Goal: Information Seeking & Learning: Learn about a topic

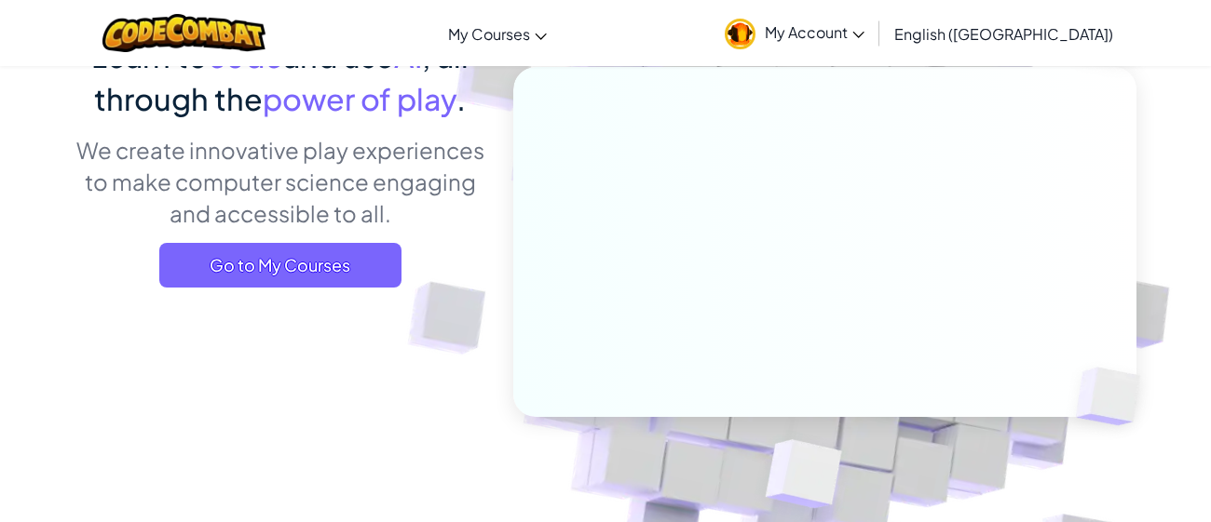
scroll to position [185, 0]
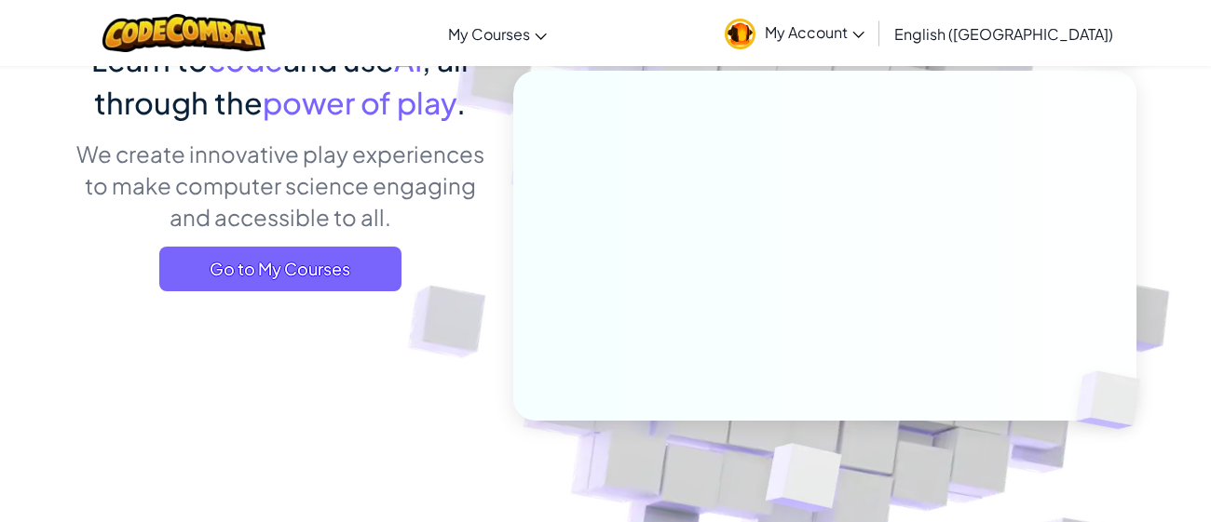
click at [347, 243] on div "Learn to code and use AI , all through the power of play . We create innovative…" at bounding box center [280, 171] width 411 height 267
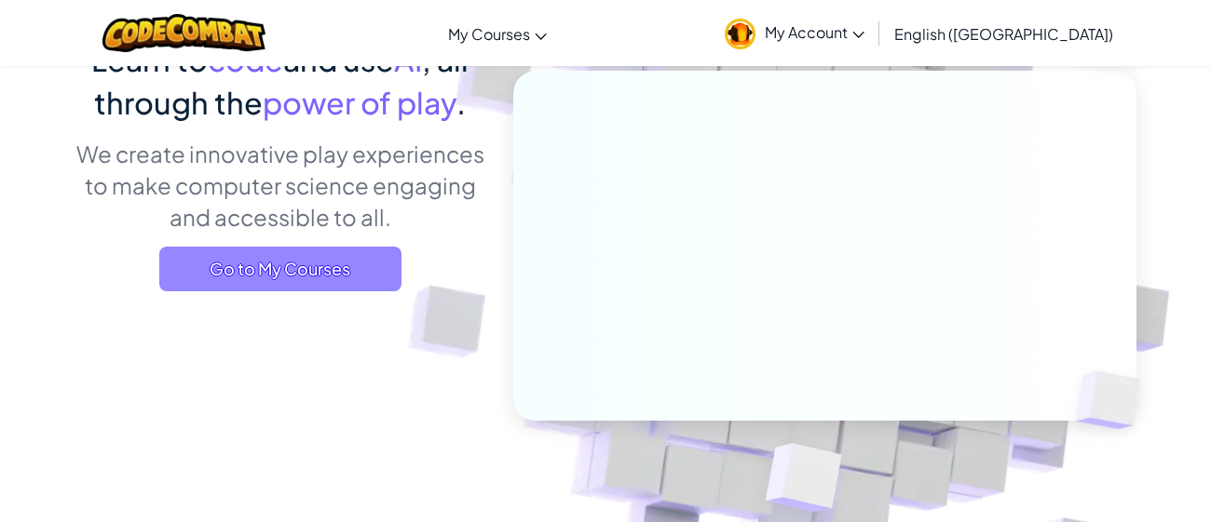
click at [352, 249] on span "Go to My Courses" at bounding box center [280, 269] width 242 height 45
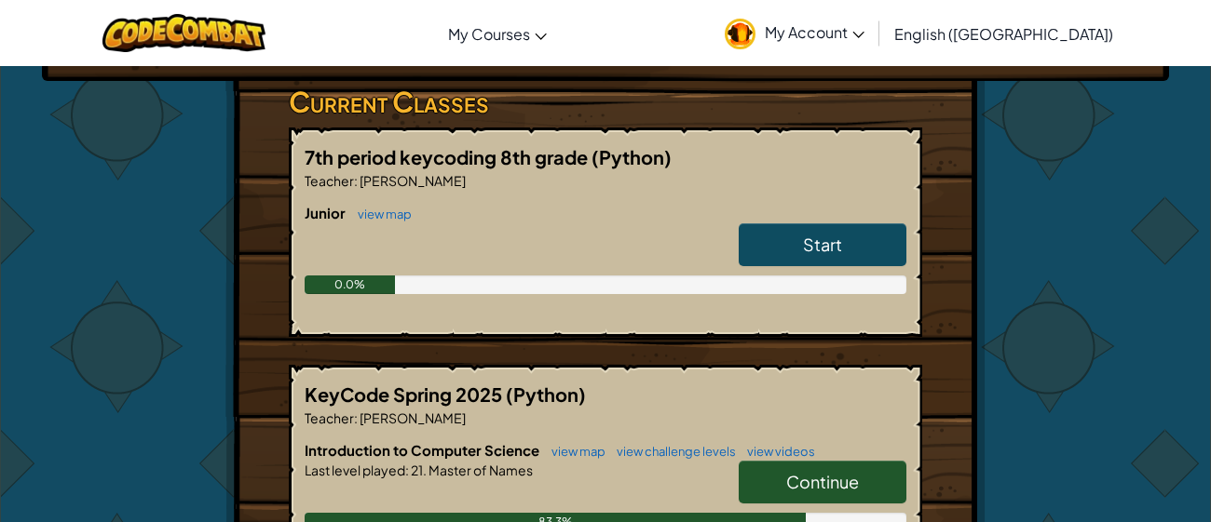
scroll to position [297, 0]
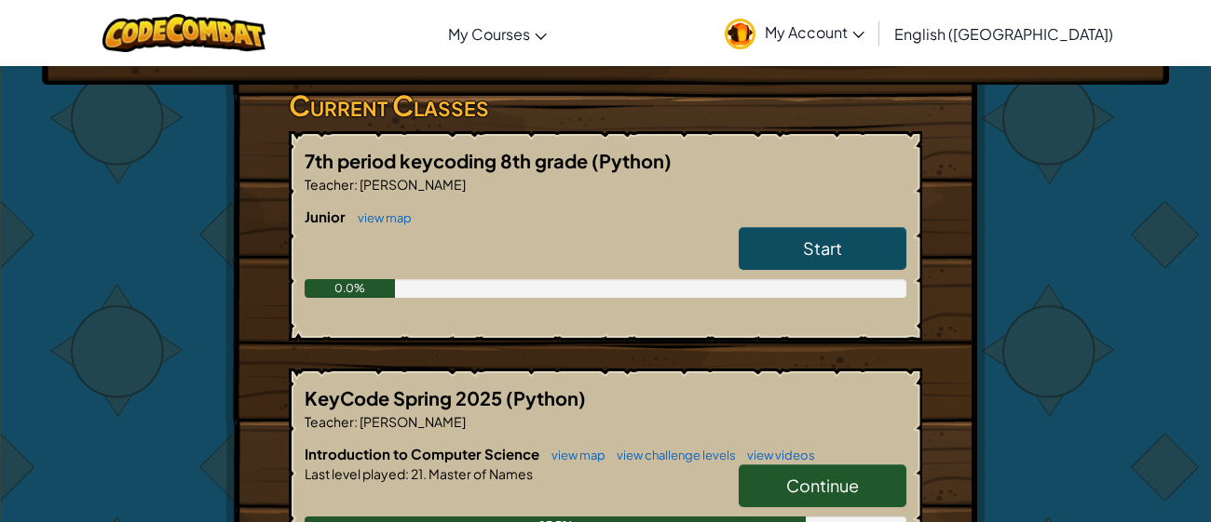
click at [817, 259] on link "Start" at bounding box center [823, 248] width 168 height 43
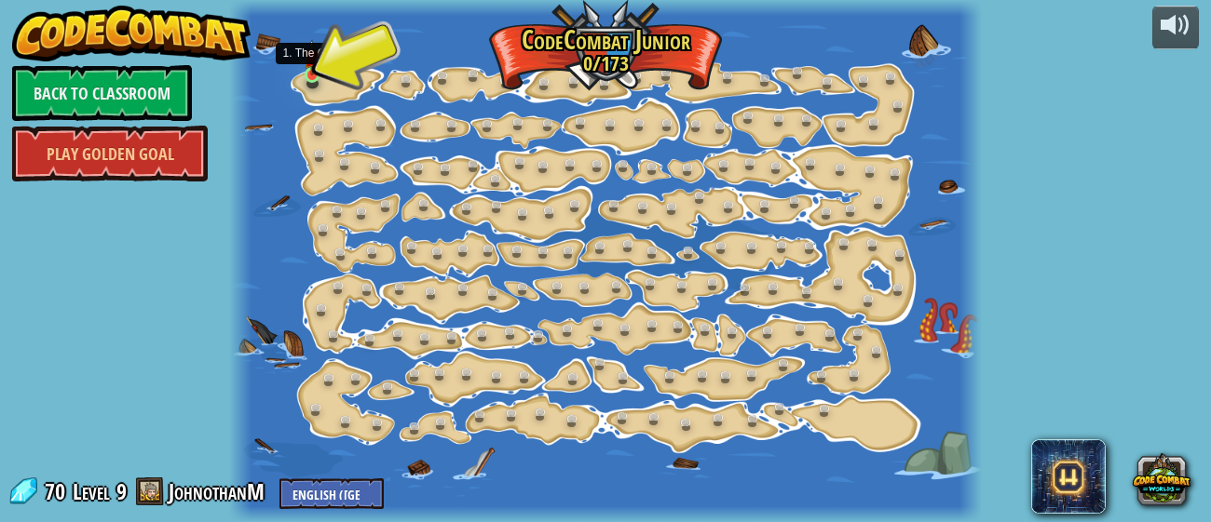
click at [318, 72] on img at bounding box center [312, 57] width 16 height 37
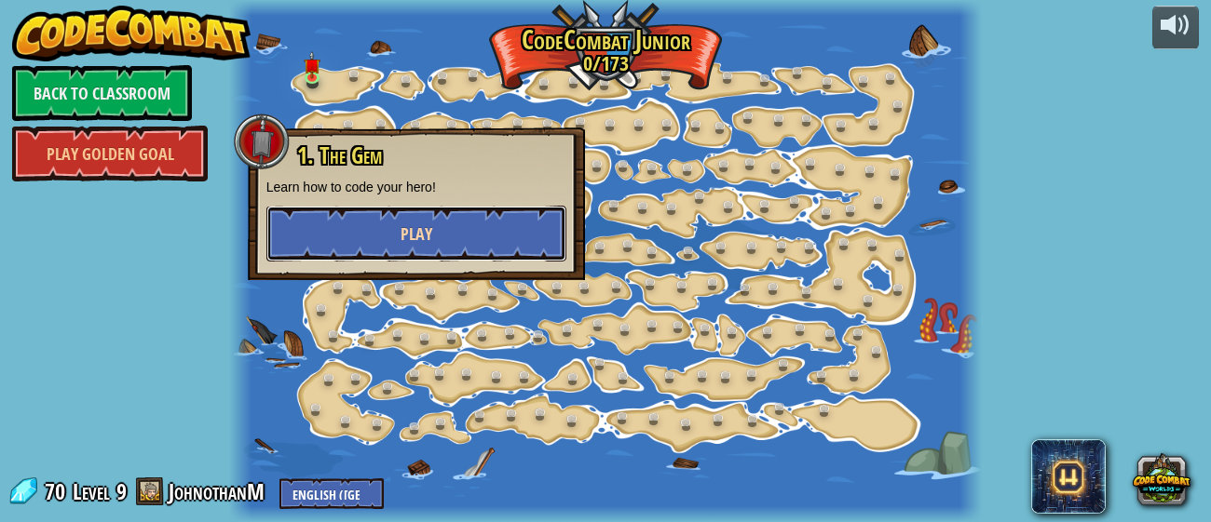
click at [404, 209] on button "Play" at bounding box center [416, 234] width 300 height 56
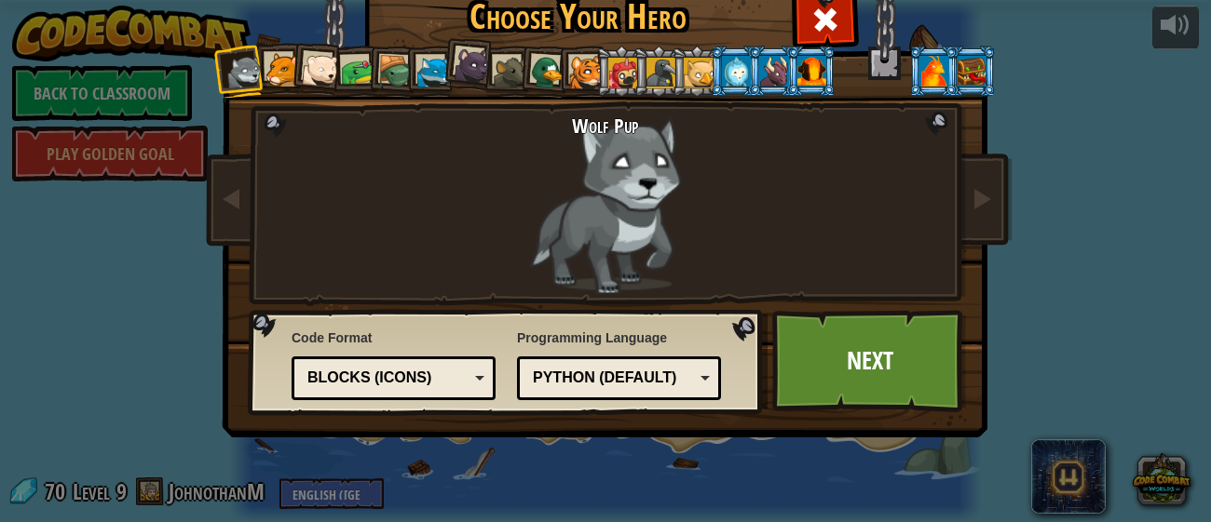
click at [809, 72] on div at bounding box center [811, 71] width 29 height 30
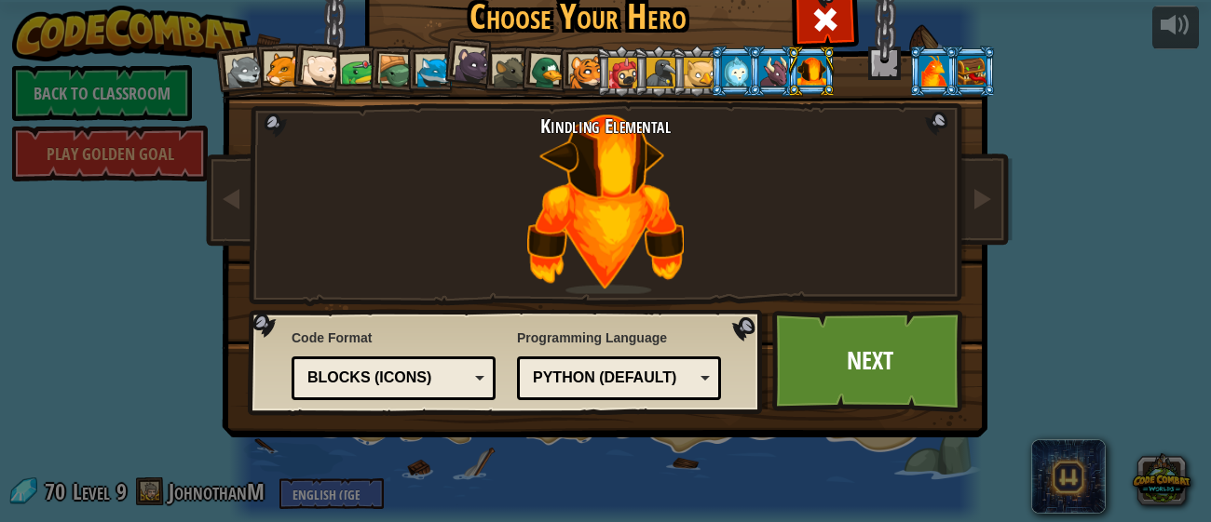
click at [960, 75] on div at bounding box center [971, 71] width 29 height 30
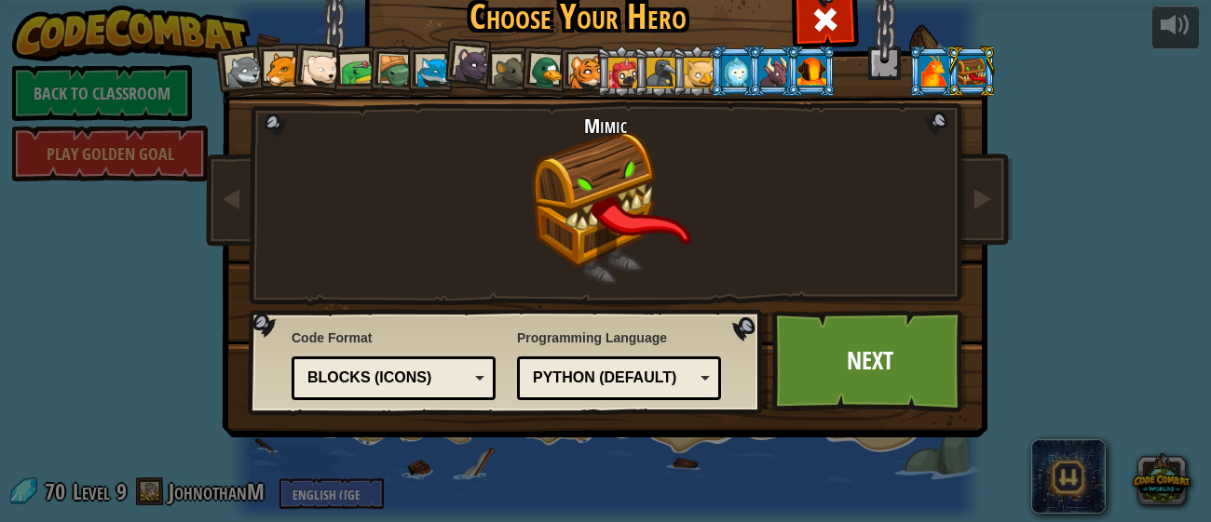
click at [930, 72] on div at bounding box center [933, 71] width 29 height 30
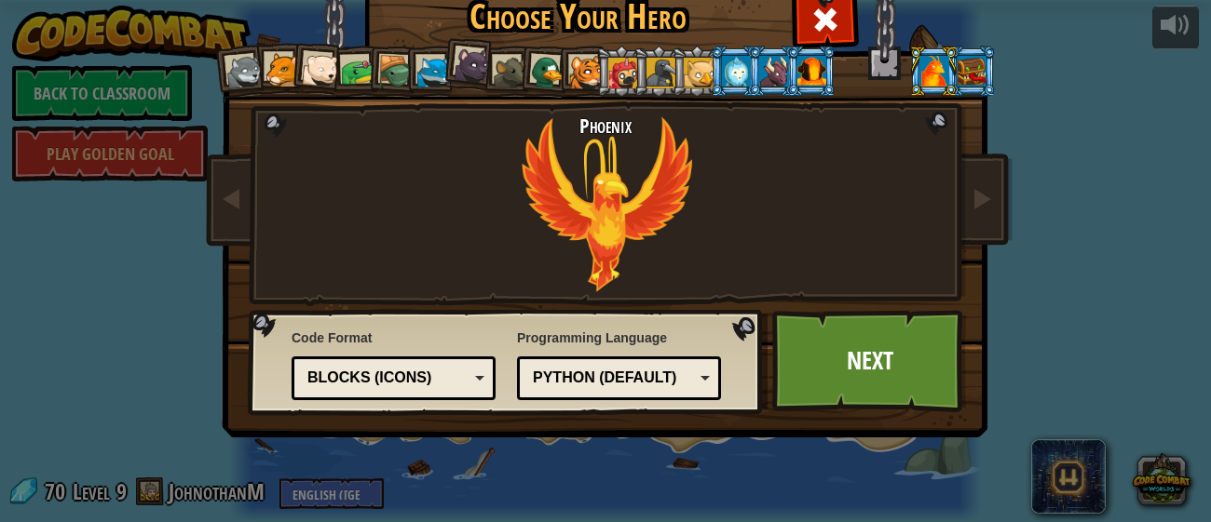
click at [776, 61] on div at bounding box center [773, 71] width 29 height 30
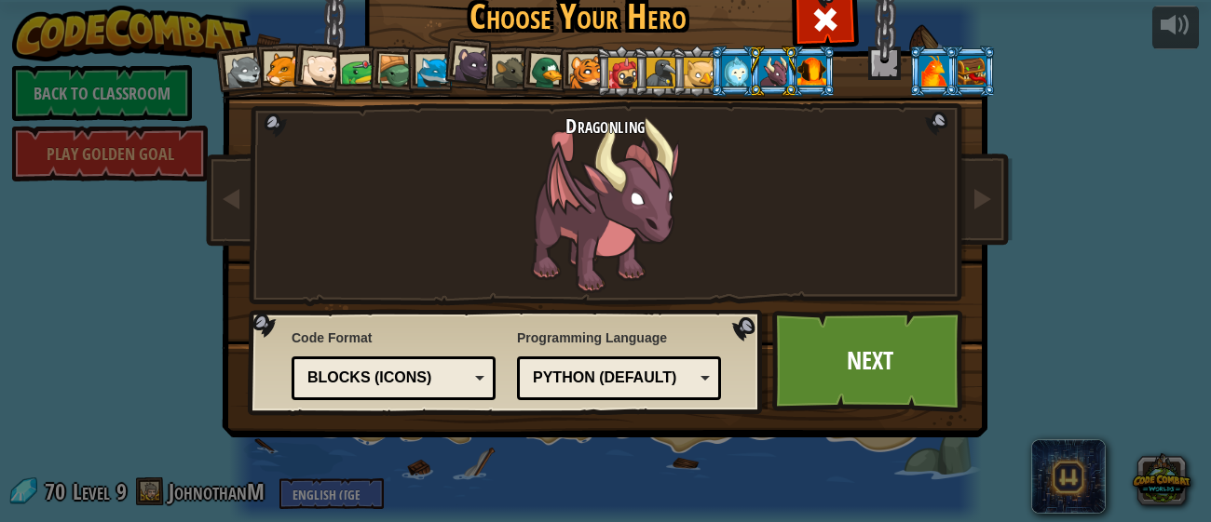
click at [741, 66] on div at bounding box center [736, 71] width 29 height 30
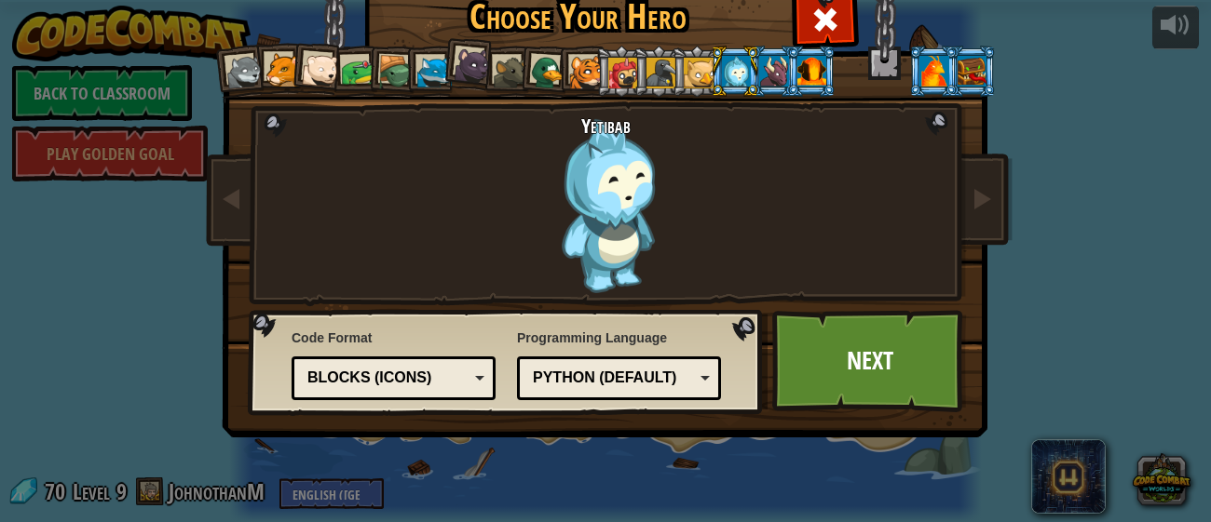
click at [686, 69] on div at bounding box center [699, 73] width 30 height 30
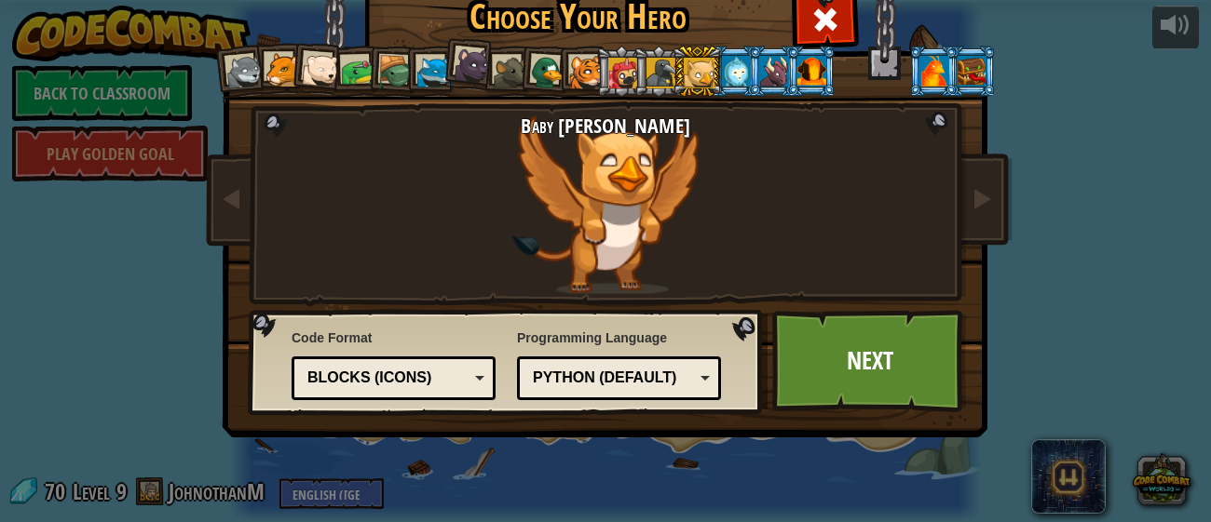
click at [654, 73] on div at bounding box center [661, 73] width 30 height 30
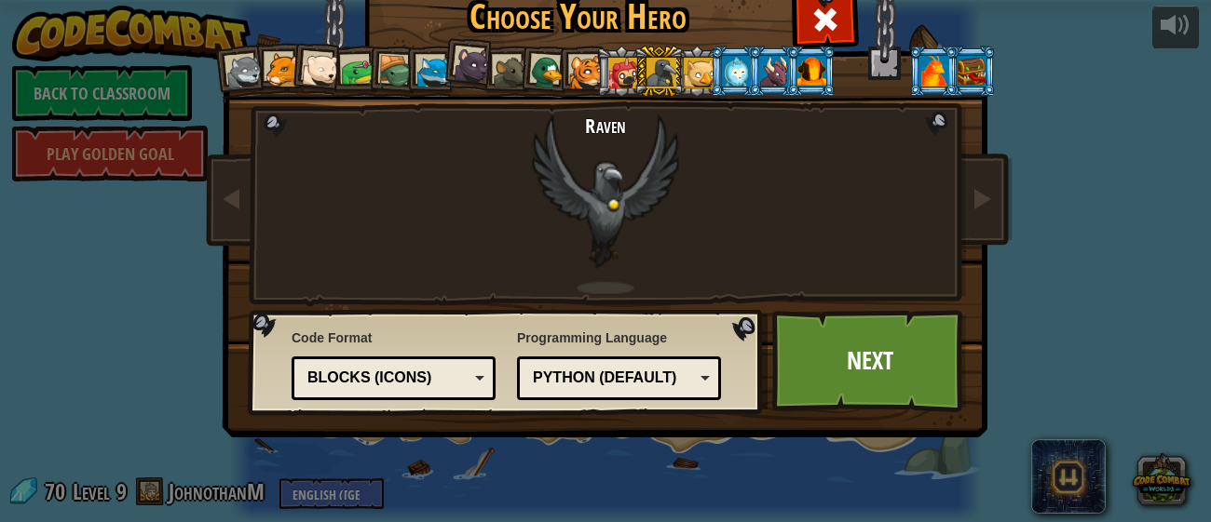
click at [612, 72] on div at bounding box center [623, 73] width 30 height 30
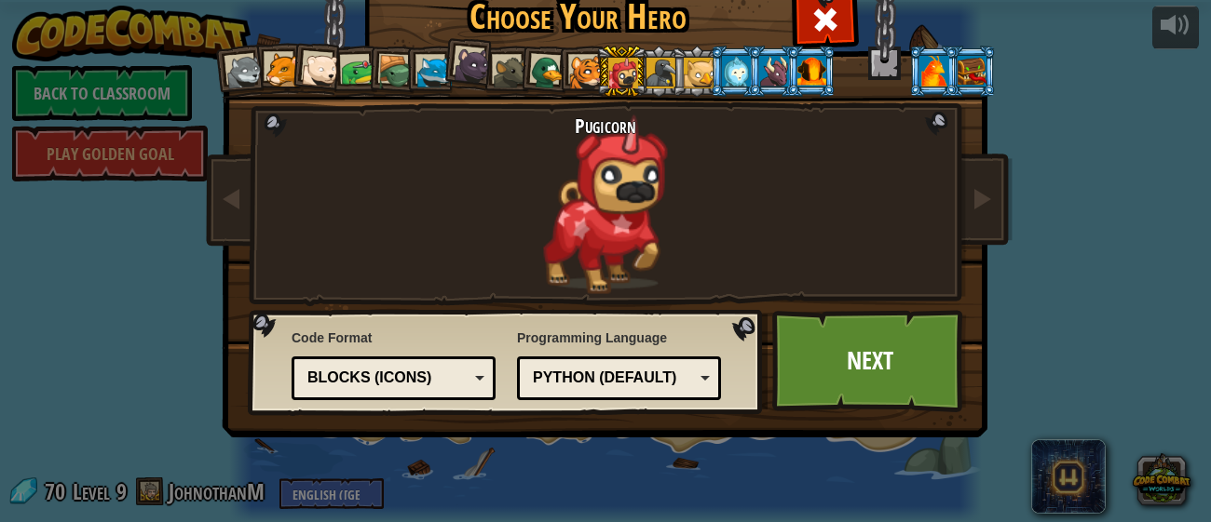
click at [578, 71] on div at bounding box center [586, 73] width 34 height 34
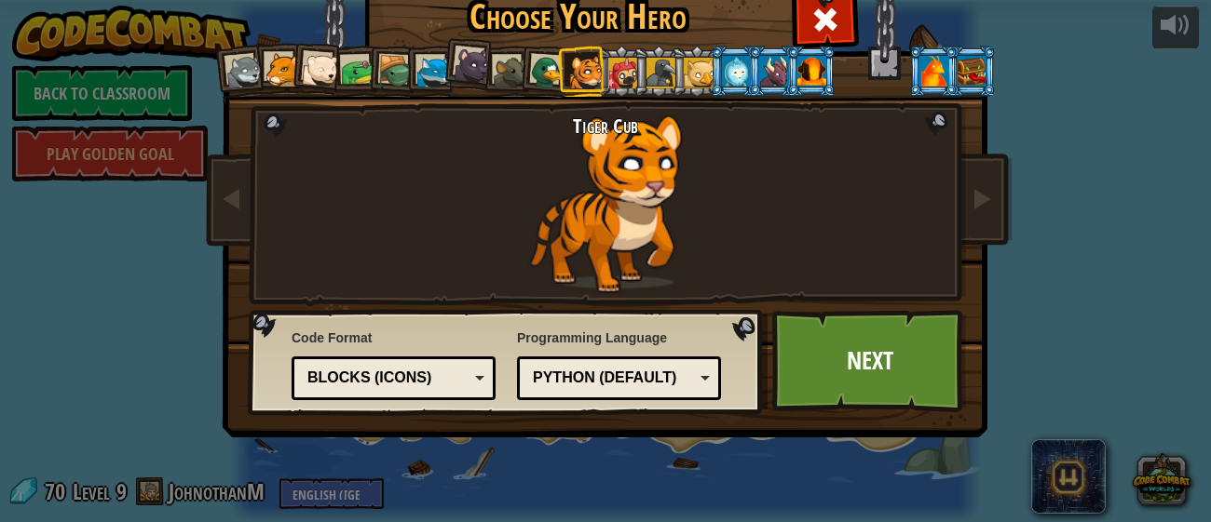
click at [549, 74] on div at bounding box center [548, 73] width 36 height 36
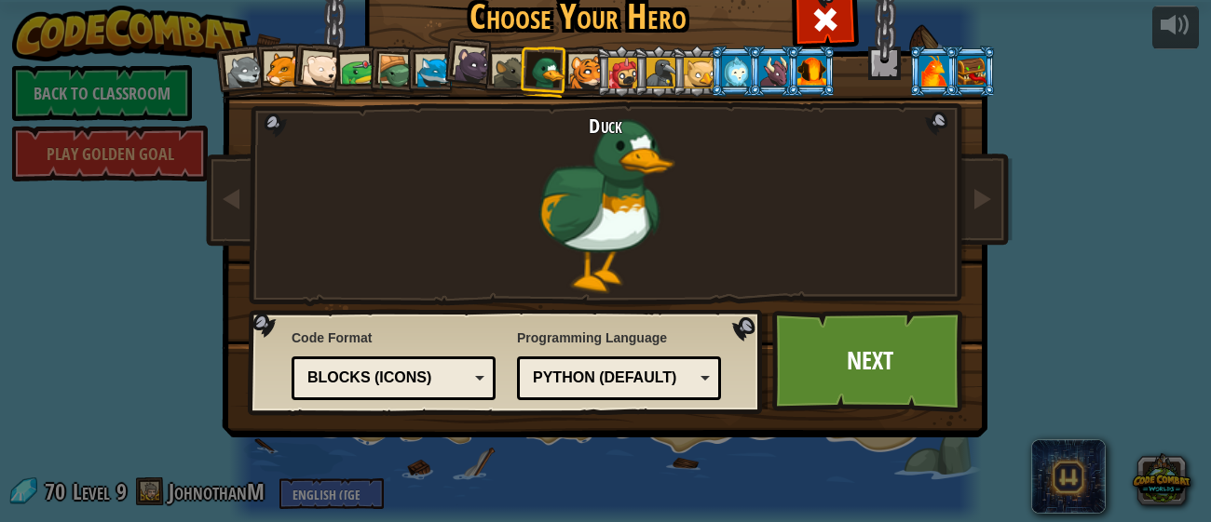
click at [499, 64] on div at bounding box center [511, 73] width 34 height 34
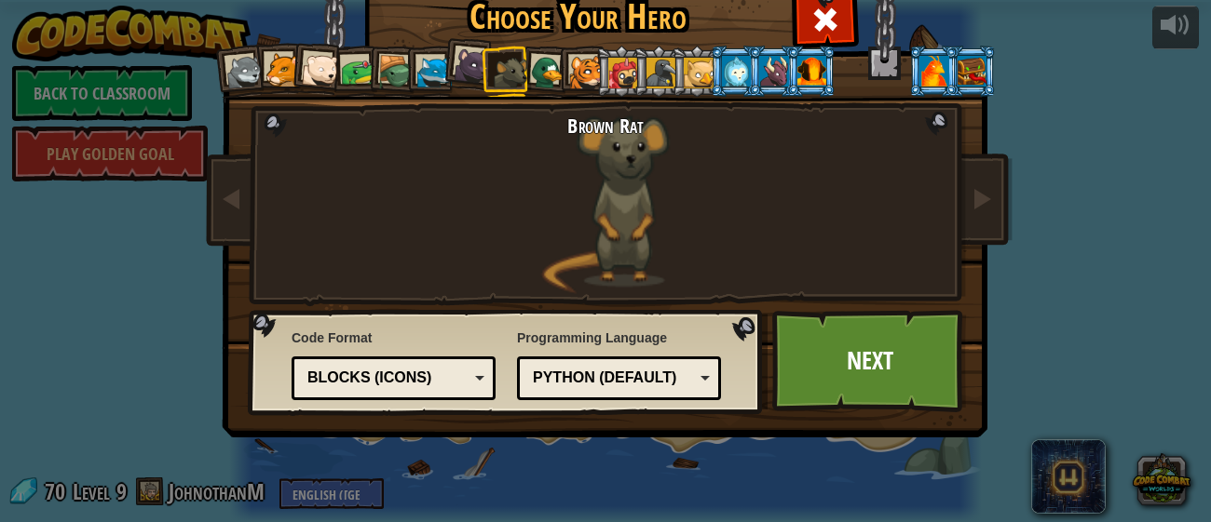
click at [473, 65] on div at bounding box center [472, 65] width 37 height 37
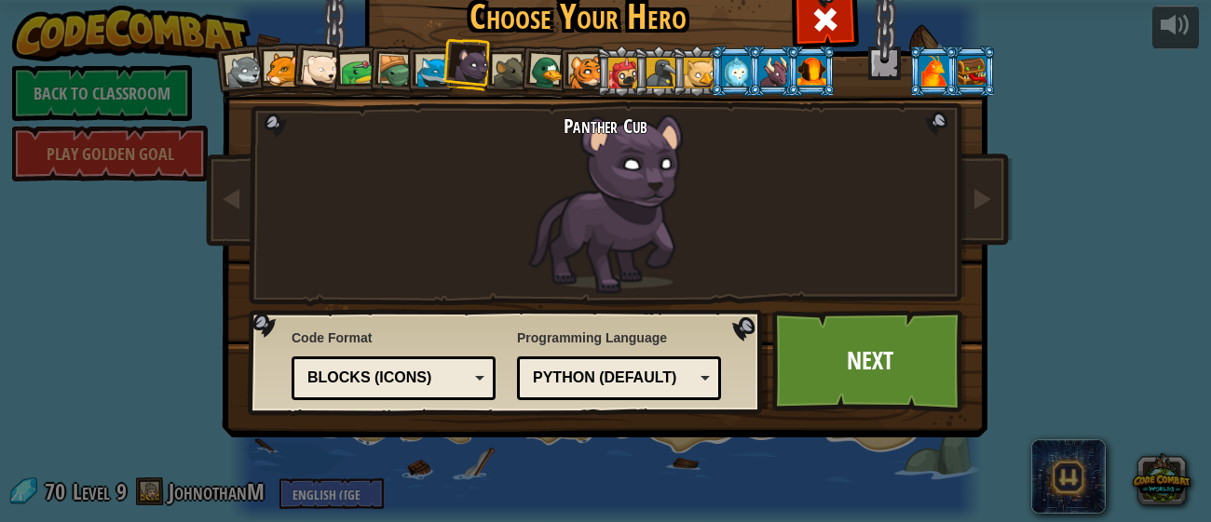
click at [543, 72] on div at bounding box center [548, 73] width 36 height 36
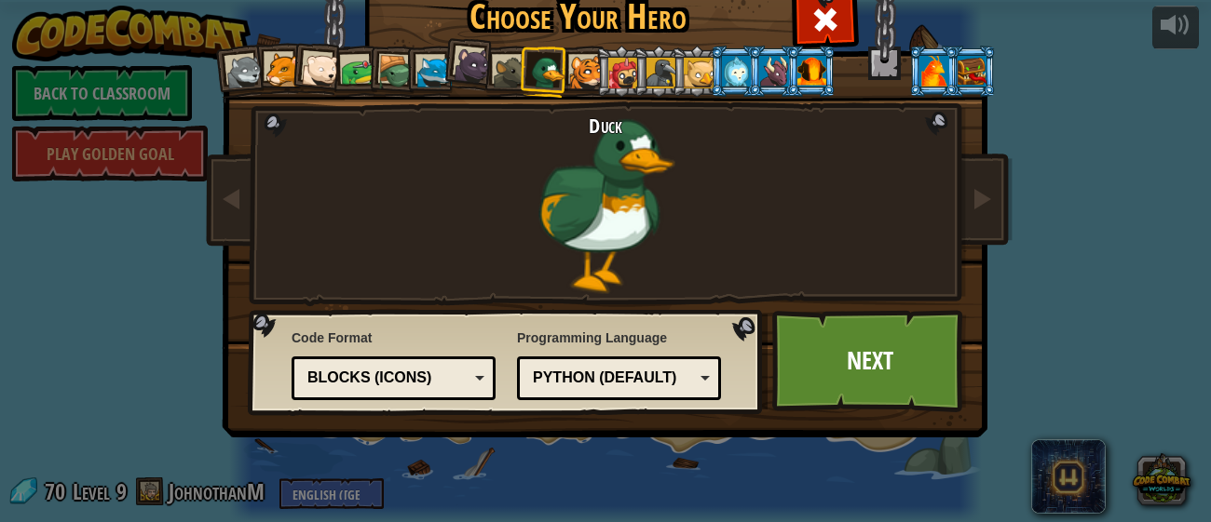
click at [919, 75] on div at bounding box center [933, 71] width 29 height 30
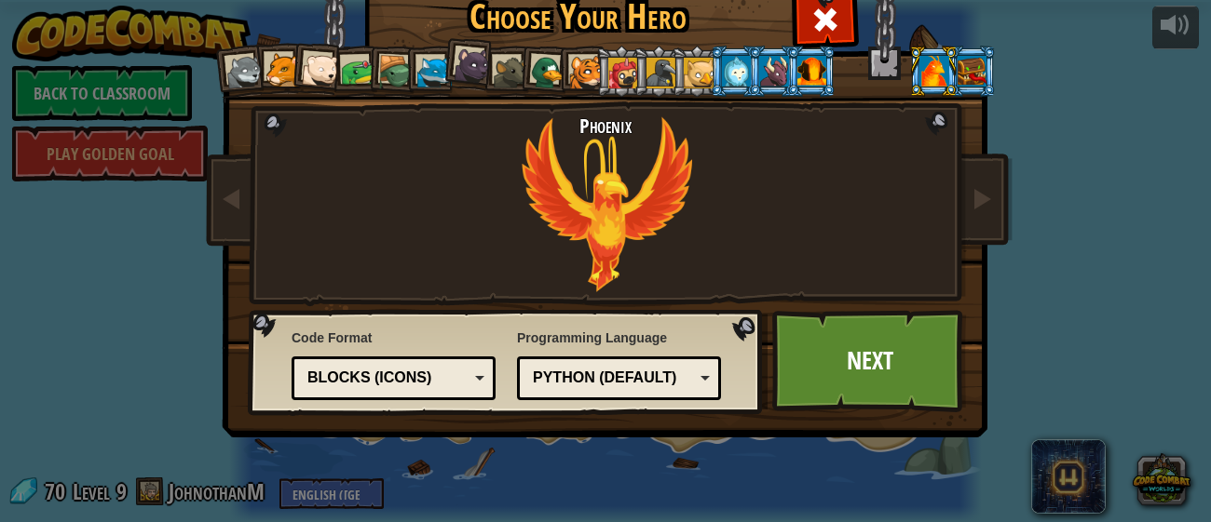
click at [538, 75] on div at bounding box center [548, 73] width 36 height 36
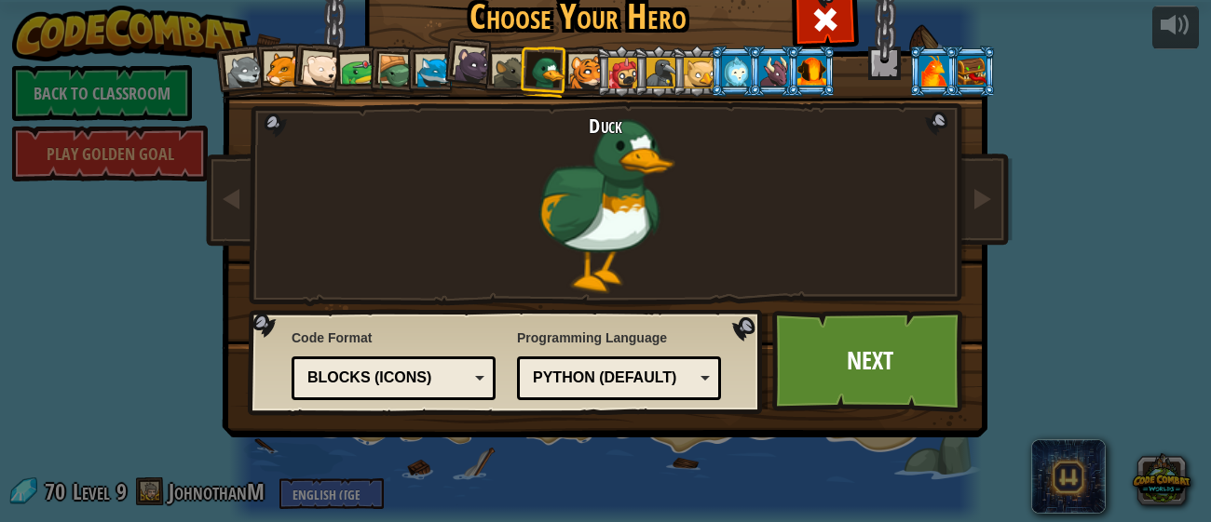
click at [808, 80] on div at bounding box center [811, 71] width 29 height 30
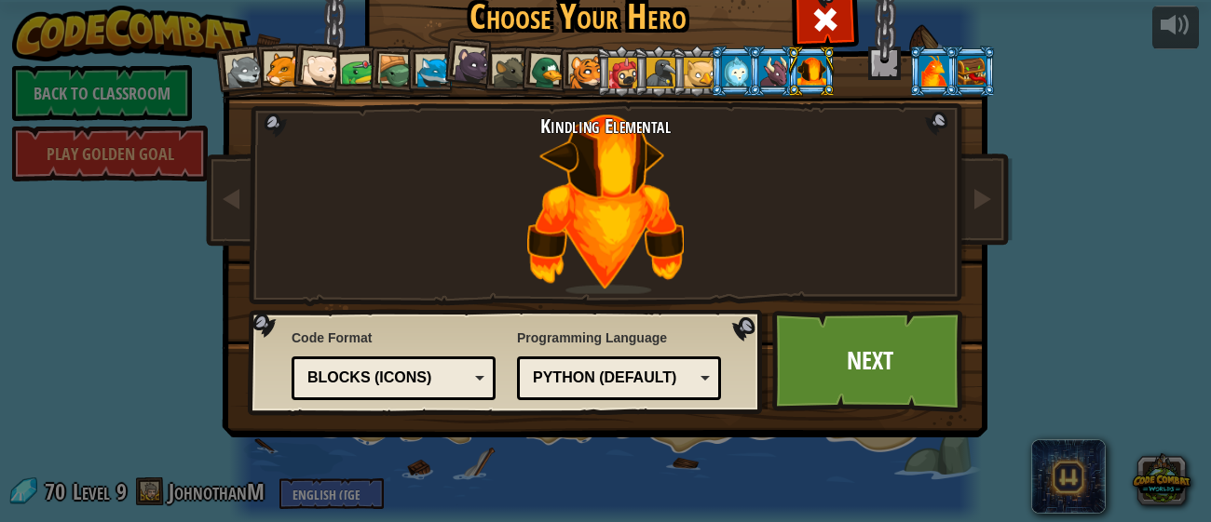
click at [388, 82] on div at bounding box center [395, 72] width 35 height 35
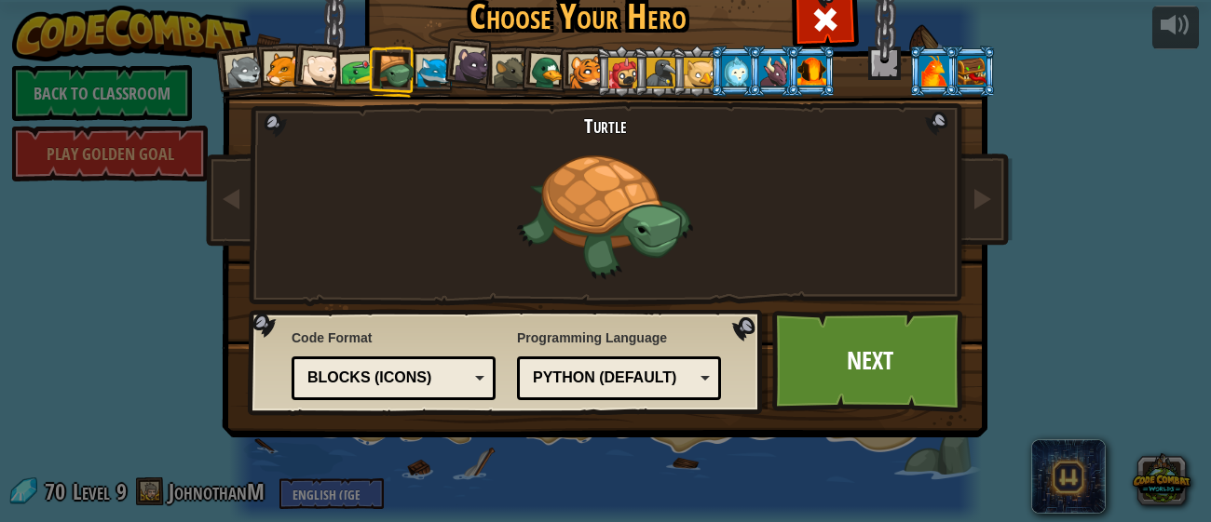
click at [346, 78] on div at bounding box center [358, 72] width 34 height 34
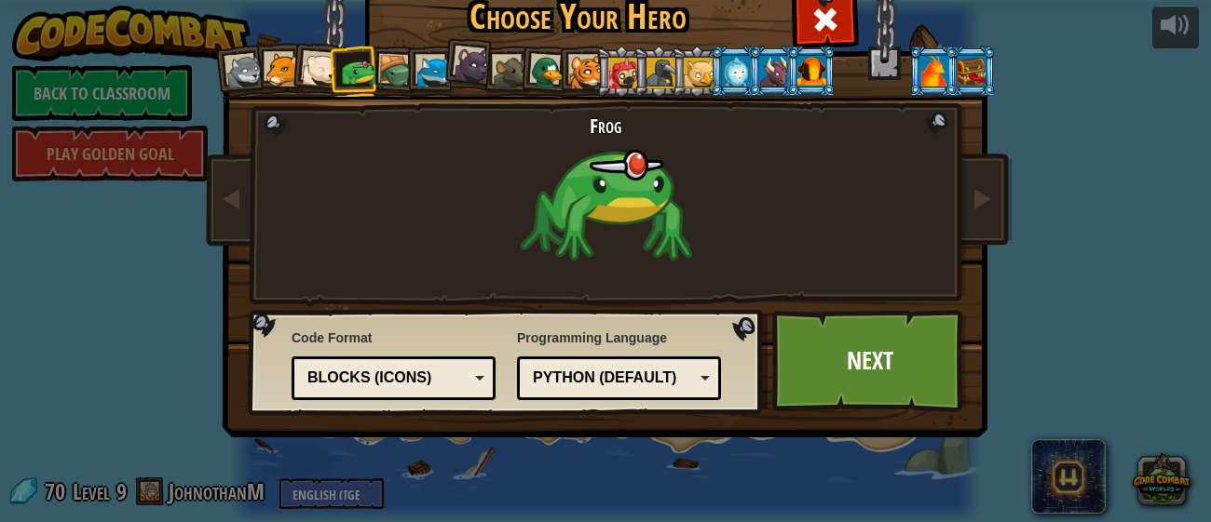
click at [400, 75] on div at bounding box center [395, 72] width 35 height 35
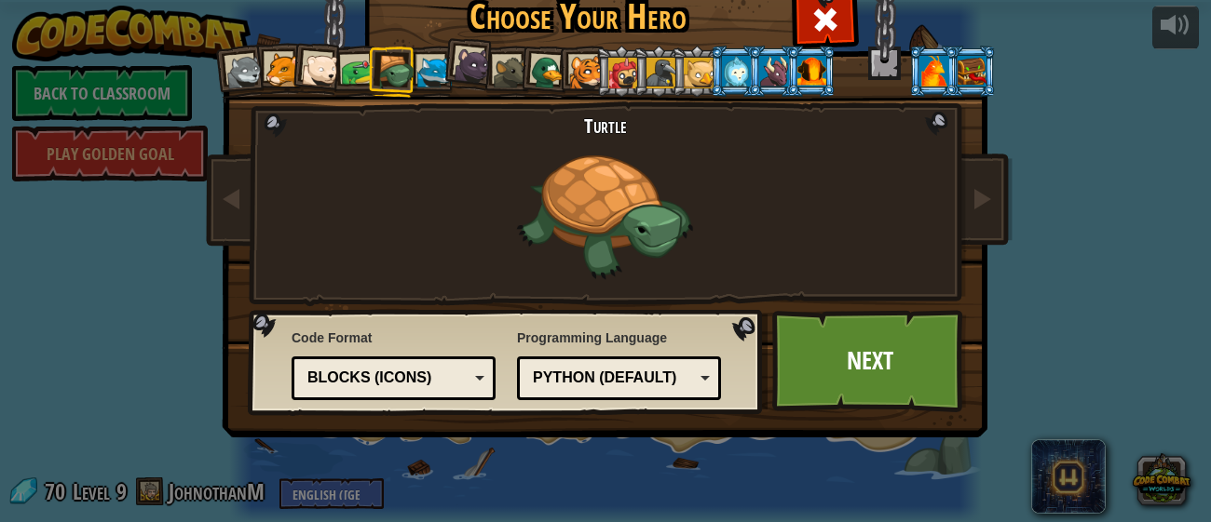
click at [824, 72] on div at bounding box center [811, 71] width 29 height 30
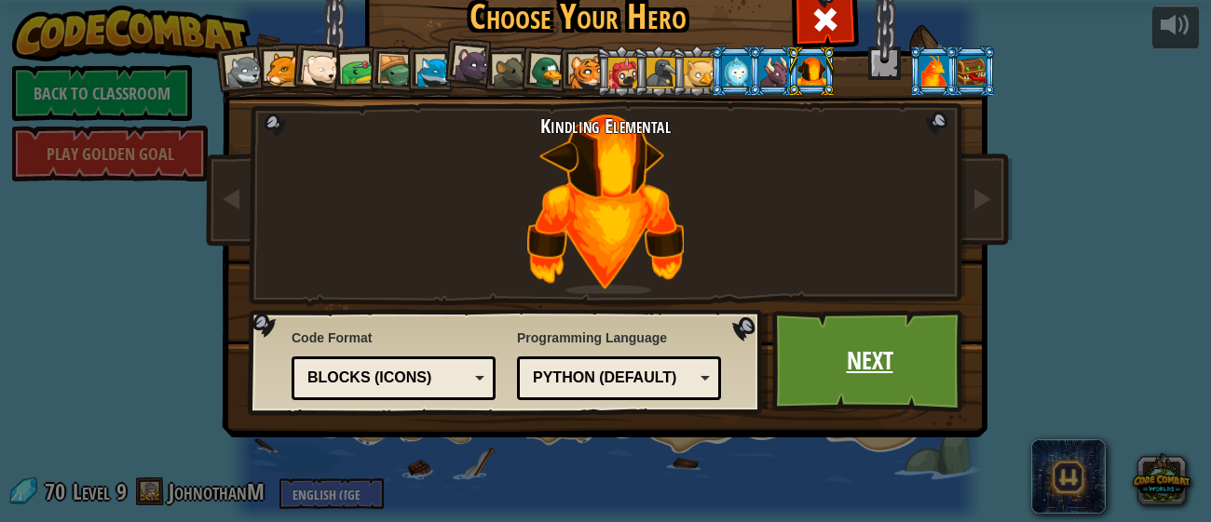
click at [844, 346] on link "Next" at bounding box center [869, 361] width 195 height 102
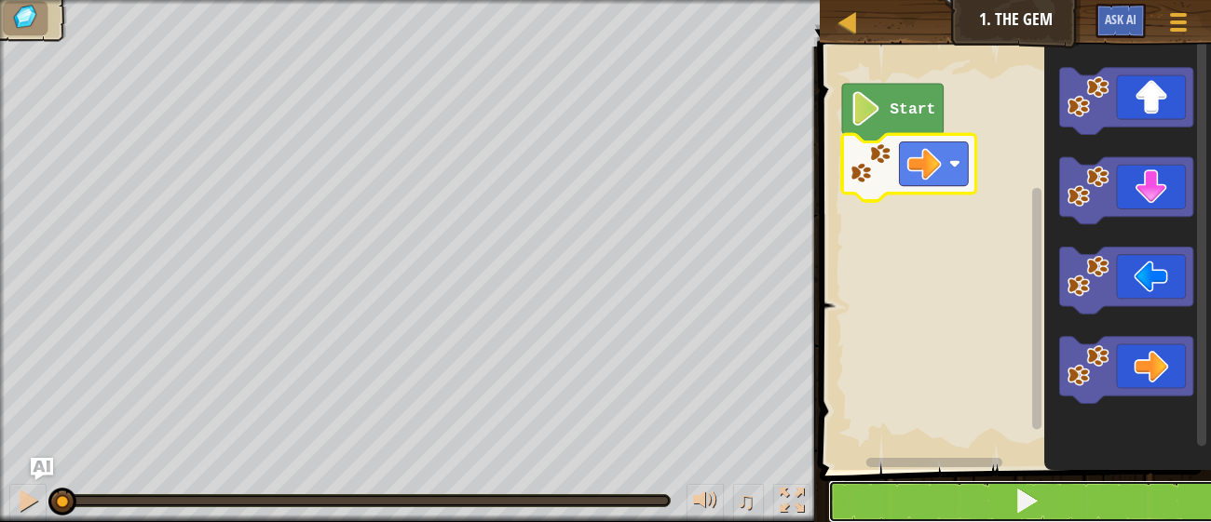
click at [989, 485] on button at bounding box center [1026, 502] width 397 height 43
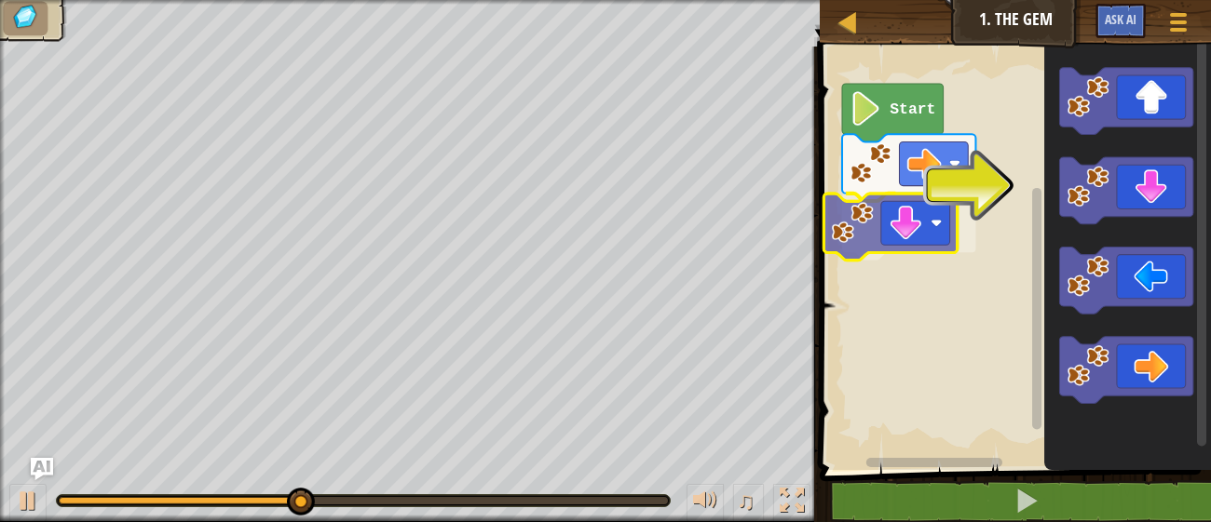
click at [861, 234] on div "Start" at bounding box center [1012, 253] width 397 height 433
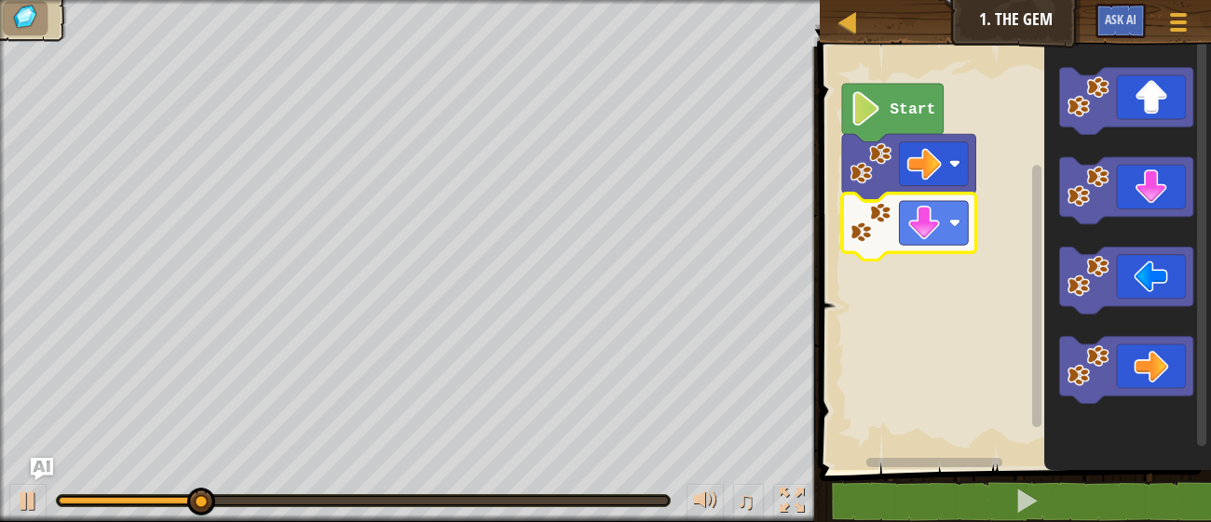
click at [1138, 326] on icon "Blockly Workspace" at bounding box center [1127, 253] width 167 height 433
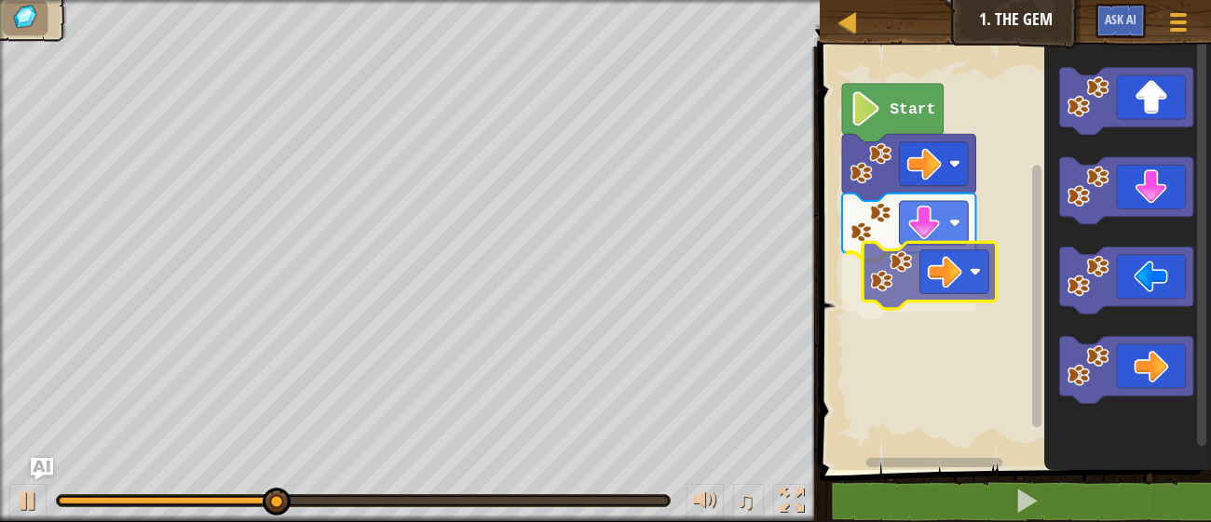
click at [905, 257] on div "Start" at bounding box center [1012, 253] width 397 height 433
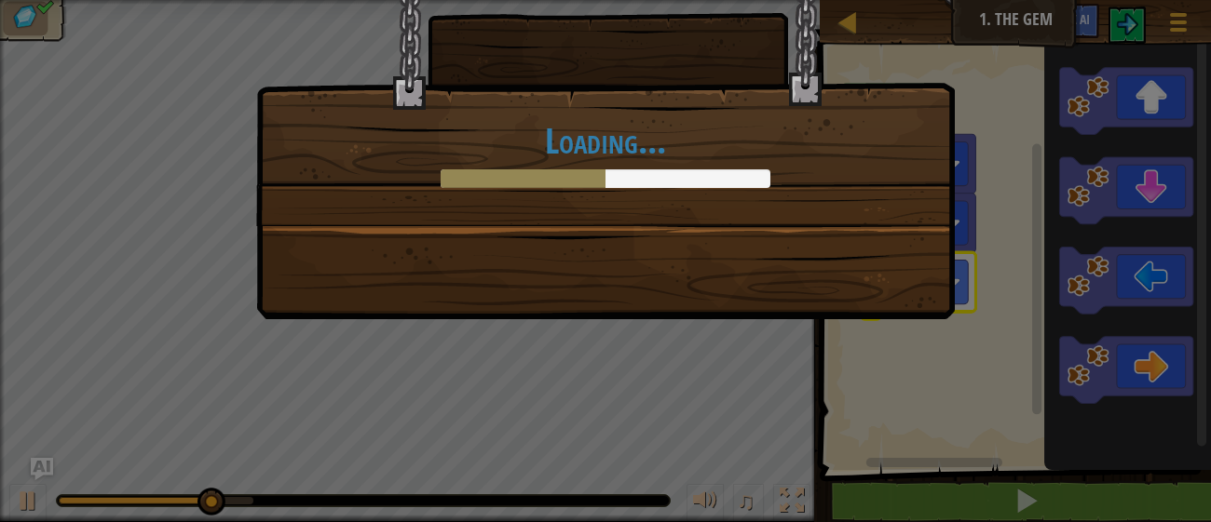
click at [956, 500] on div "Loading..." at bounding box center [605, 261] width 1211 height 522
click at [675, 358] on div "Loading..." at bounding box center [605, 261] width 1211 height 522
click at [952, 379] on div "Loading..." at bounding box center [605, 261] width 1211 height 522
click at [532, 319] on div "Loading..." at bounding box center [605, 261] width 1211 height 522
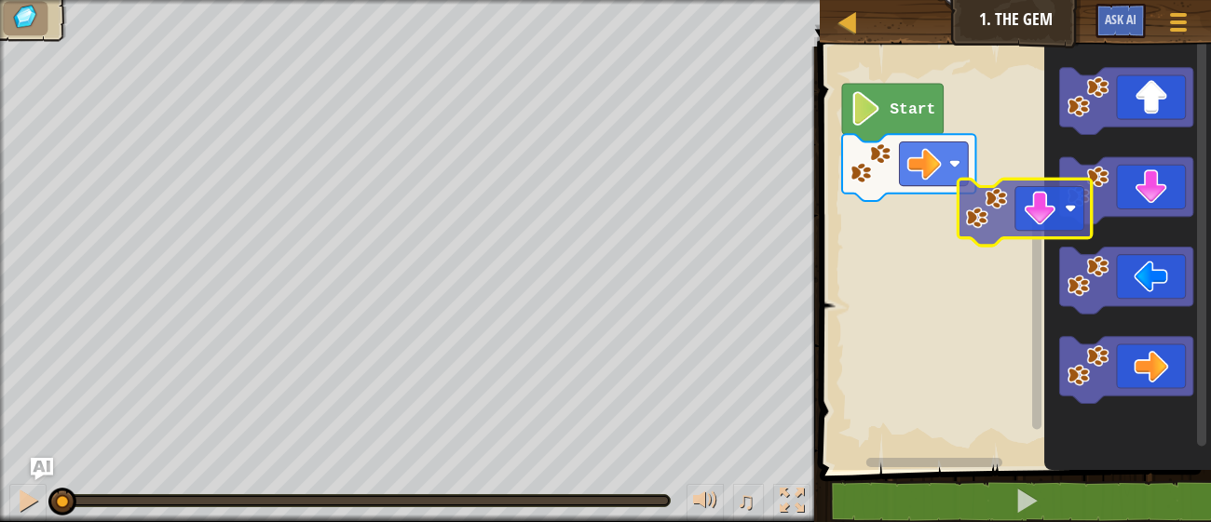
click at [902, 244] on div "Start" at bounding box center [1012, 253] width 397 height 433
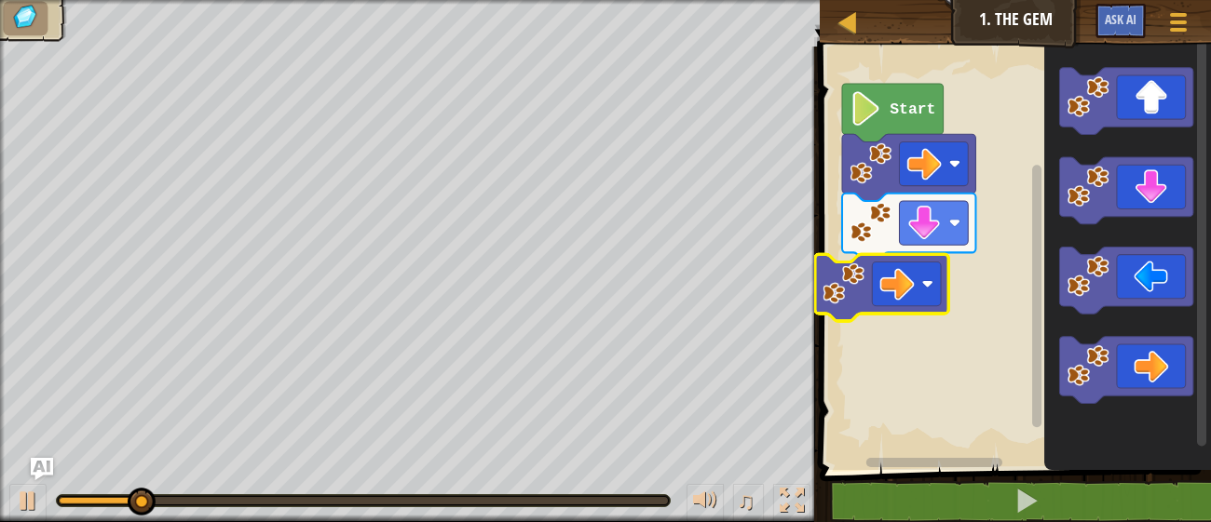
click at [866, 264] on div "Start" at bounding box center [1012, 253] width 397 height 433
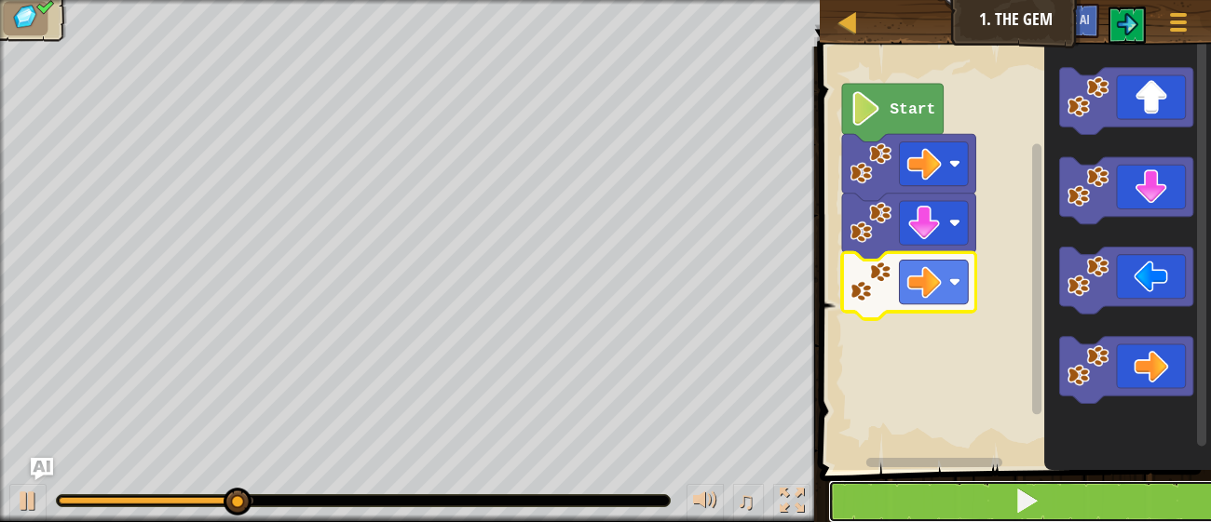
click at [962, 488] on button at bounding box center [1026, 502] width 397 height 43
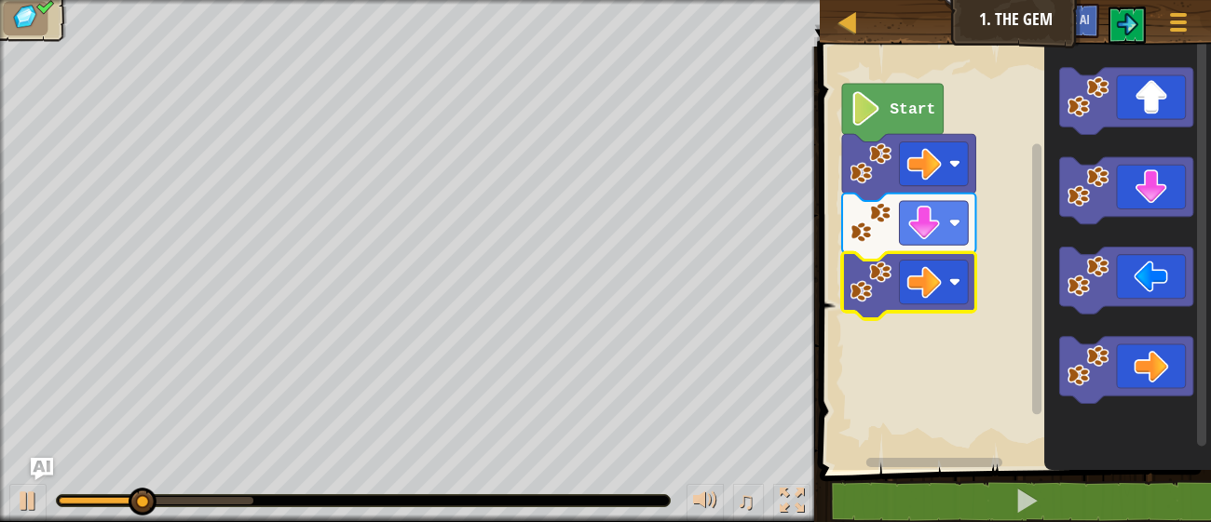
click at [863, 99] on image "Blockly Workspace" at bounding box center [865, 108] width 33 height 34
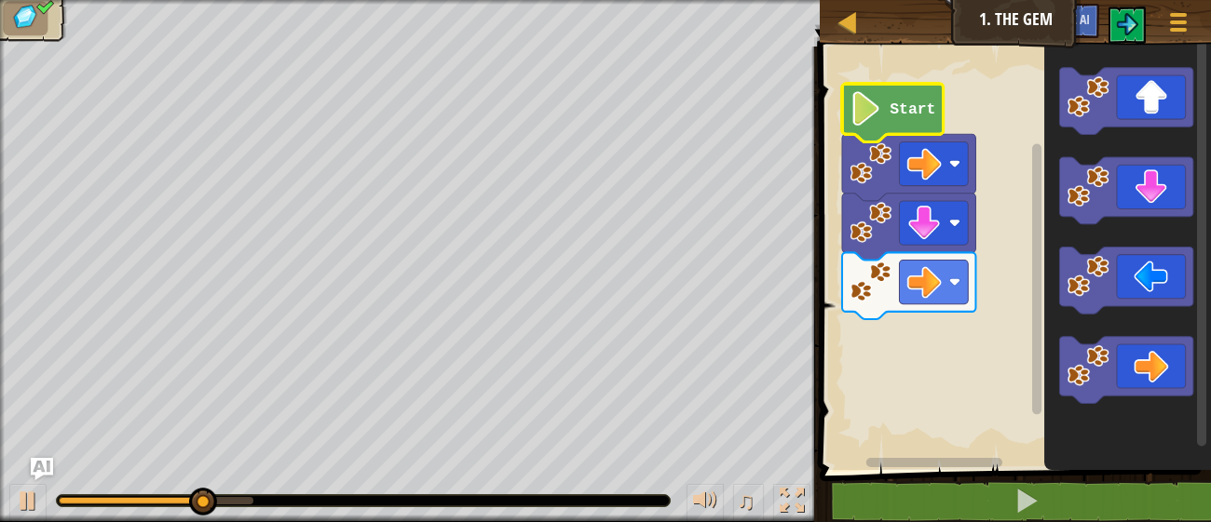
click at [864, 110] on image "Blockly Workspace" at bounding box center [865, 108] width 33 height 34
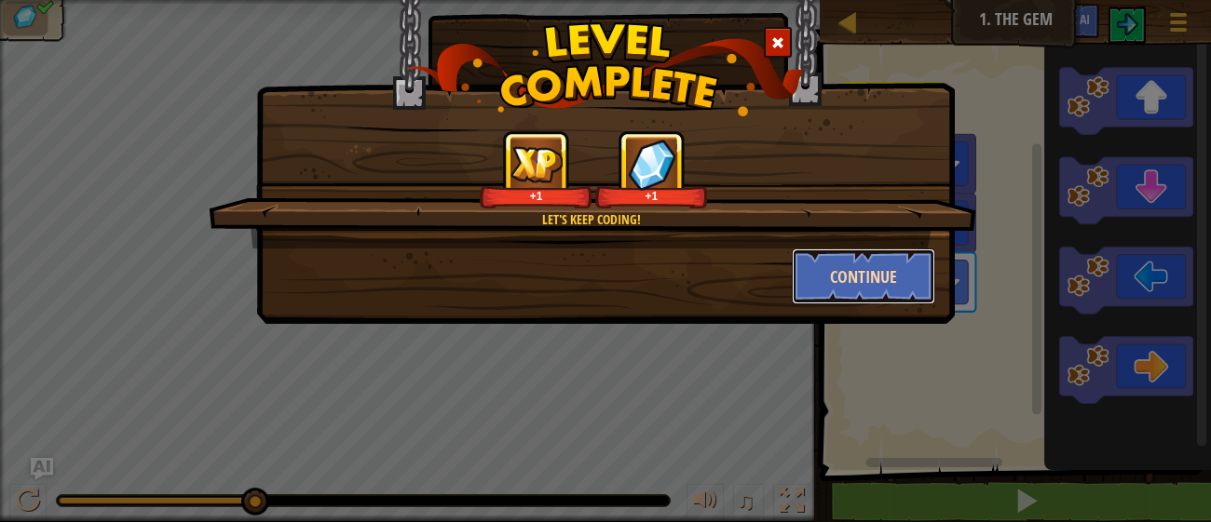
click at [829, 279] on button "Continue" at bounding box center [864, 277] width 144 height 56
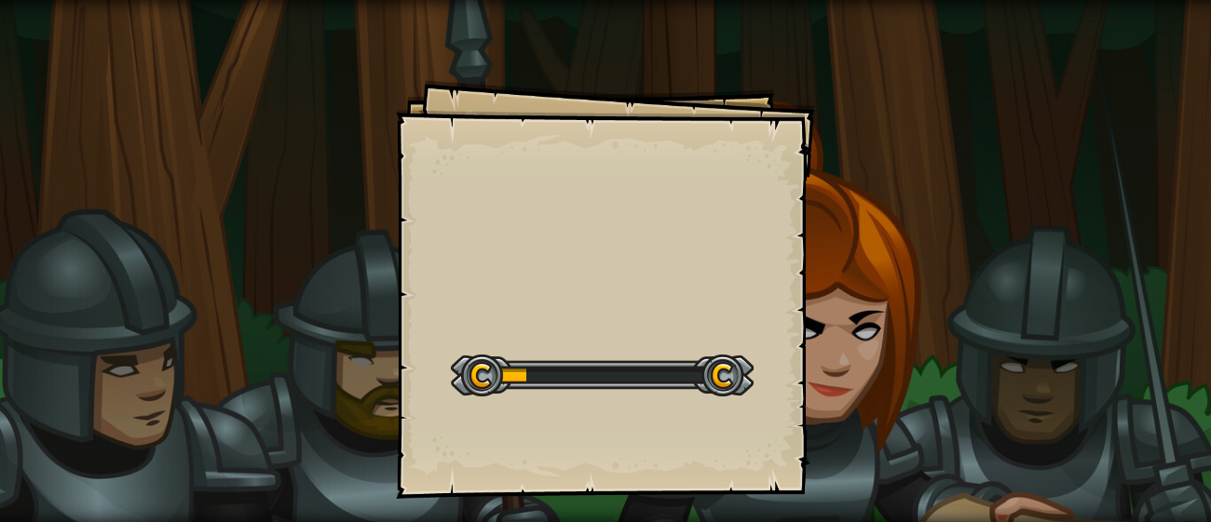
click at [437, 353] on div "Goals Start Level Error loading from server. Try refreshing the page. You'll ne…" at bounding box center [605, 289] width 419 height 419
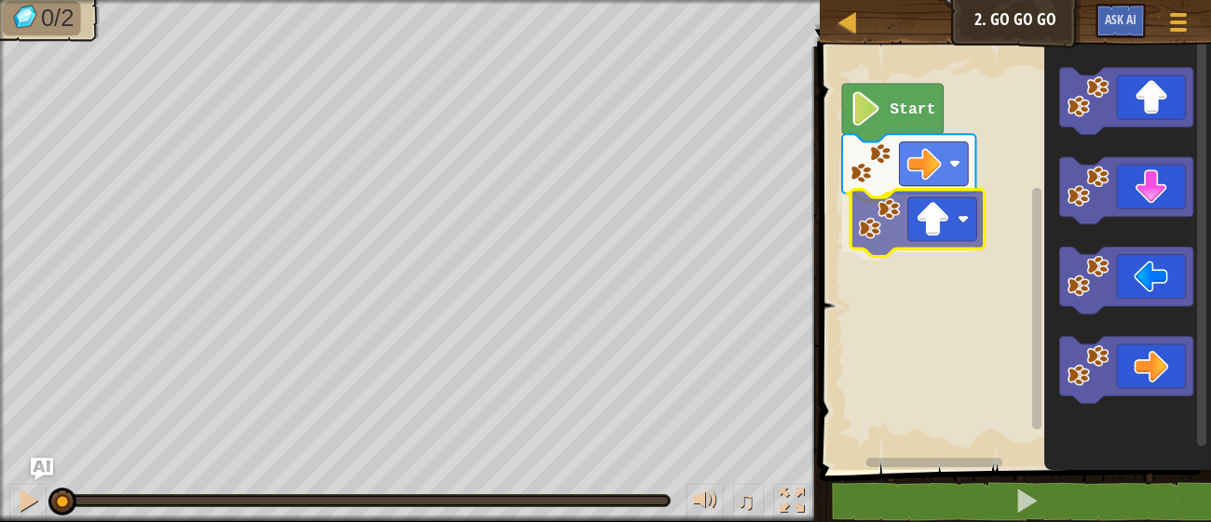
click at [873, 256] on div "Start" at bounding box center [1012, 253] width 397 height 433
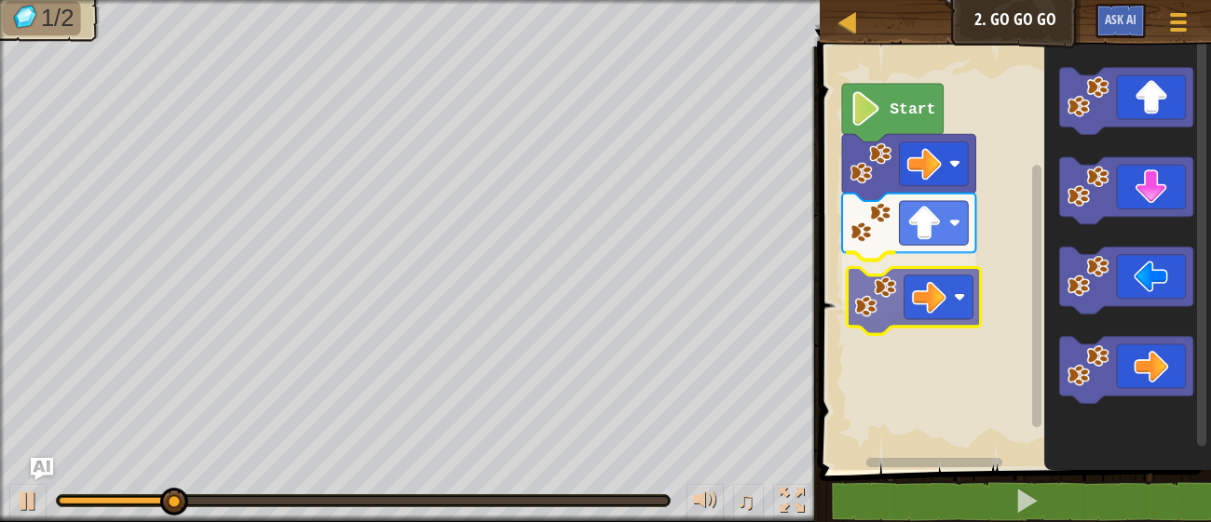
click at [871, 273] on div "Start" at bounding box center [1012, 253] width 397 height 433
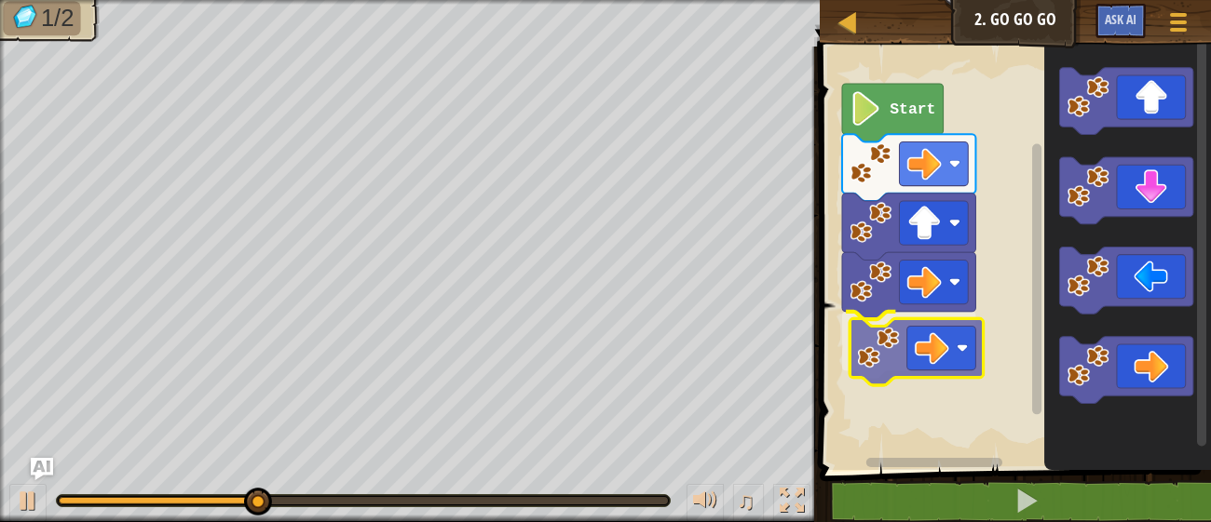
click at [877, 368] on div "Start" at bounding box center [1012, 253] width 397 height 433
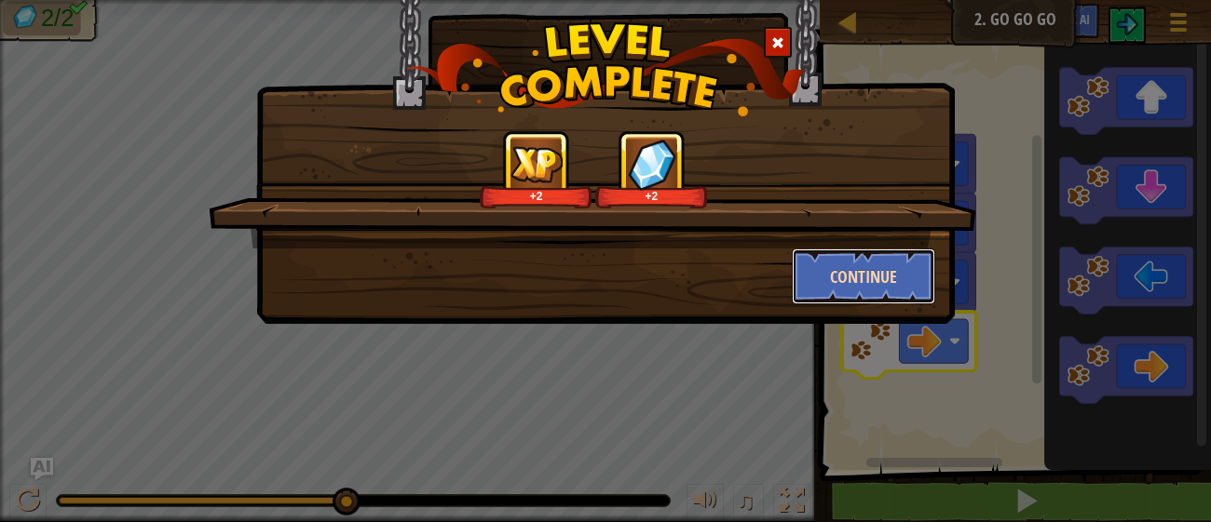
click at [860, 292] on button "Continue" at bounding box center [864, 277] width 144 height 56
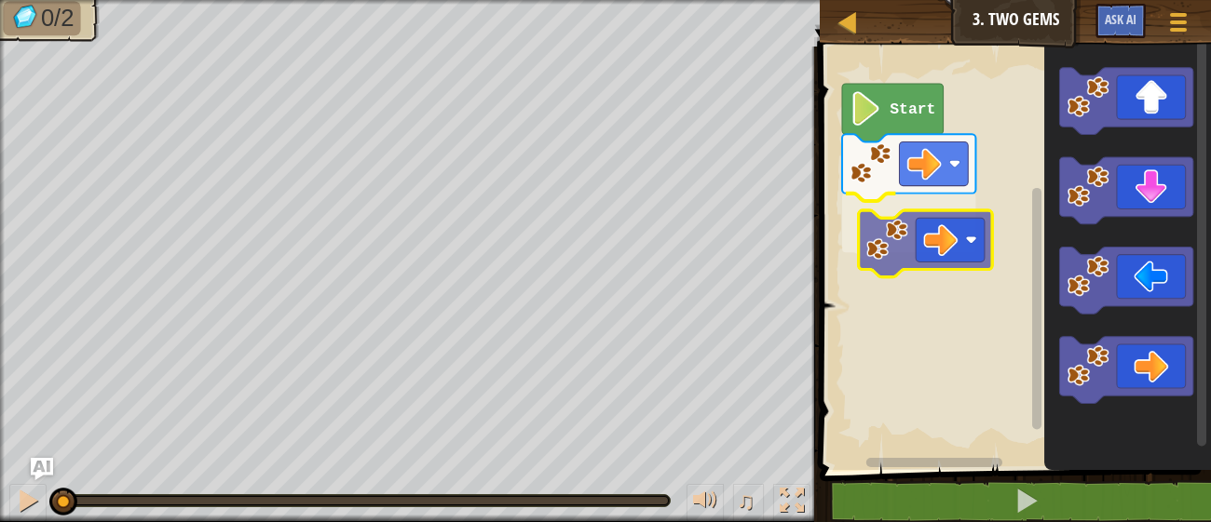
click at [878, 213] on div "Start" at bounding box center [1012, 253] width 397 height 433
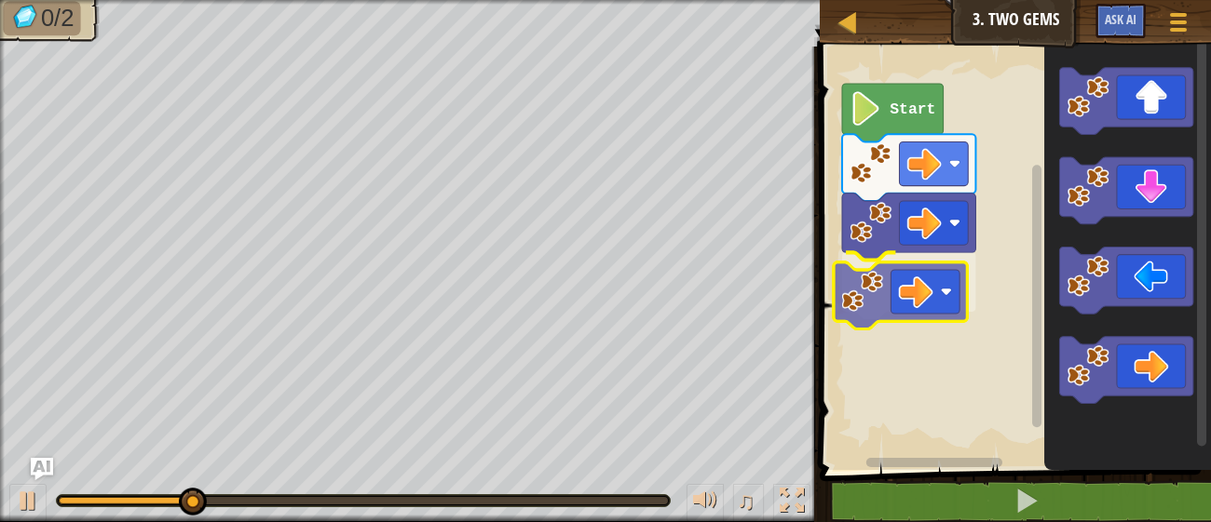
click at [839, 289] on div "Start" at bounding box center [1012, 253] width 397 height 433
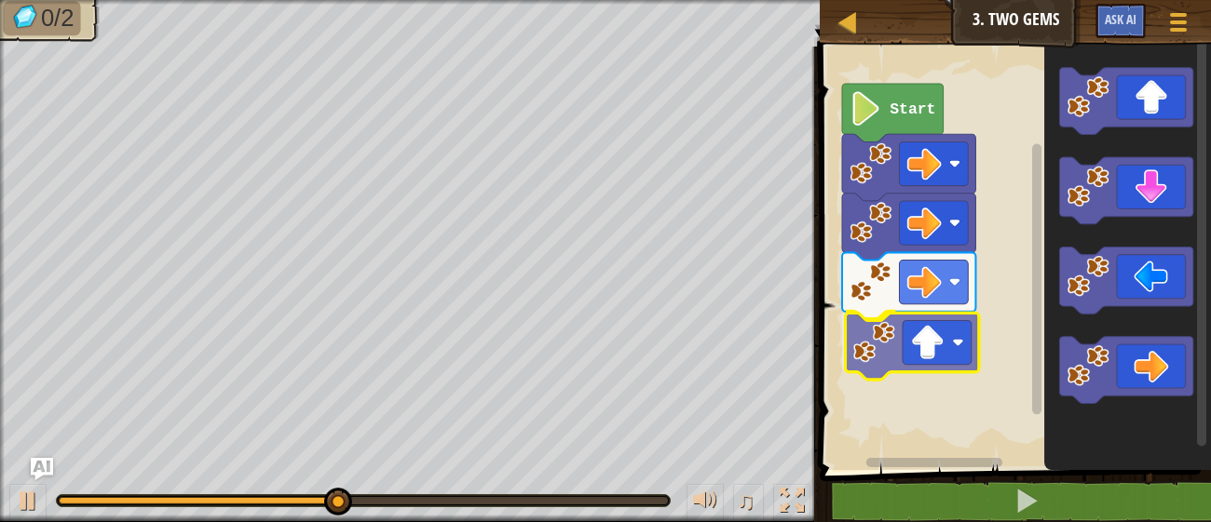
click at [878, 379] on div "Start" at bounding box center [1012, 253] width 397 height 433
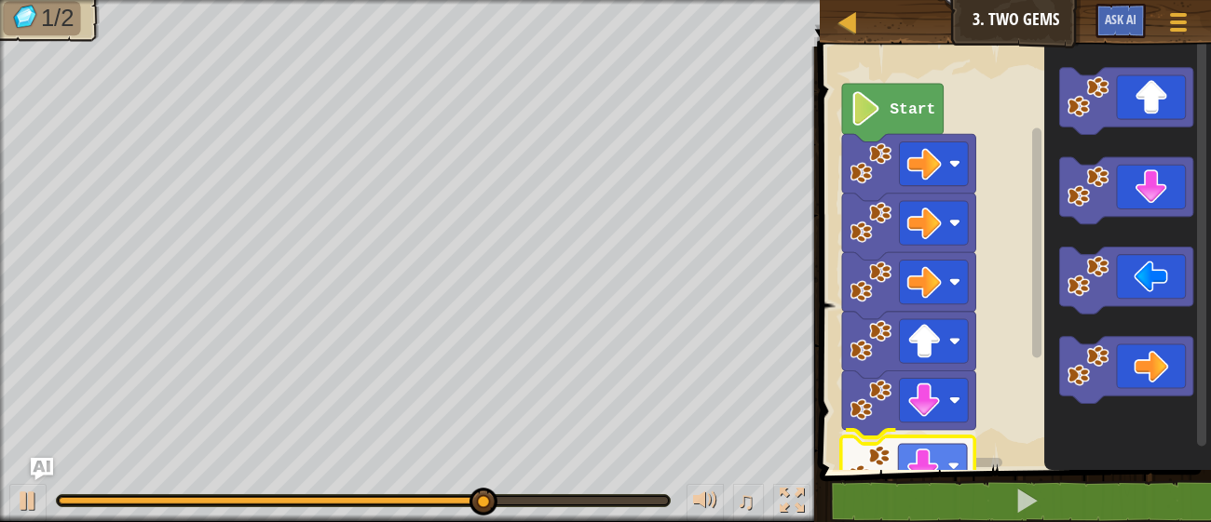
click at [882, 445] on div "Start" at bounding box center [1012, 253] width 397 height 433
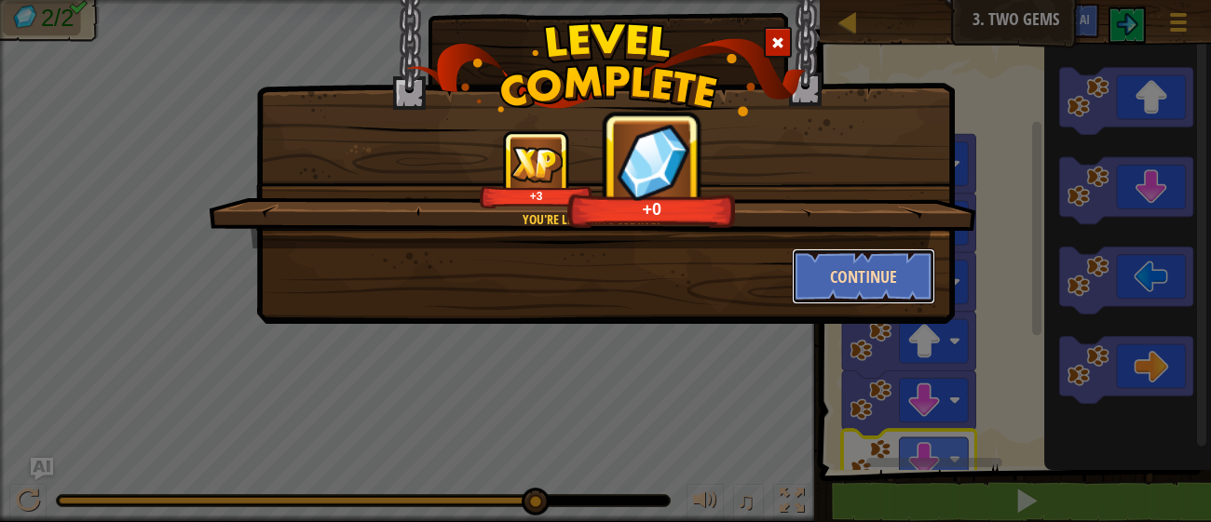
click at [853, 280] on button "Continue" at bounding box center [864, 277] width 144 height 56
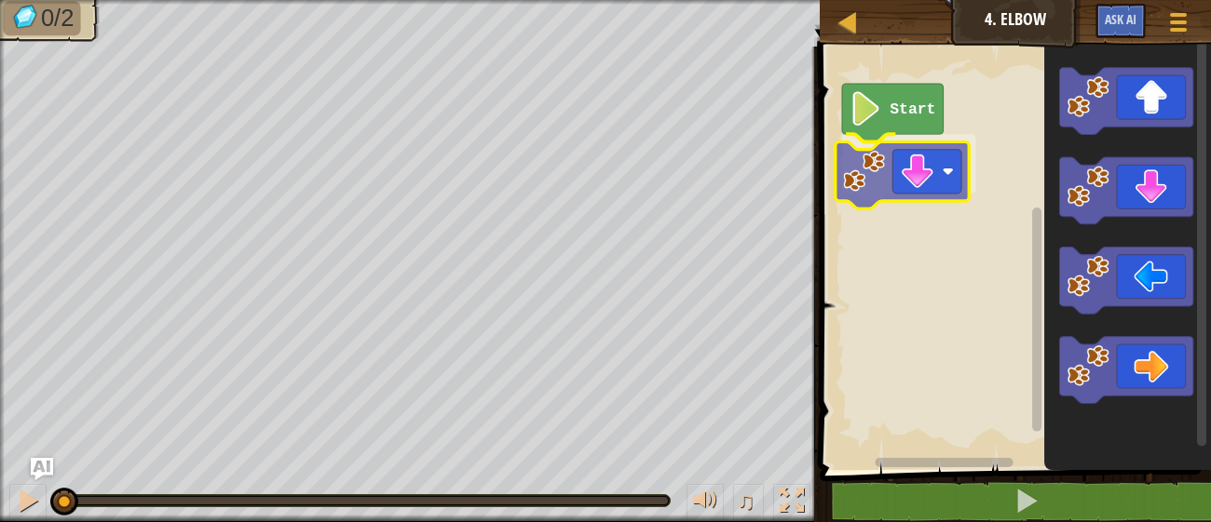
click at [854, 171] on div "Start" at bounding box center [1012, 253] width 397 height 433
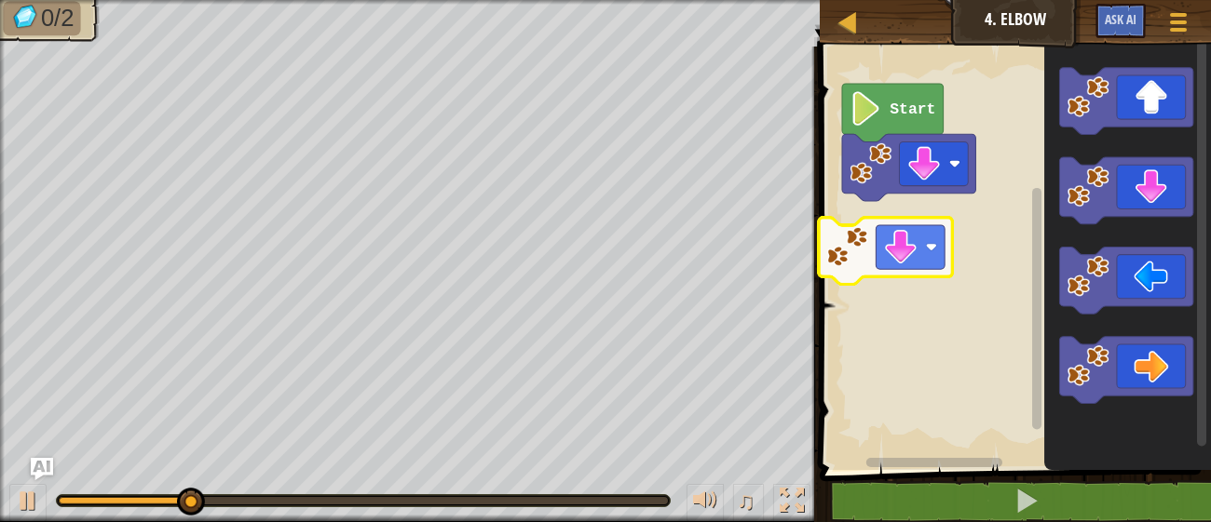
click at [840, 251] on div "Start" at bounding box center [1012, 253] width 397 height 433
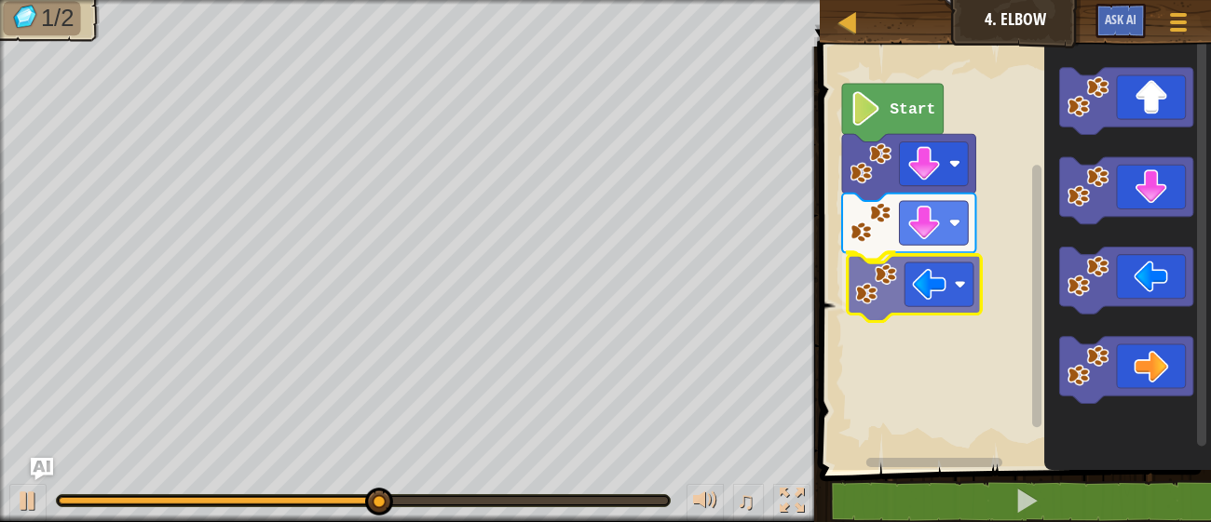
click at [870, 313] on div "Start" at bounding box center [1012, 253] width 397 height 433
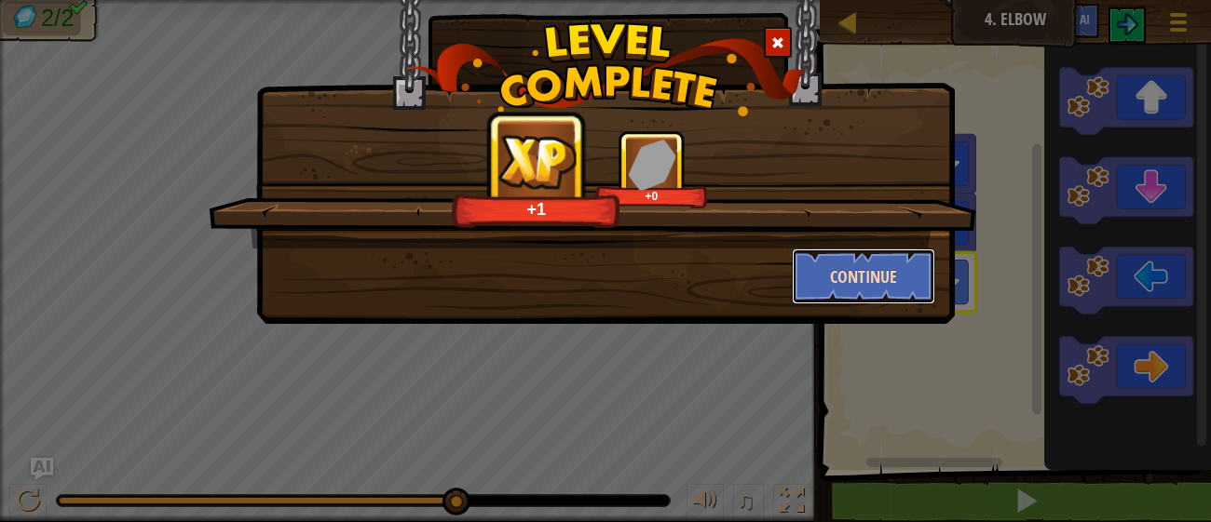
click at [824, 274] on button "Continue" at bounding box center [864, 277] width 144 height 56
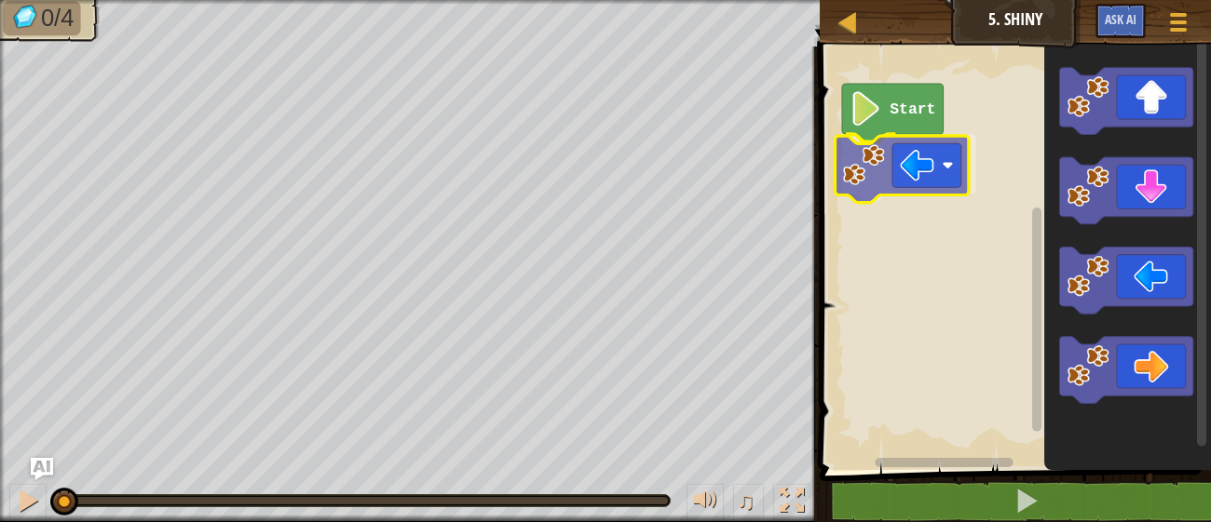
click at [876, 154] on div "Start" at bounding box center [1012, 253] width 397 height 433
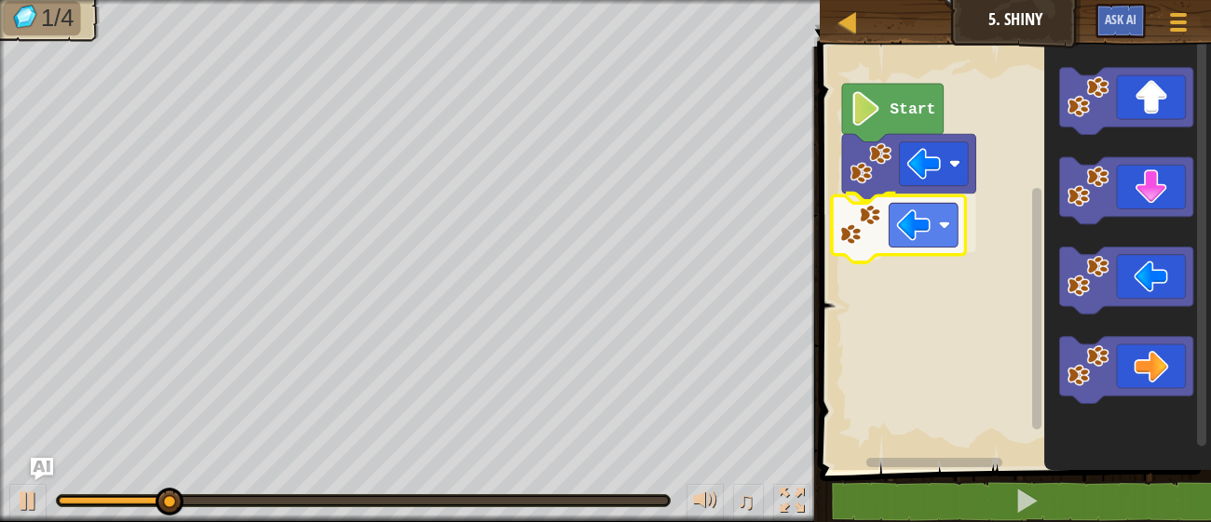
click at [848, 235] on div "Start" at bounding box center [1012, 253] width 397 height 433
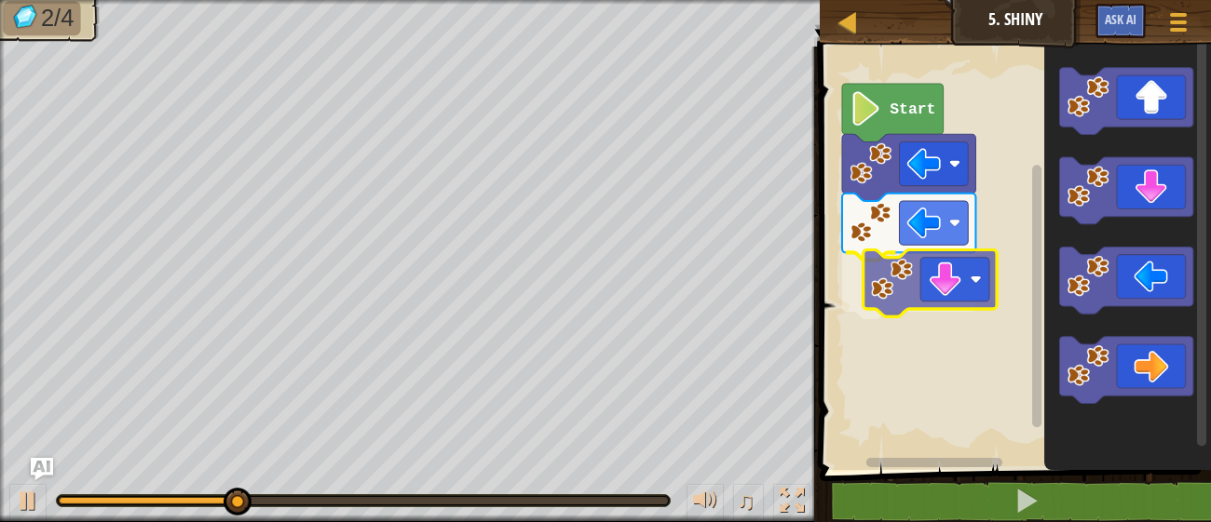
click at [893, 292] on div "Start" at bounding box center [1012, 253] width 397 height 433
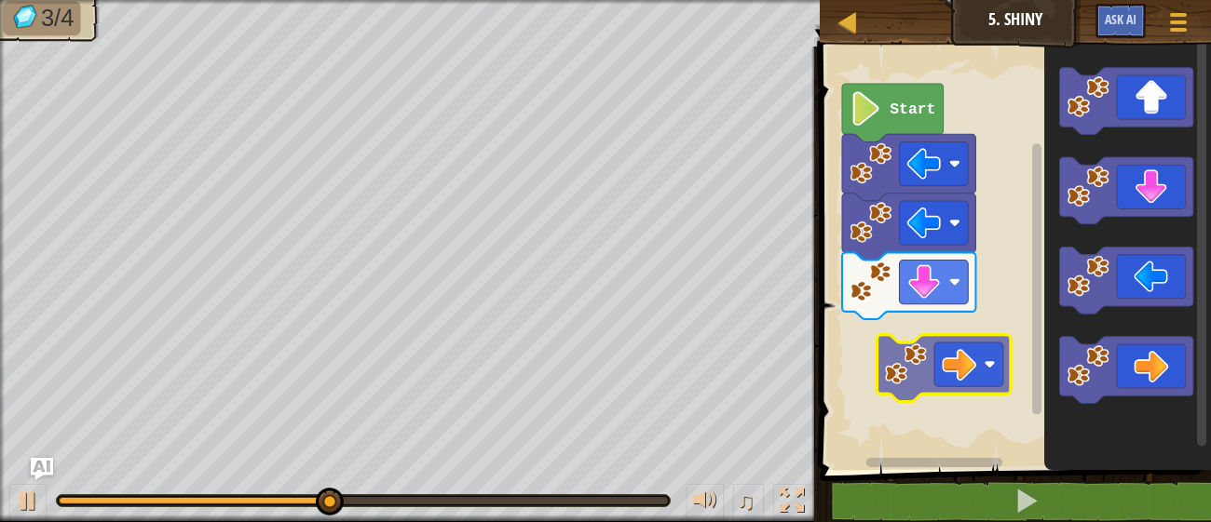
click at [867, 354] on div "Start" at bounding box center [1012, 253] width 397 height 433
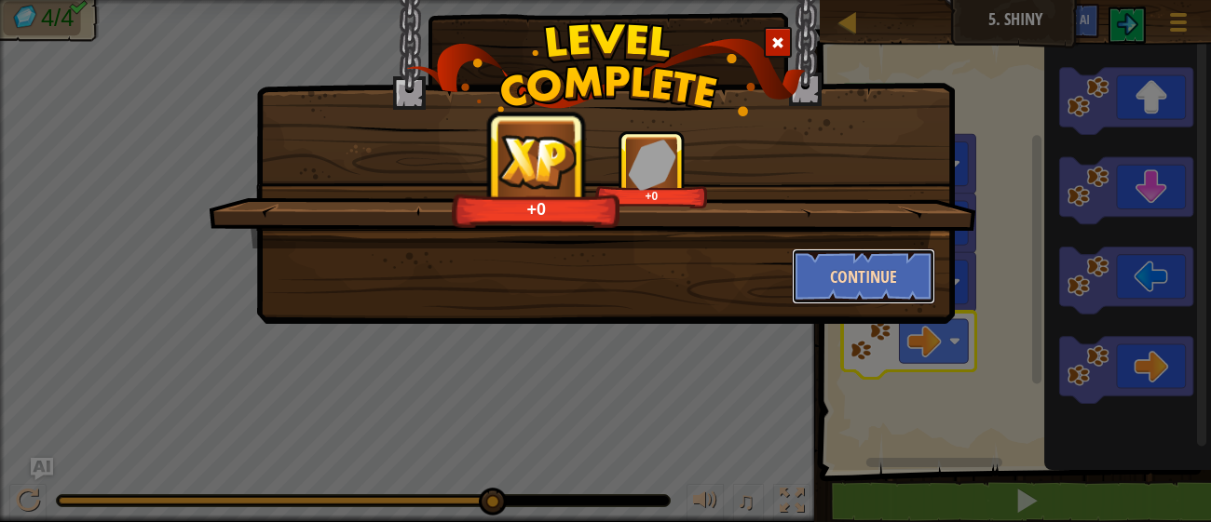
click at [821, 271] on button "Continue" at bounding box center [864, 277] width 144 height 56
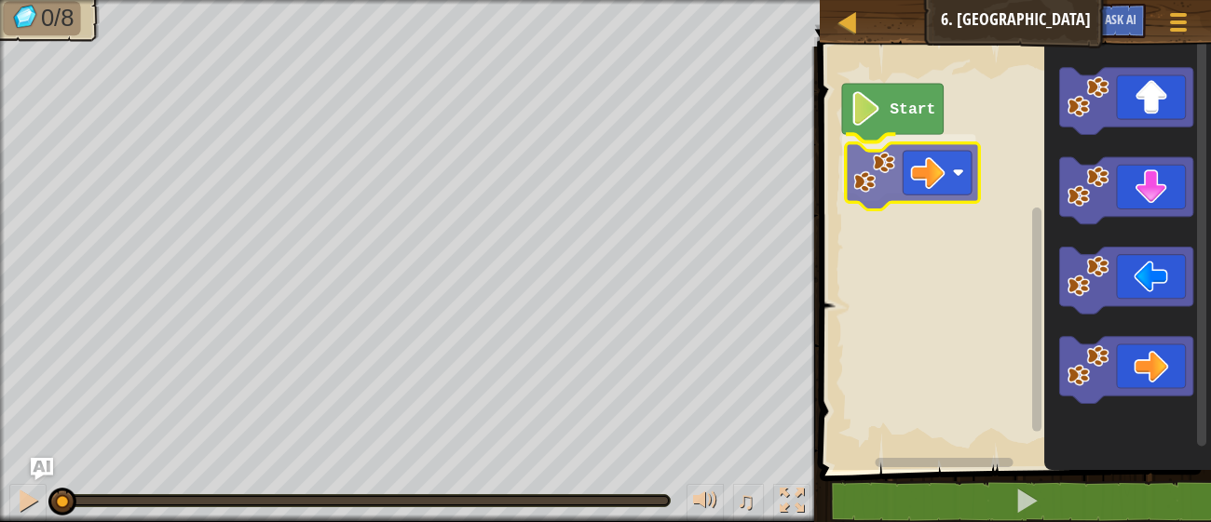
click at [902, 158] on div "Start" at bounding box center [1012, 253] width 397 height 433
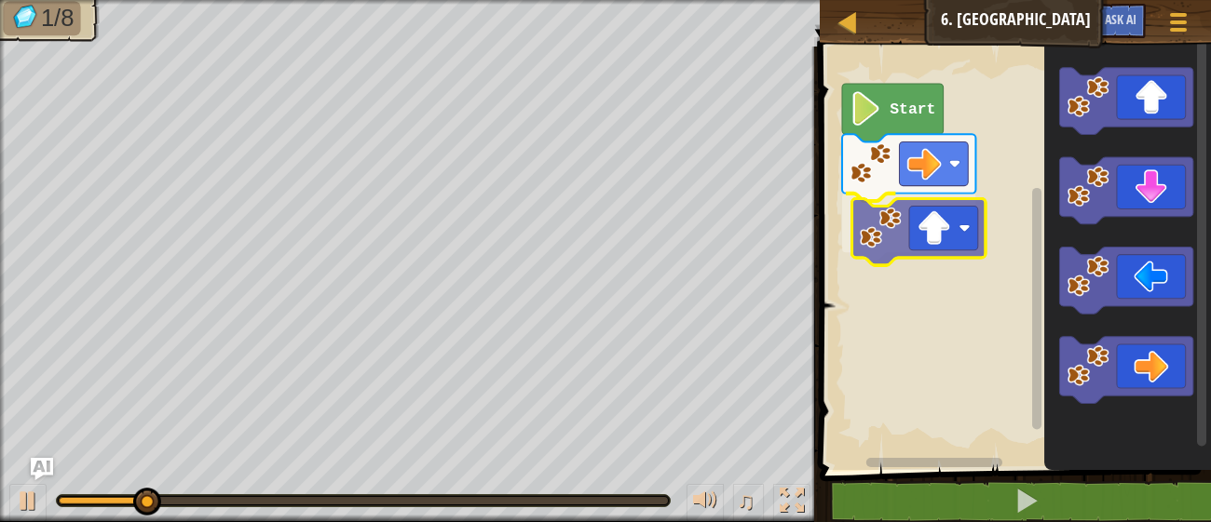
click at [881, 255] on div "Start" at bounding box center [1012, 253] width 397 height 433
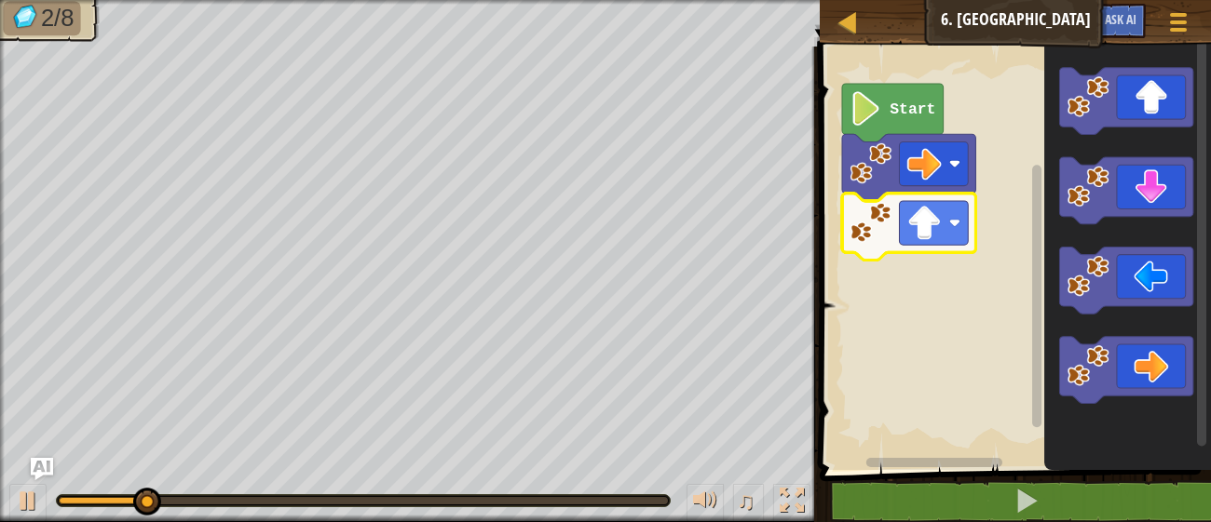
click at [1057, 278] on icon "Blockly Workspace" at bounding box center [1127, 253] width 167 height 433
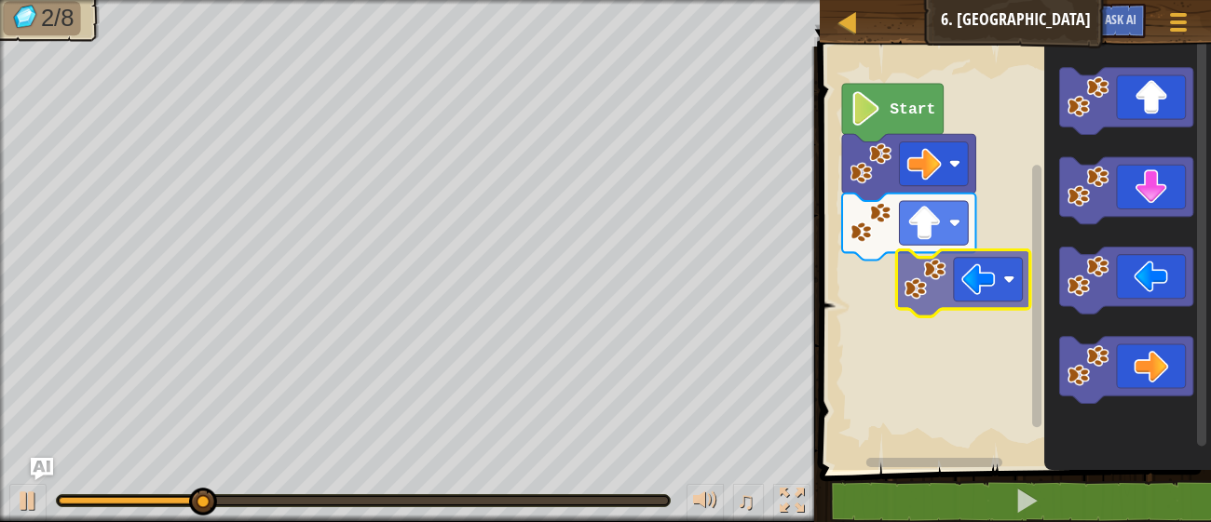
click at [872, 298] on div "Start" at bounding box center [1012, 253] width 397 height 433
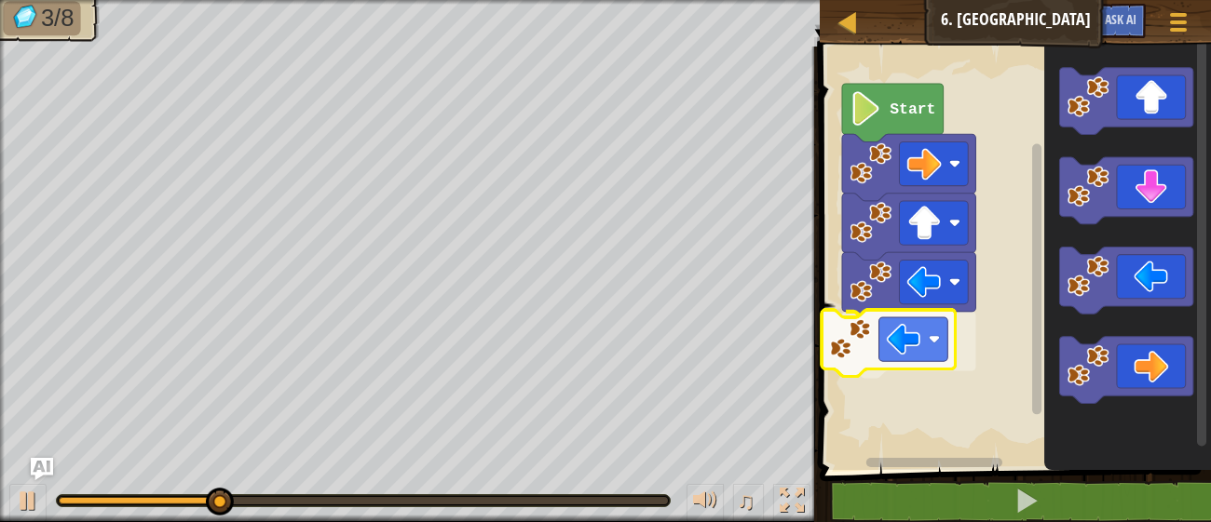
click at [848, 360] on div "Start" at bounding box center [1012, 253] width 397 height 433
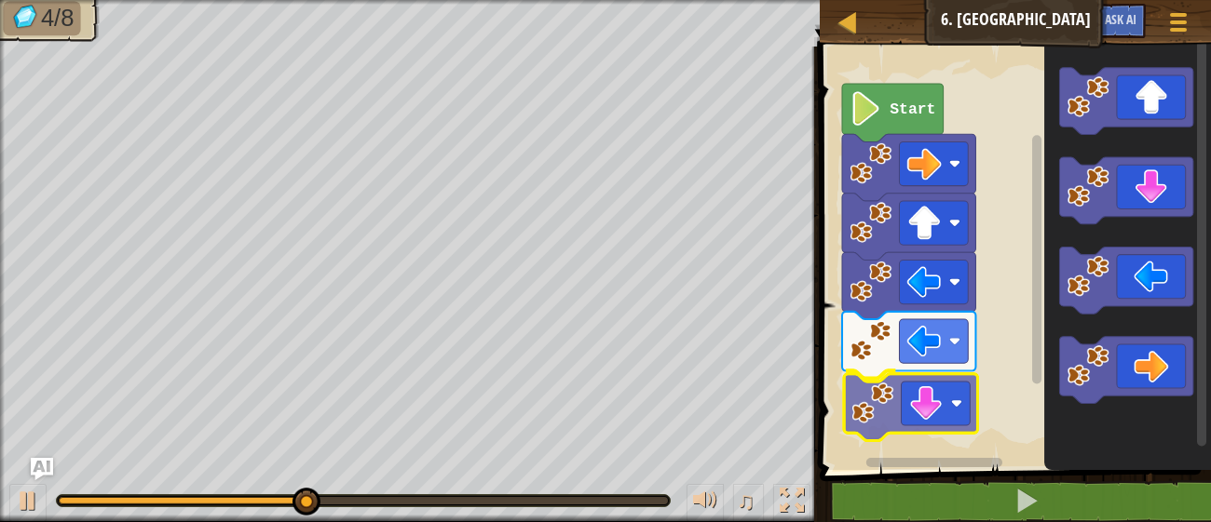
click at [864, 427] on div "Start" at bounding box center [1012, 253] width 397 height 433
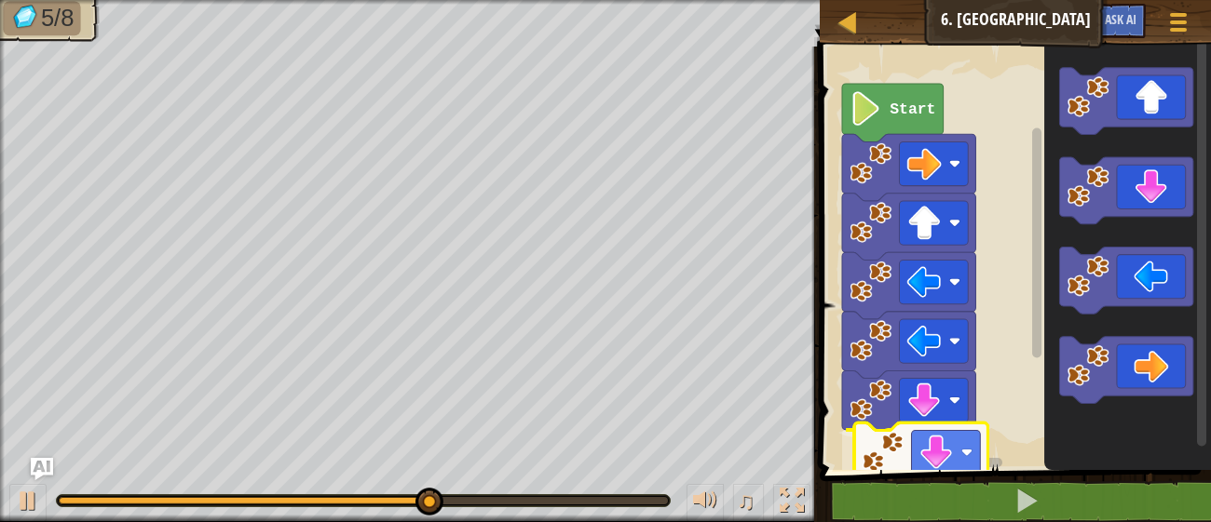
click at [884, 478] on div "1 ההההההההההההההההההההההההההההההההההההההההההההההההההההההההההההההההההההההההההההה…" at bounding box center [1012, 319] width 397 height 526
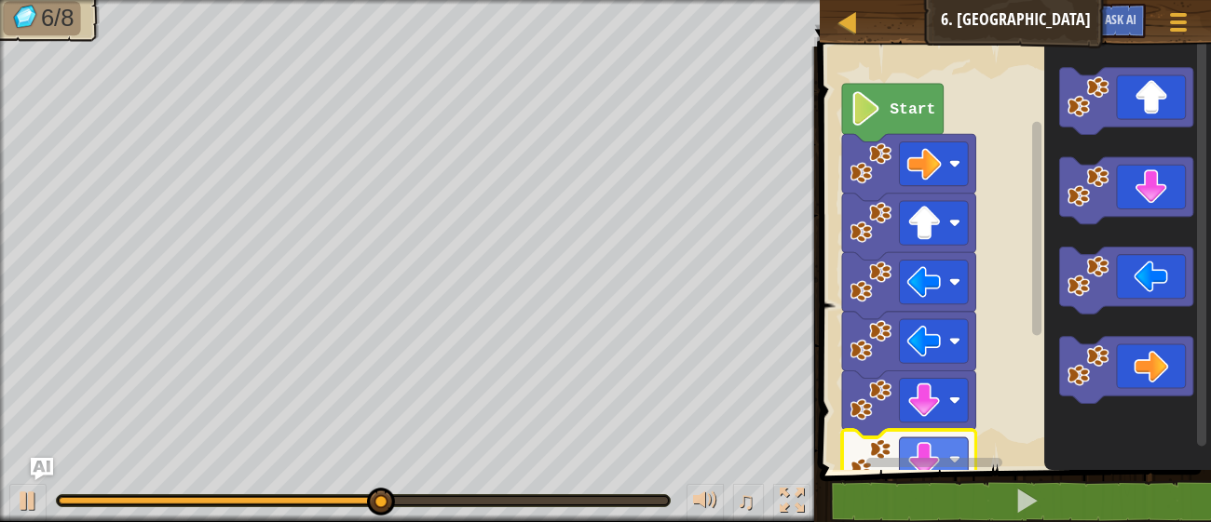
click at [1042, 304] on rect "Blockly Workspace" at bounding box center [1037, 247] width 14 height 418
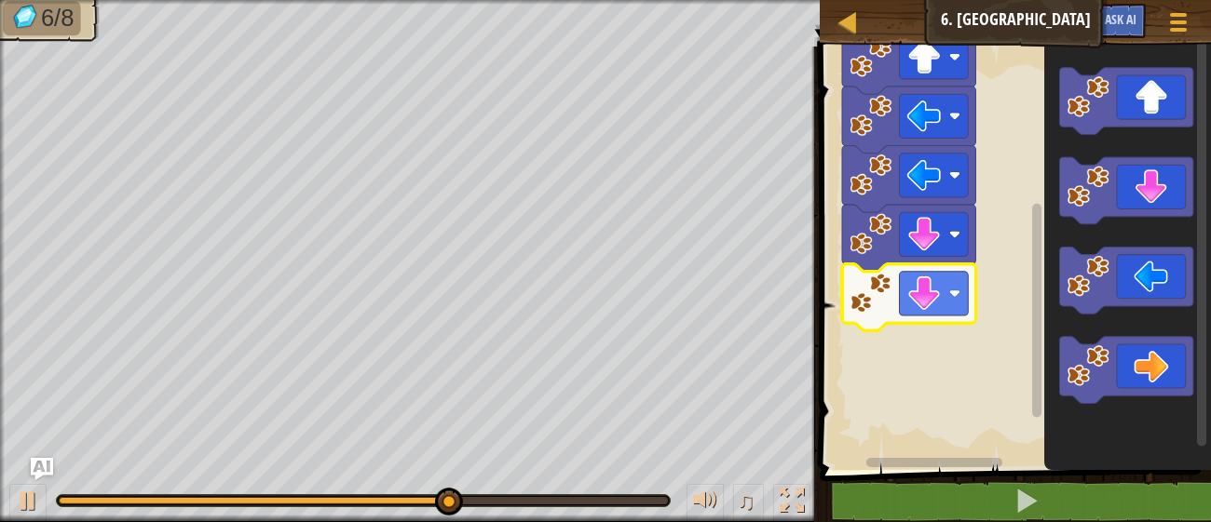
click at [1037, 384] on rect "Blockly Workspace" at bounding box center [1036, 311] width 9 height 214
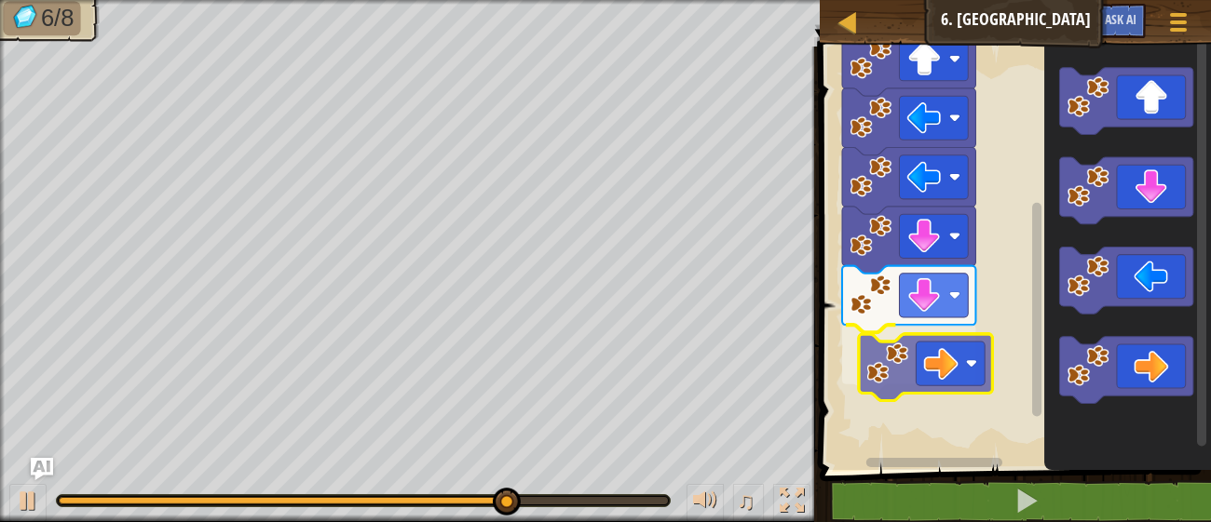
click at [895, 366] on div "Start" at bounding box center [1012, 253] width 397 height 433
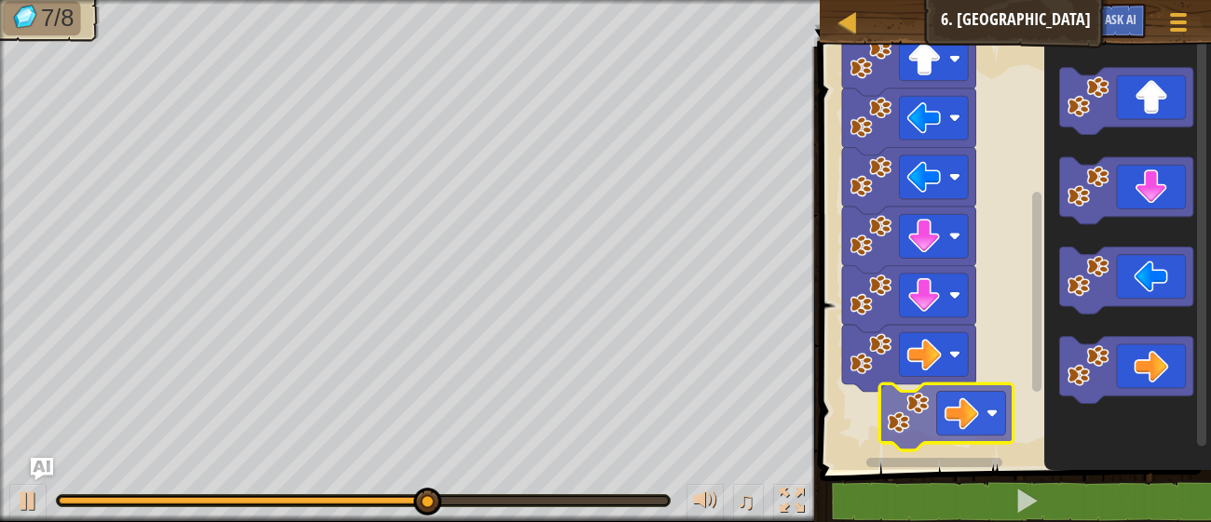
click at [899, 418] on div "Start" at bounding box center [1012, 253] width 397 height 433
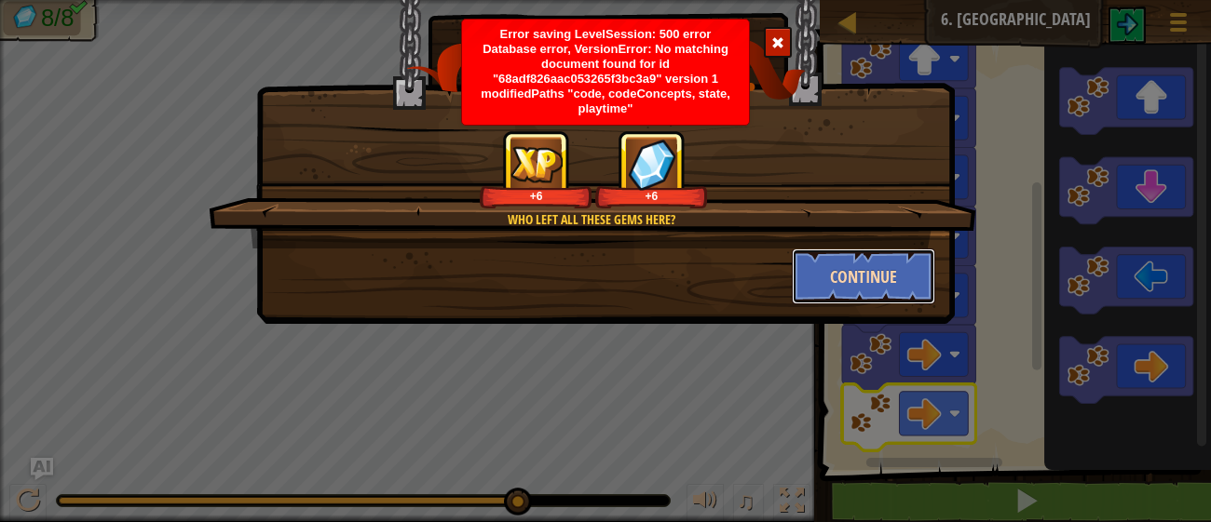
click at [875, 287] on button "Continue" at bounding box center [864, 277] width 144 height 56
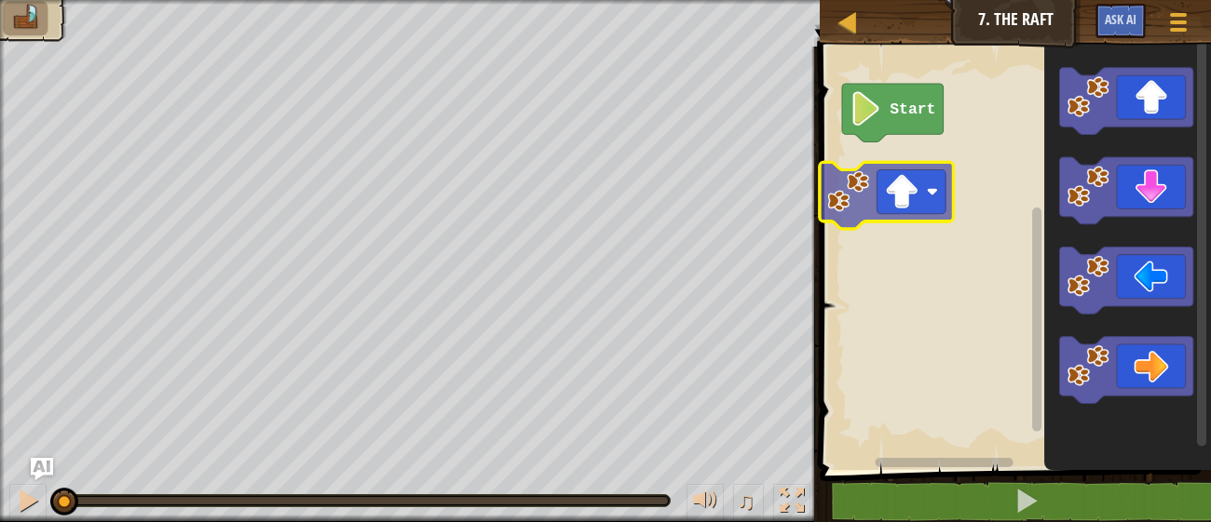
click at [853, 189] on div "Start" at bounding box center [1012, 253] width 397 height 433
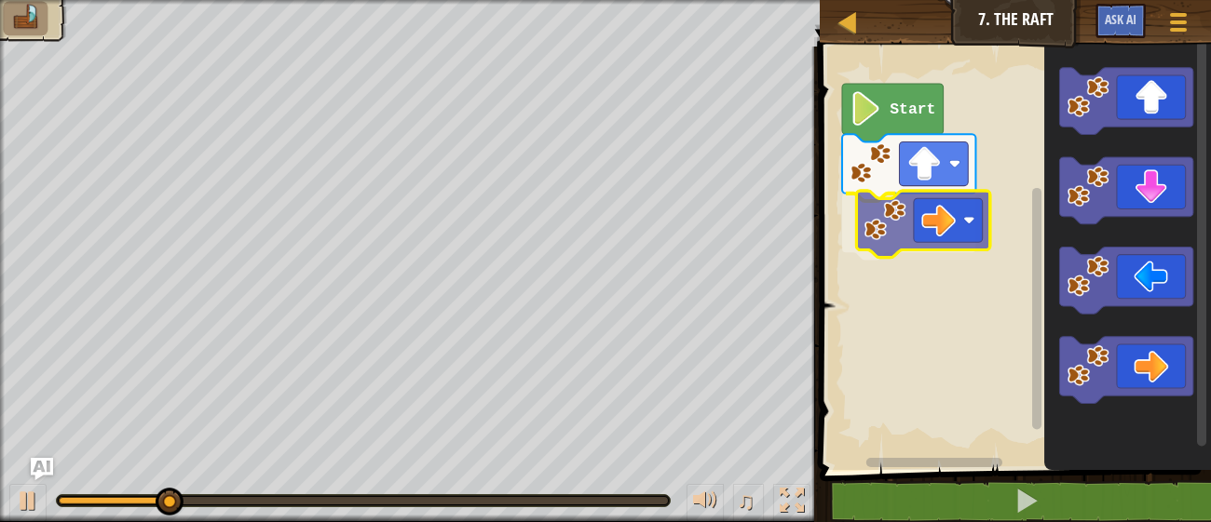
click at [908, 211] on div "Start" at bounding box center [1012, 253] width 397 height 433
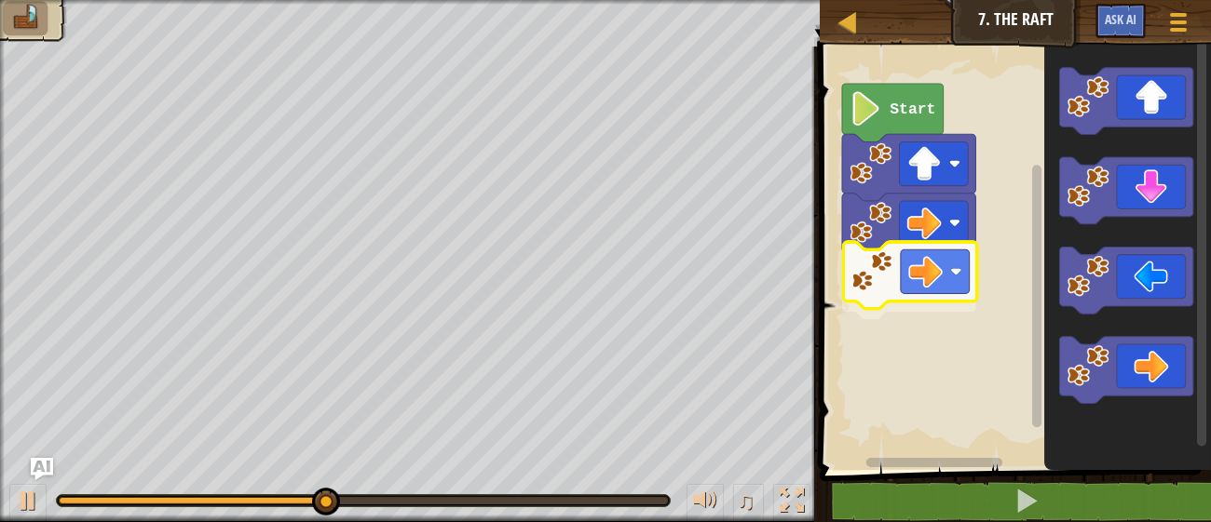
click at [926, 272] on div "Start" at bounding box center [1012, 253] width 397 height 433
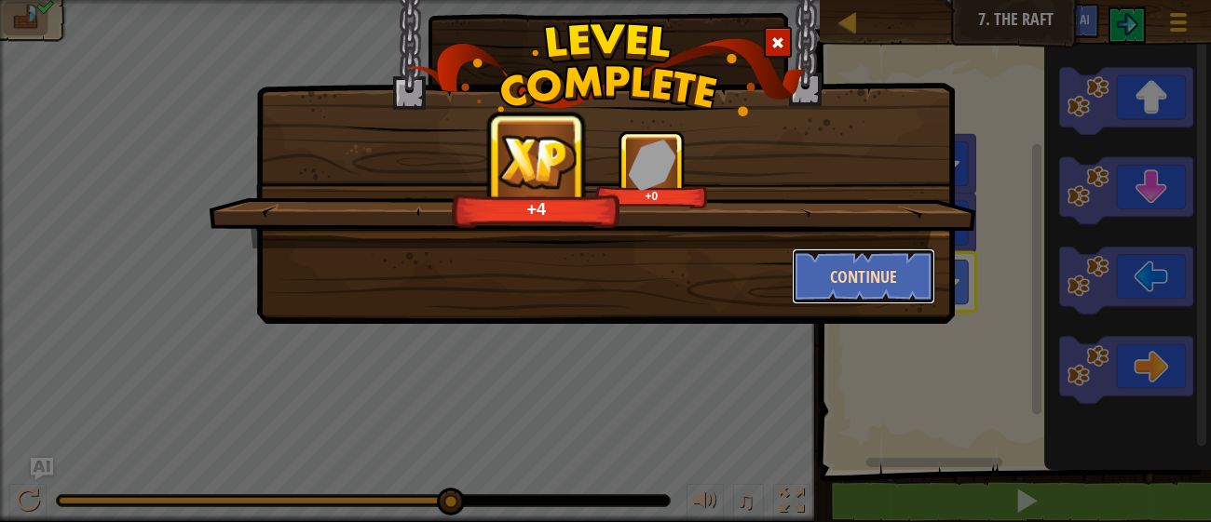
click at [857, 292] on button "Continue" at bounding box center [864, 277] width 144 height 56
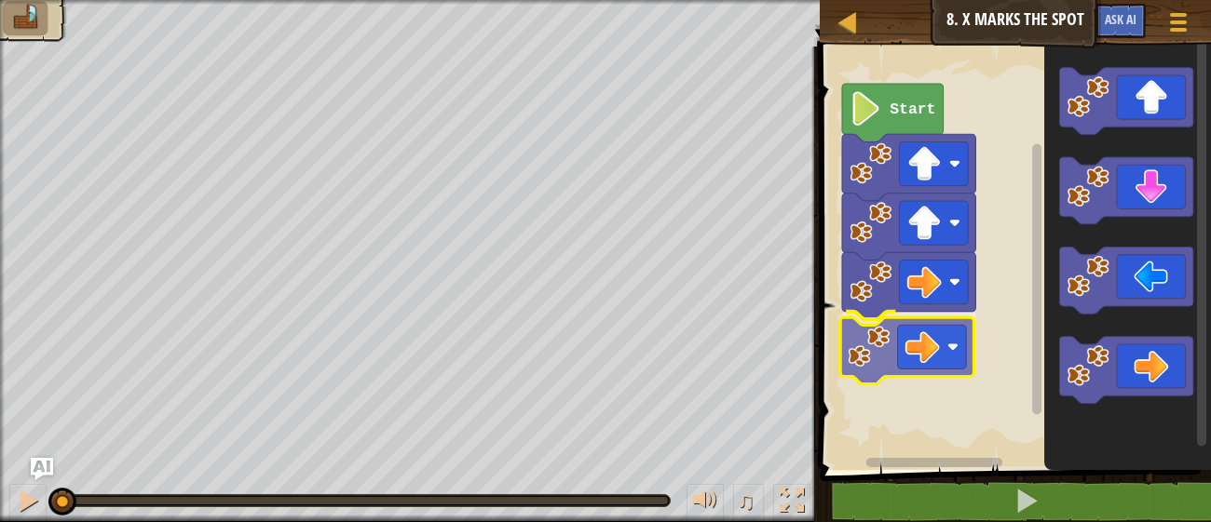
click at [914, 334] on div "Start" at bounding box center [1012, 253] width 397 height 433
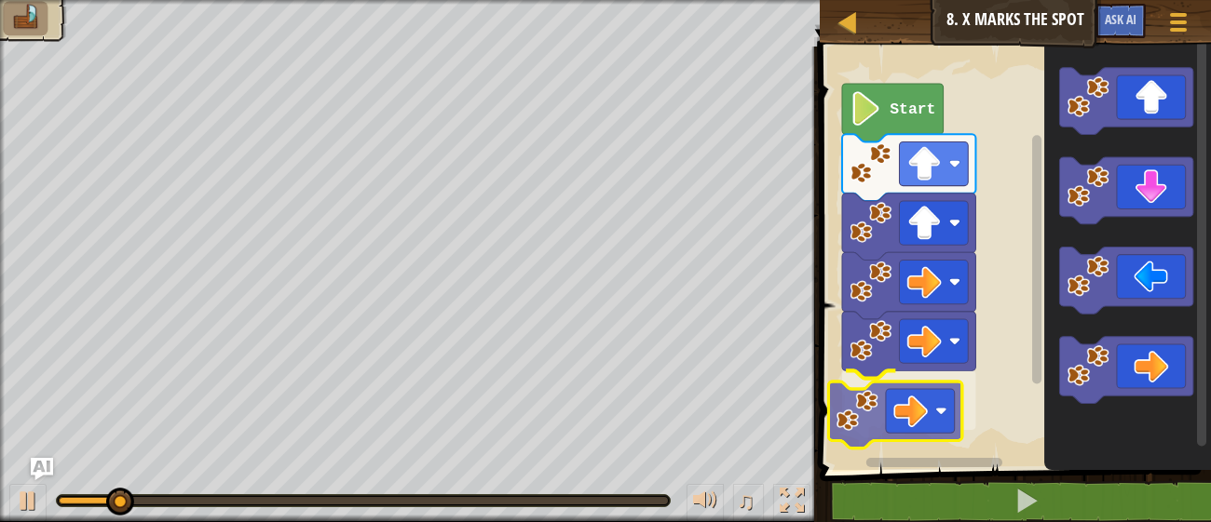
click at [870, 403] on div "Start" at bounding box center [1012, 253] width 397 height 433
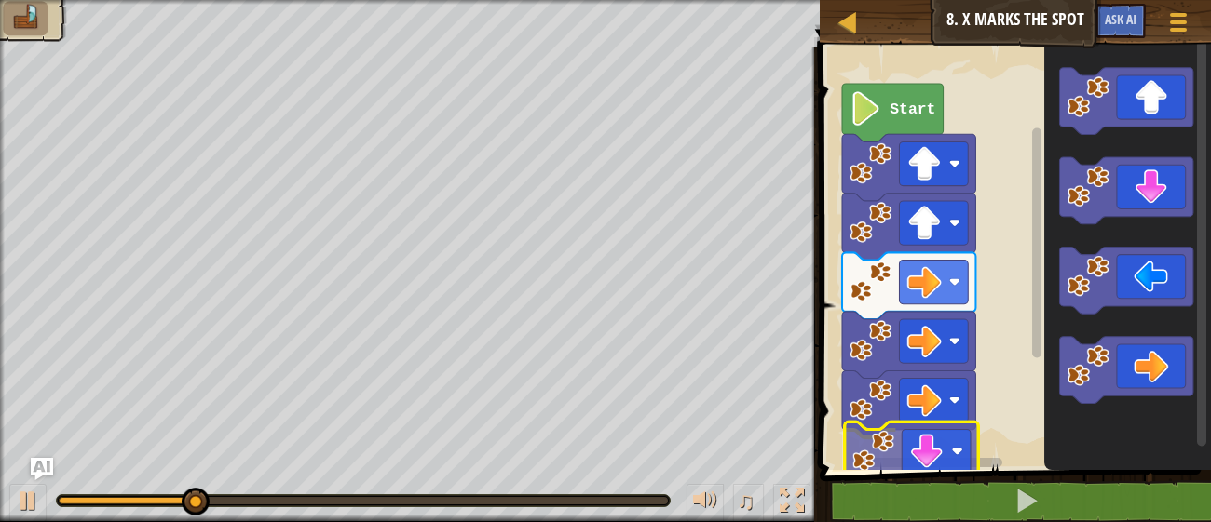
click at [907, 444] on div "Start" at bounding box center [1012, 253] width 397 height 433
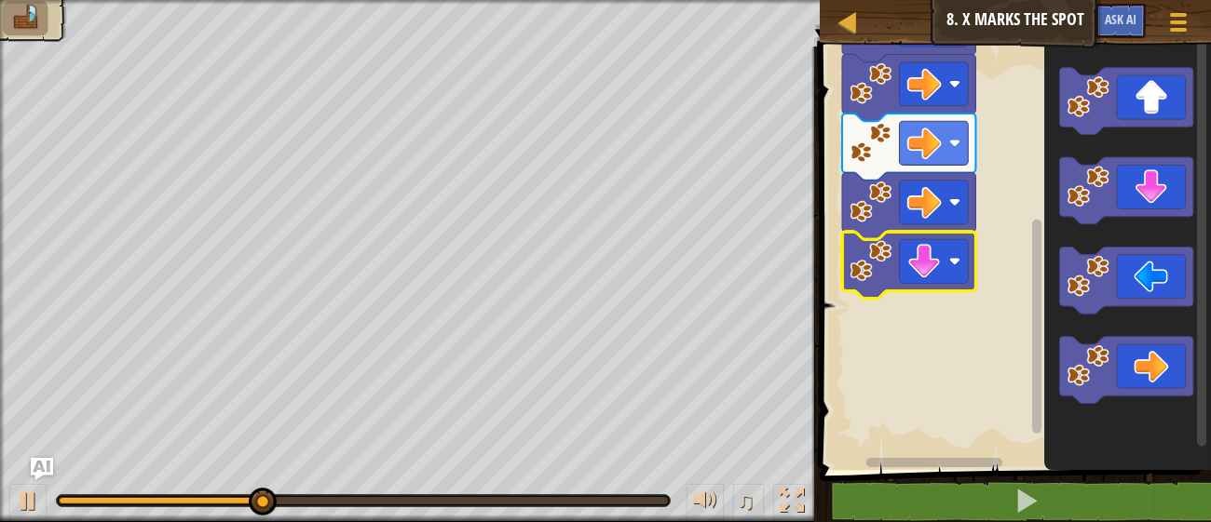
click at [1038, 422] on rect "Blockly Workspace" at bounding box center [1036, 327] width 9 height 214
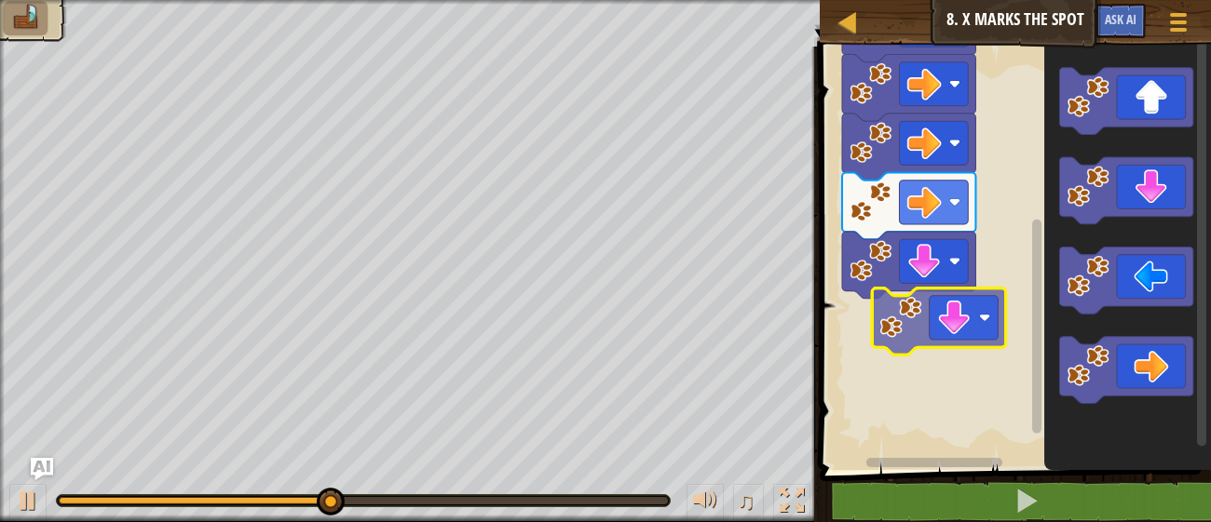
click at [863, 367] on div "Start" at bounding box center [1012, 253] width 397 height 433
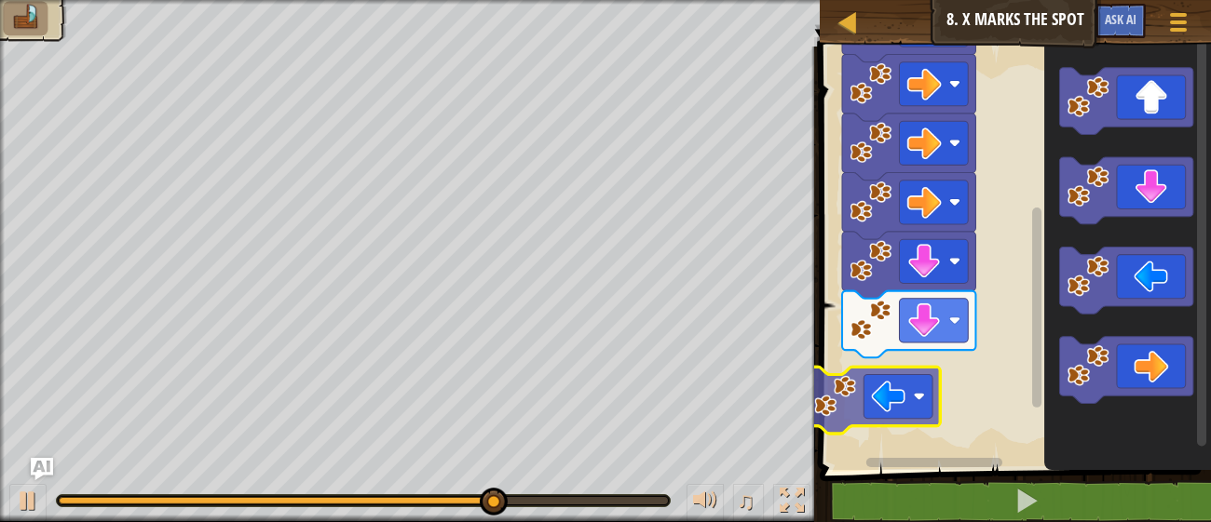
click at [881, 362] on div "Start" at bounding box center [1012, 253] width 397 height 433
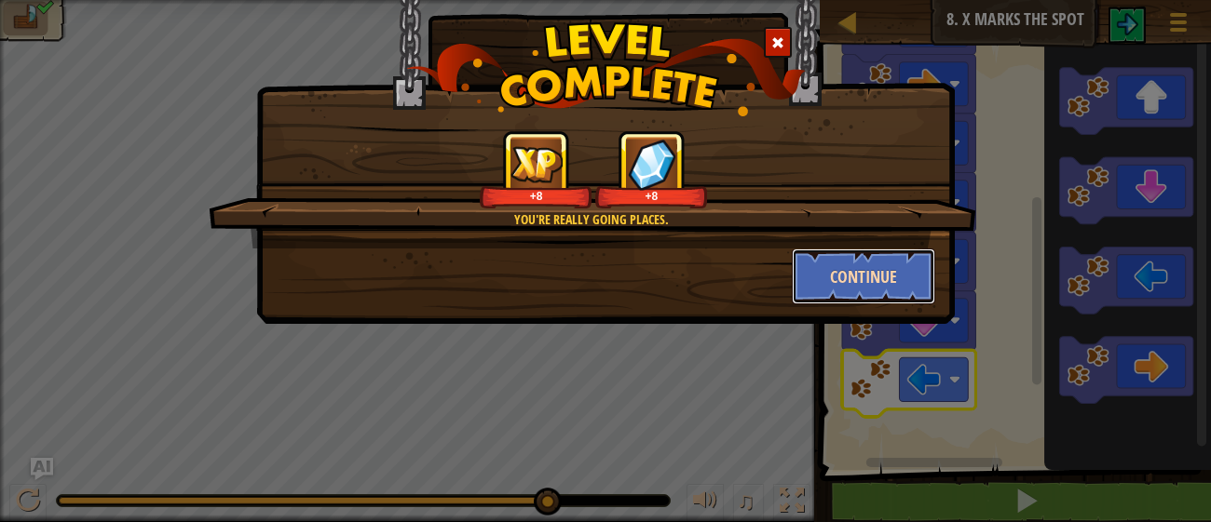
click at [867, 272] on button "Continue" at bounding box center [864, 277] width 144 height 56
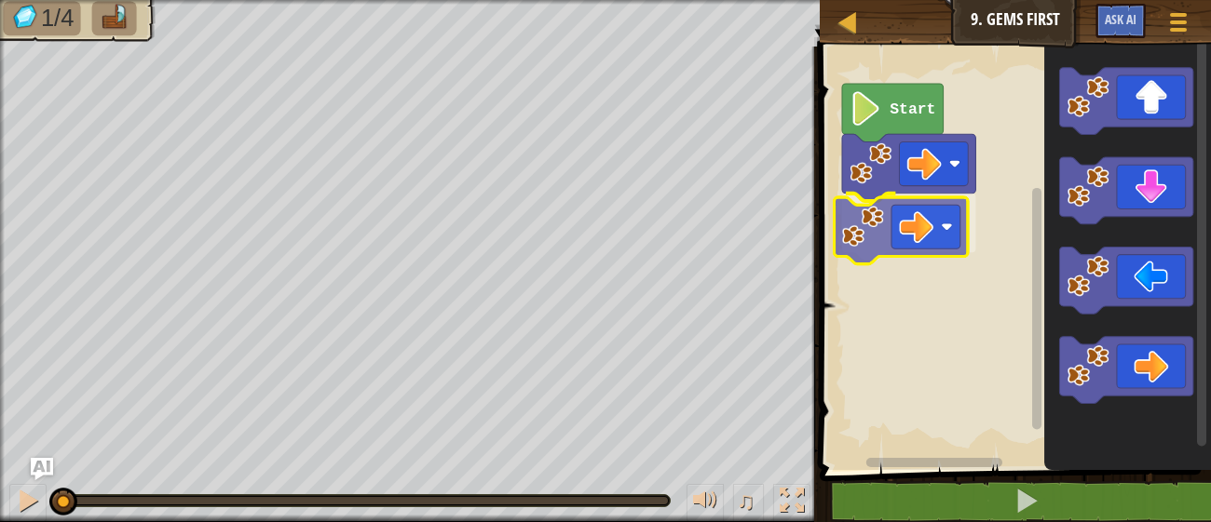
click at [889, 214] on div "Start" at bounding box center [1012, 253] width 397 height 433
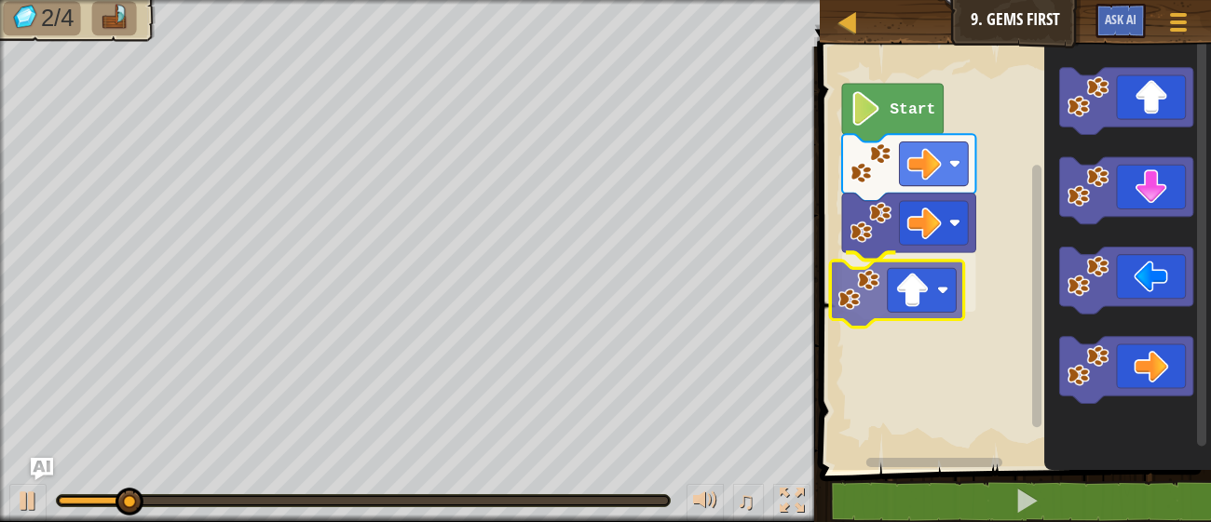
click at [877, 285] on div "Start" at bounding box center [1012, 253] width 397 height 433
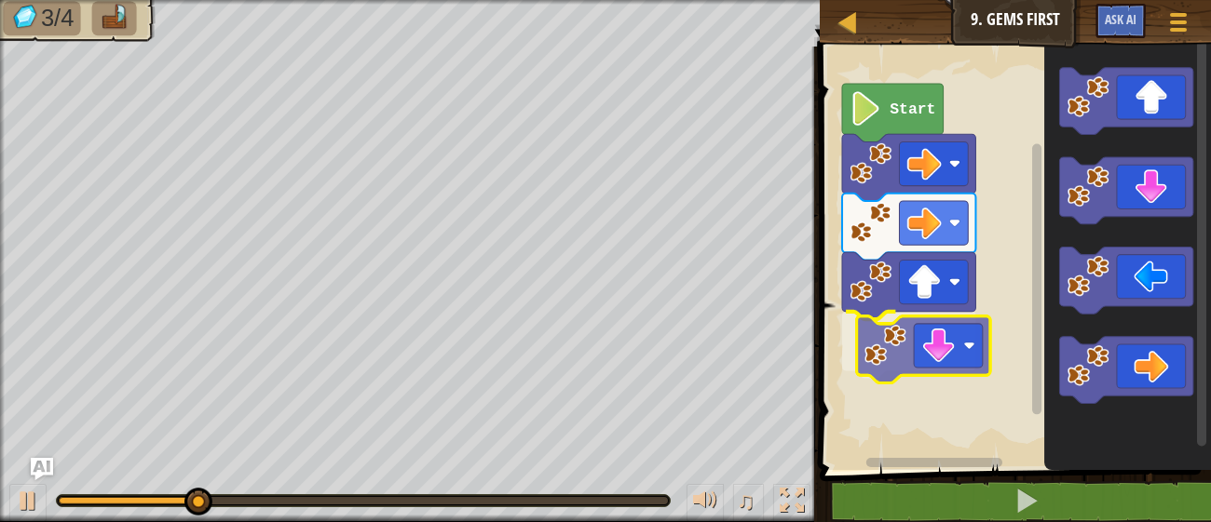
click at [888, 339] on div "Start" at bounding box center [1012, 253] width 397 height 433
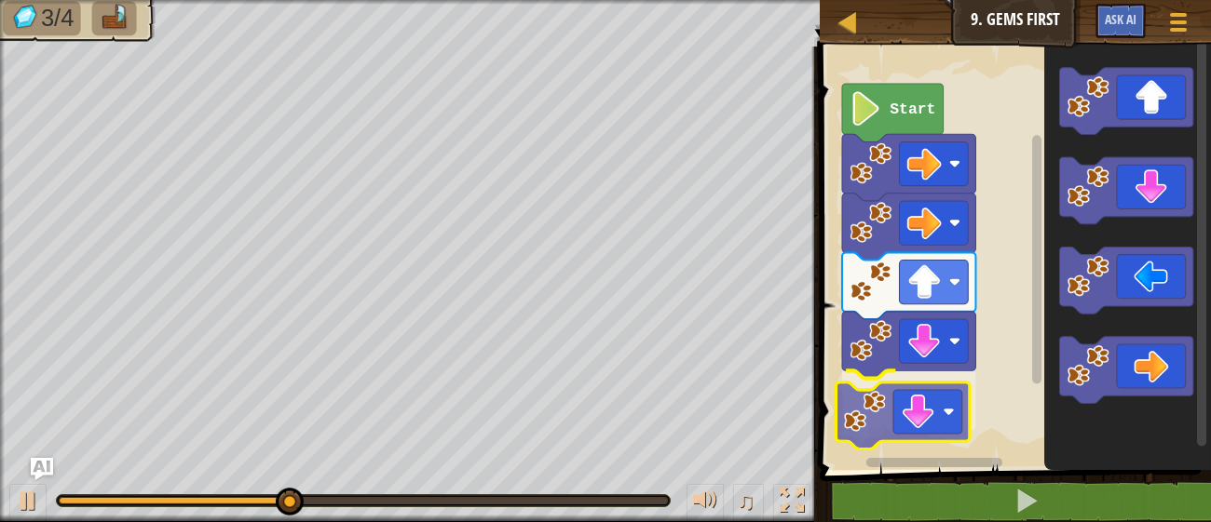
click at [875, 389] on div "Start" at bounding box center [1012, 253] width 397 height 433
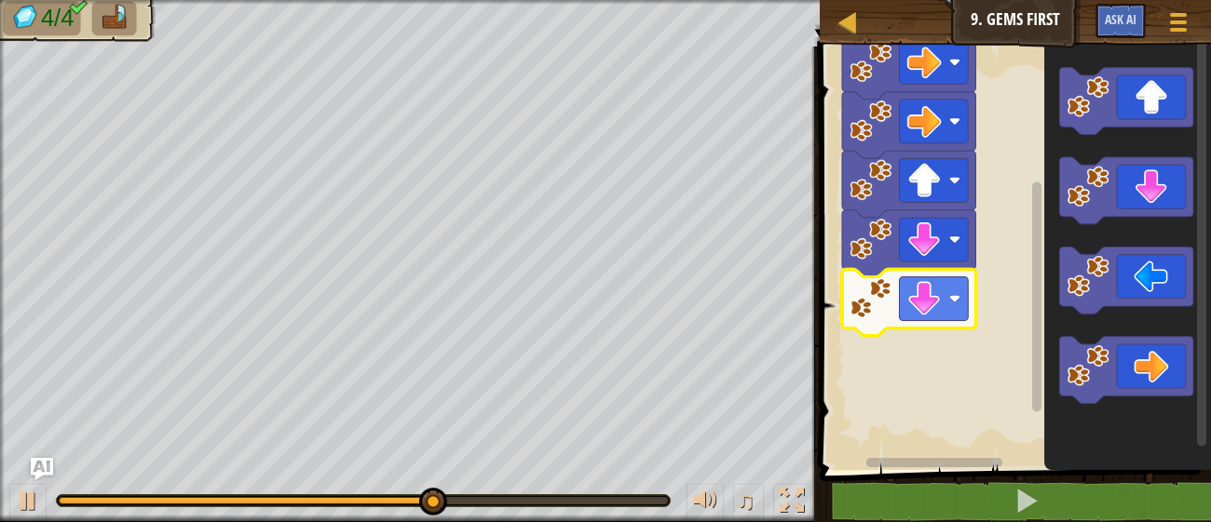
click at [1042, 253] on g "Blockly Workspace" at bounding box center [1037, 247] width 14 height 418
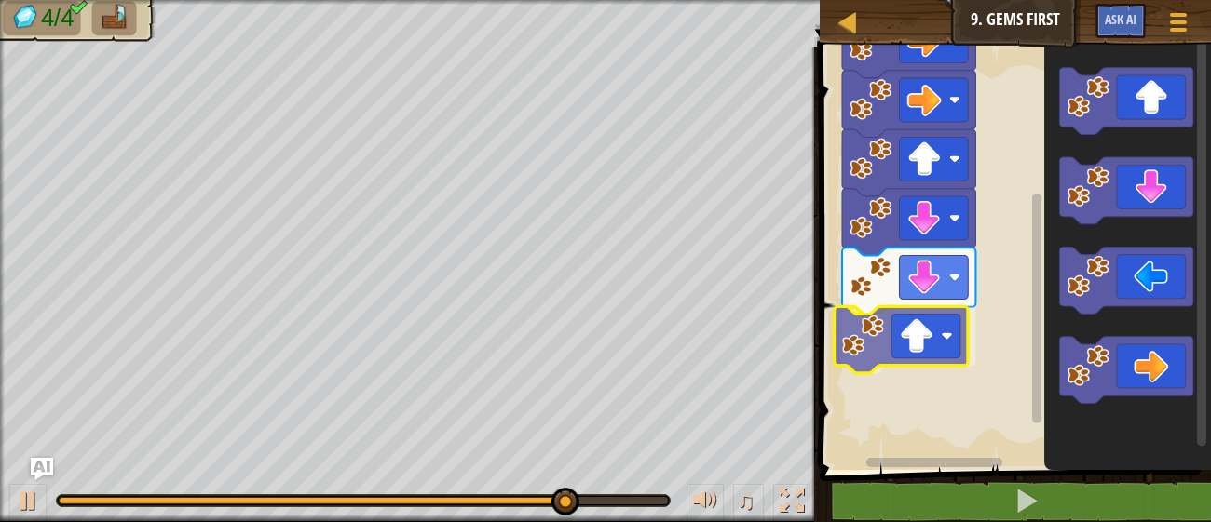
click at [902, 356] on div "Start" at bounding box center [1012, 253] width 397 height 433
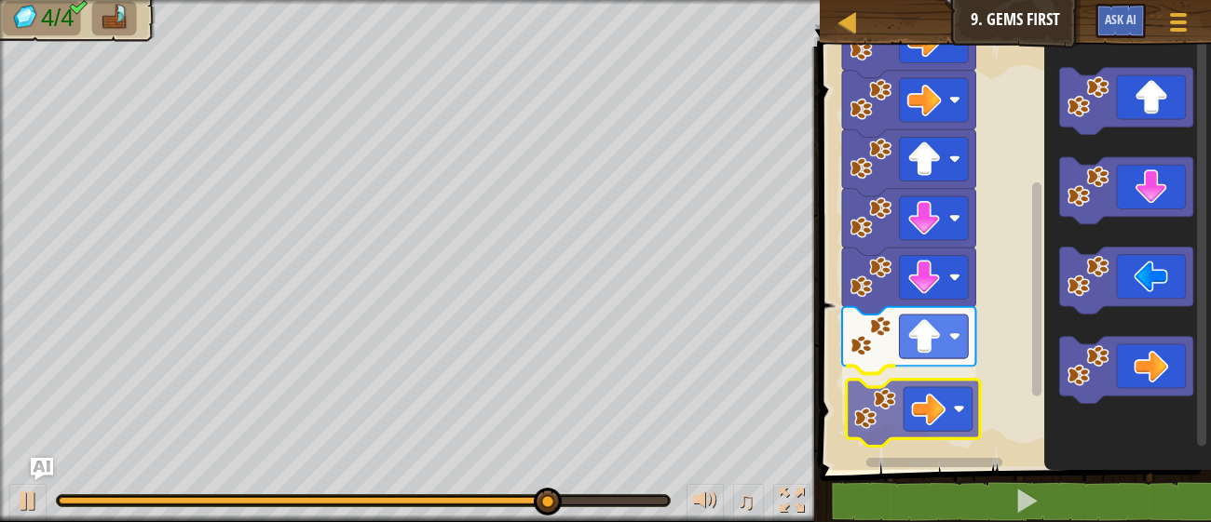
click at [900, 394] on div "Start" at bounding box center [1012, 253] width 397 height 433
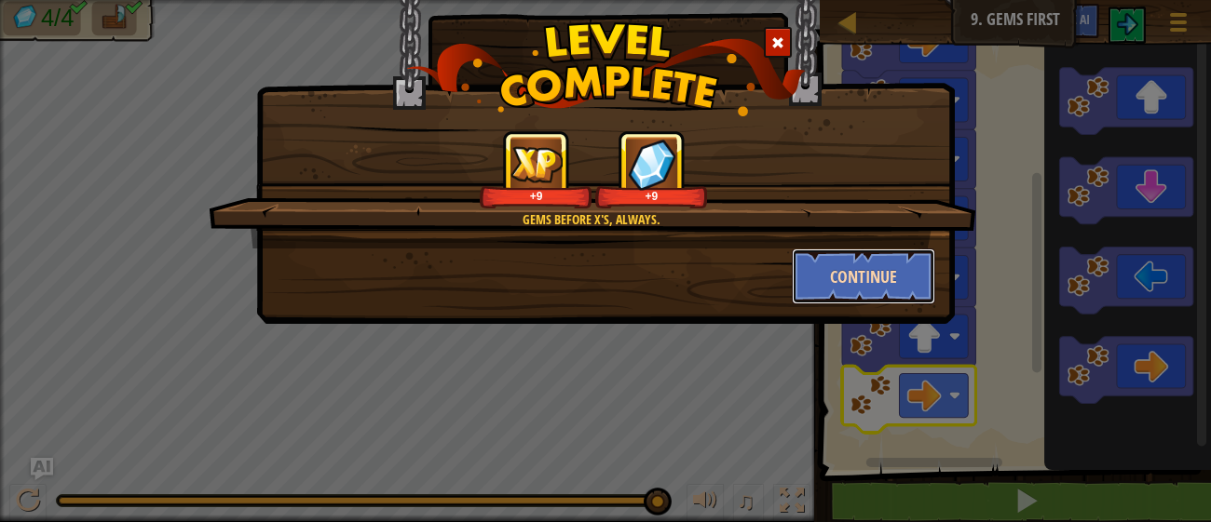
click at [892, 278] on button "Continue" at bounding box center [864, 277] width 144 height 56
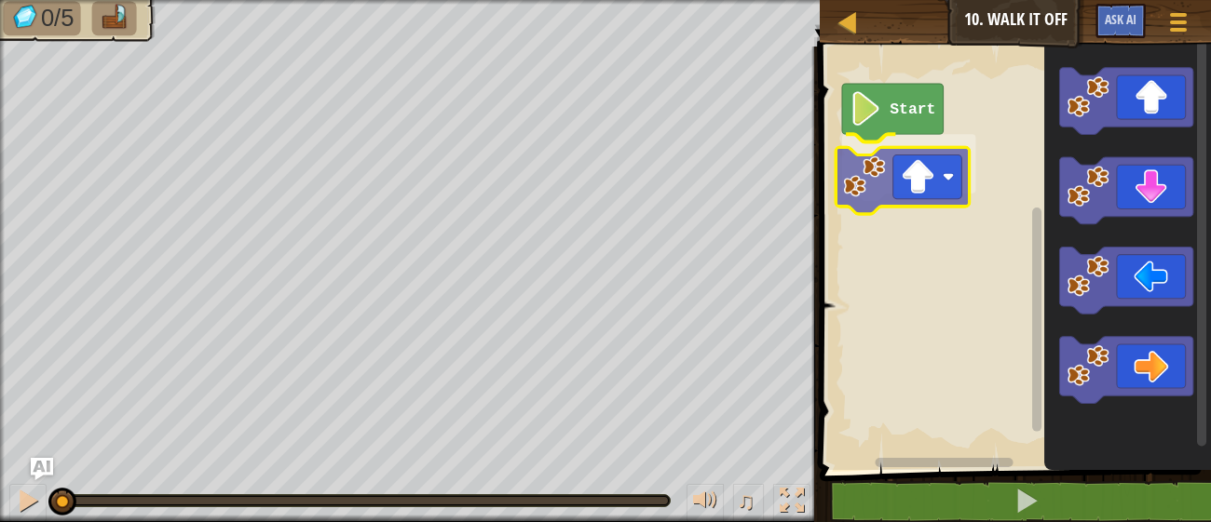
click at [867, 208] on div "Start" at bounding box center [1012, 253] width 397 height 433
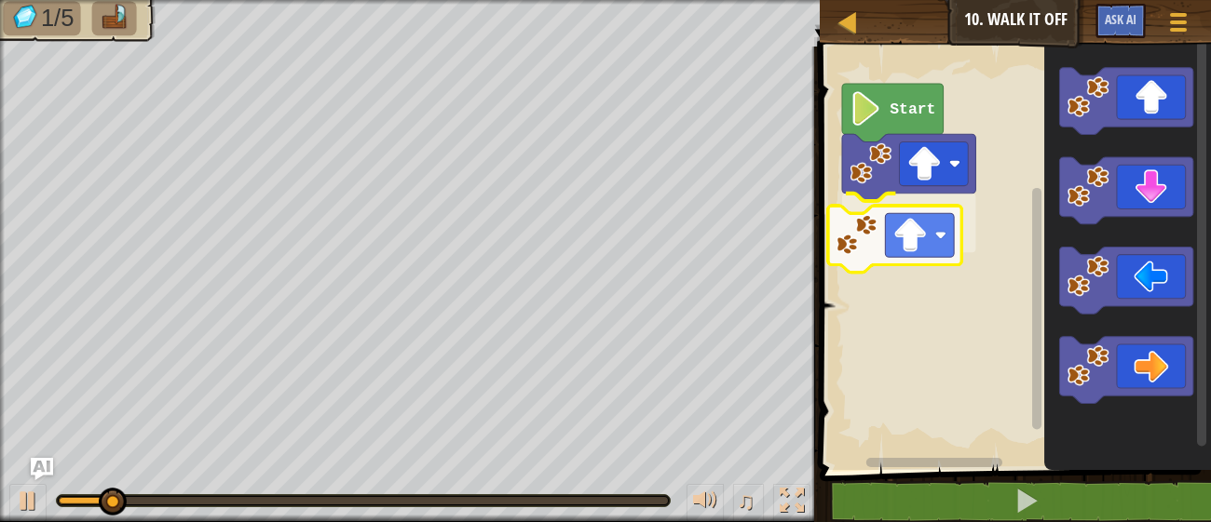
click at [848, 248] on div "Start" at bounding box center [1012, 253] width 397 height 433
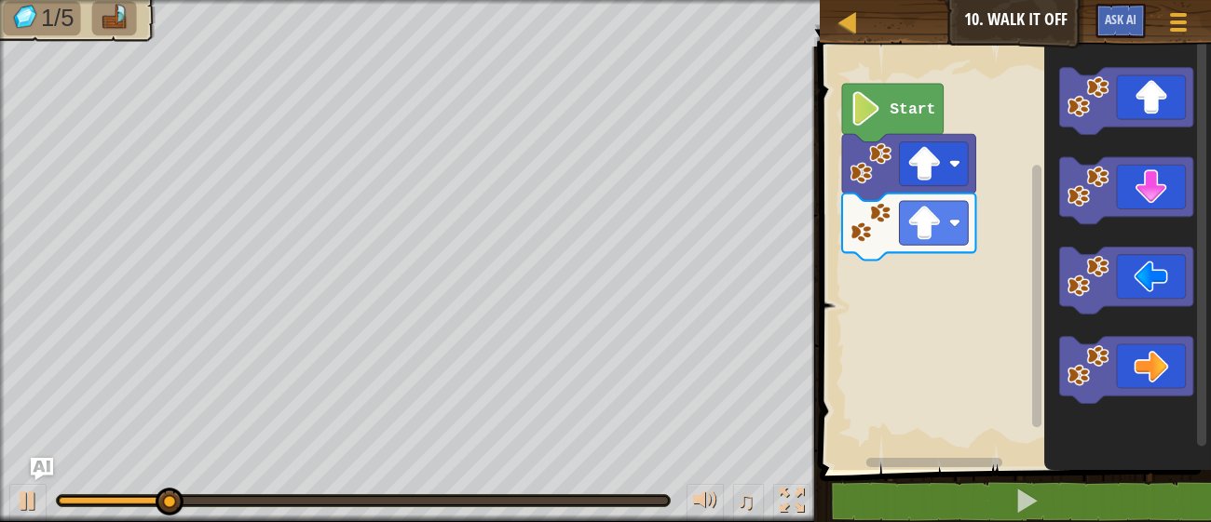
click at [898, 296] on div "Start" at bounding box center [1012, 253] width 397 height 433
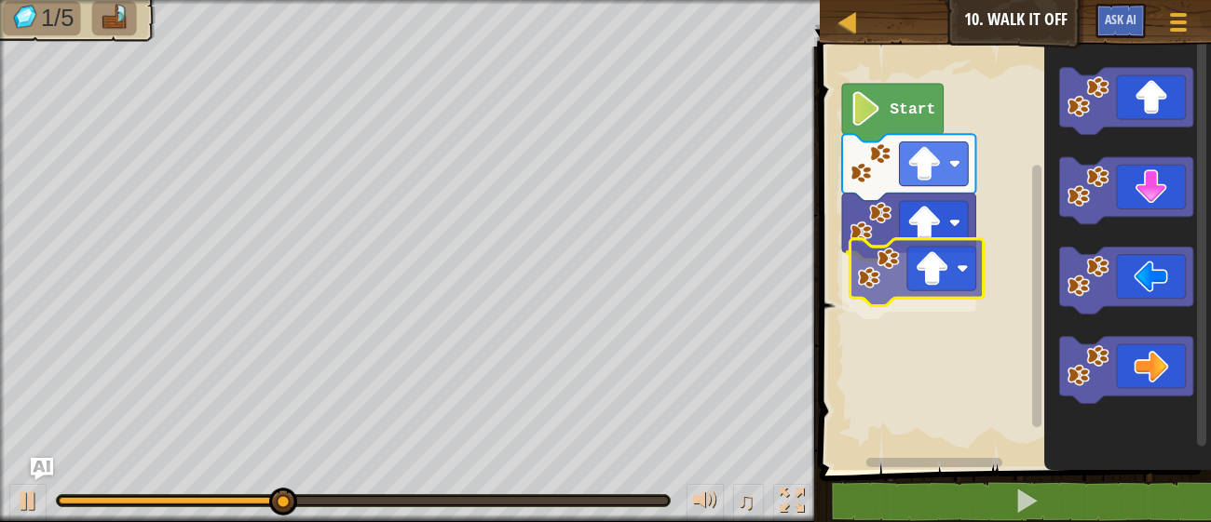
click at [879, 289] on div "Start" at bounding box center [1012, 253] width 397 height 433
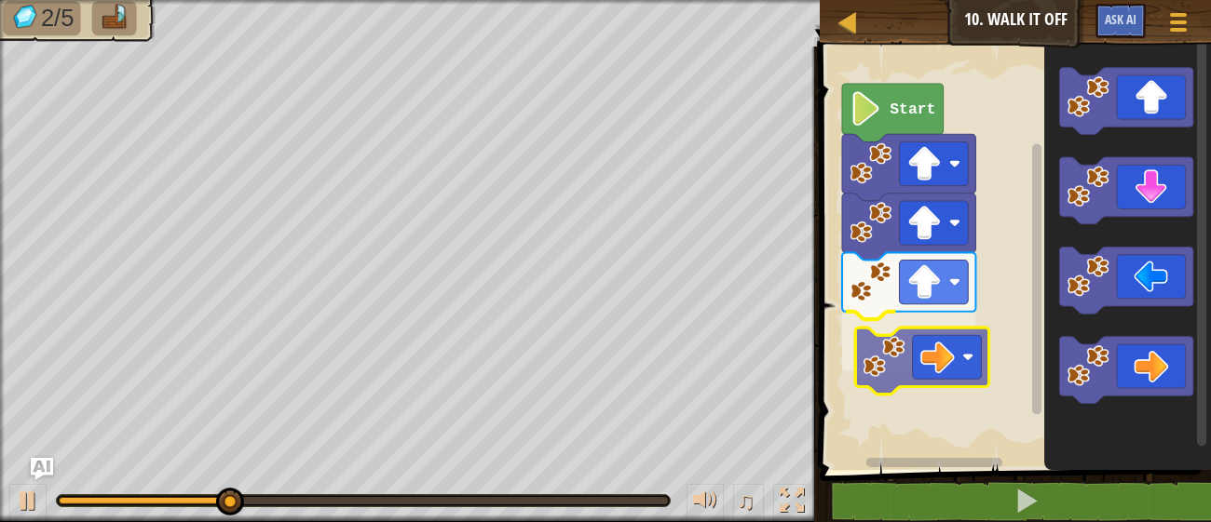
click at [868, 335] on div "Start" at bounding box center [1012, 253] width 397 height 433
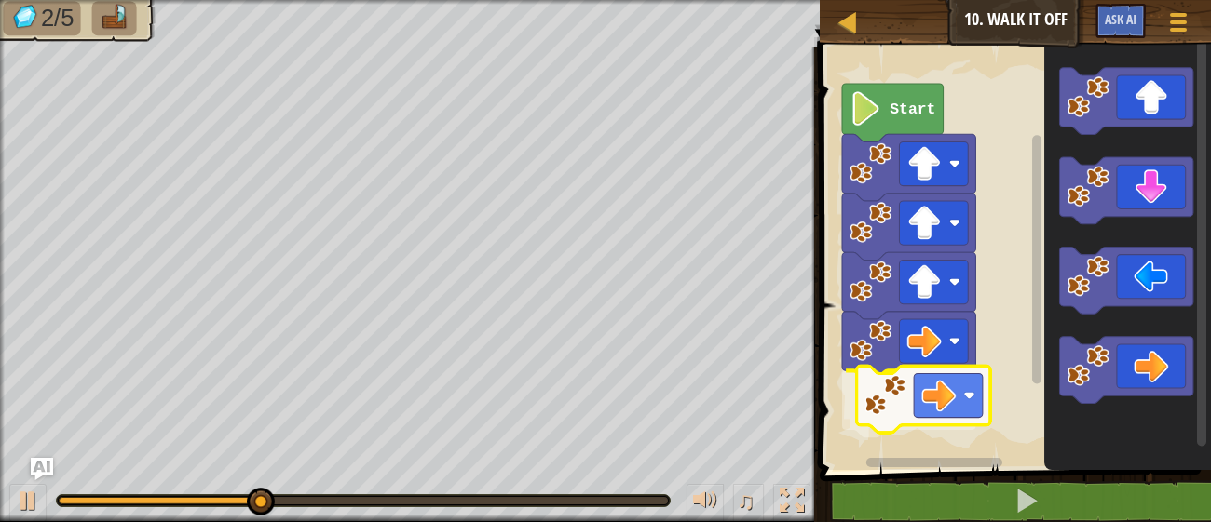
click at [864, 404] on div "Start" at bounding box center [1012, 253] width 397 height 433
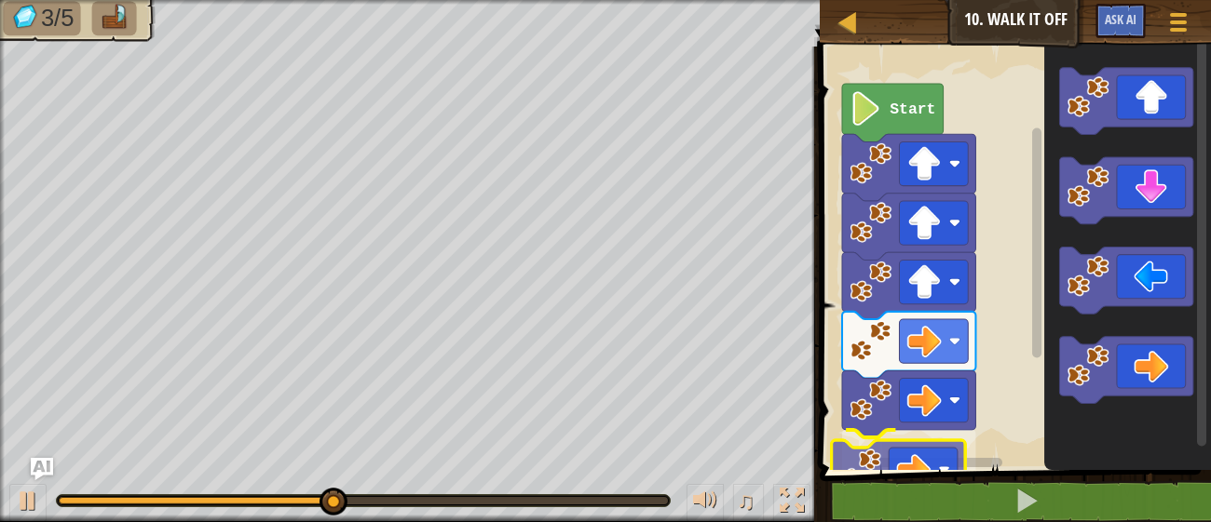
click at [874, 493] on div "1 ההההההההההההההההההההההההההההההההההההההההההההההההההההההההההההההההההההההההההההה…" at bounding box center [1012, 319] width 397 height 526
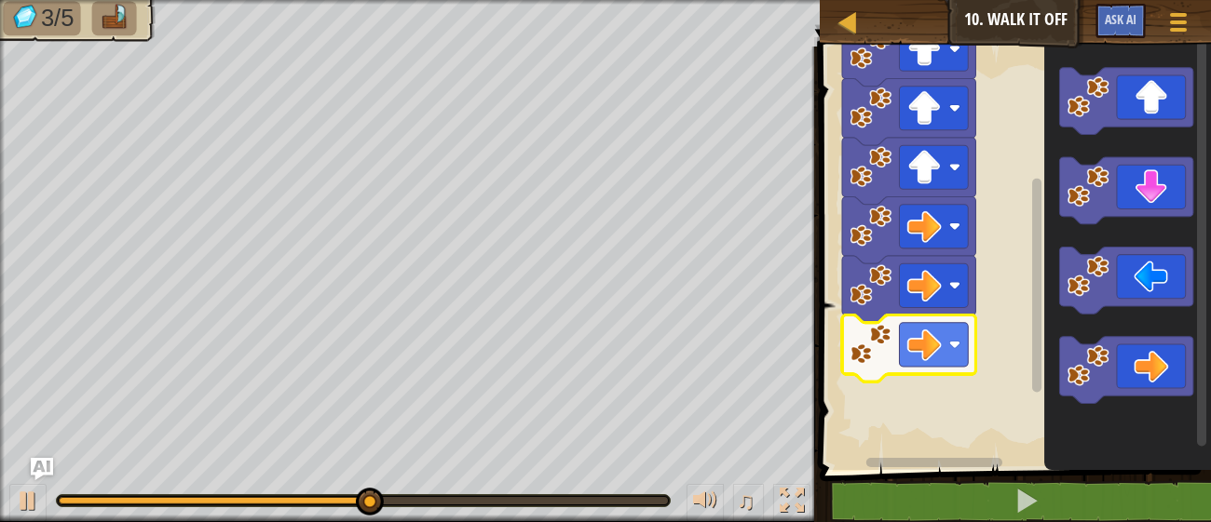
click at [1049, 397] on div "Start" at bounding box center [1012, 253] width 397 height 433
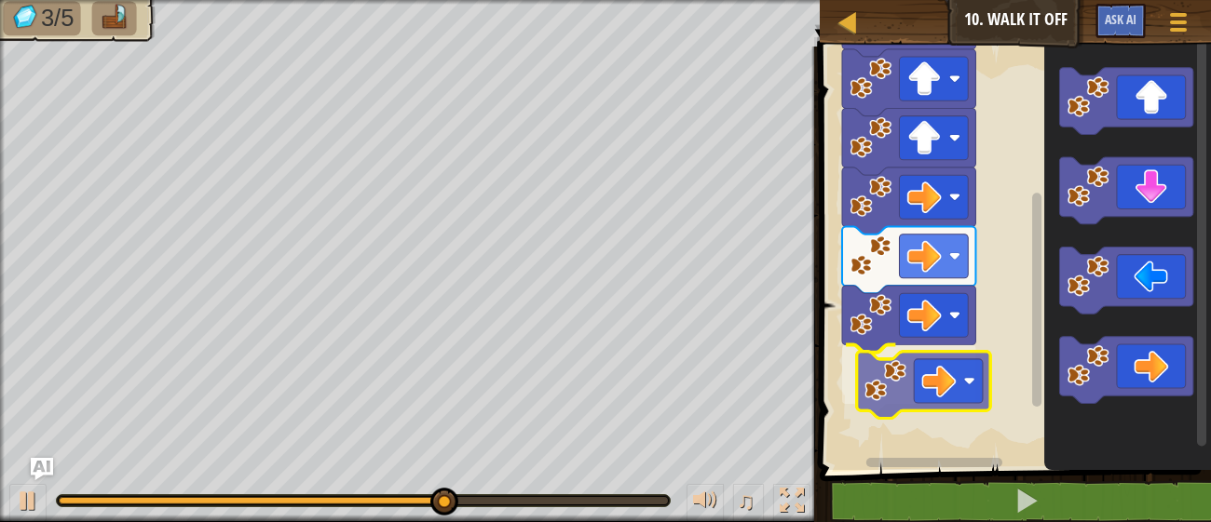
click at [894, 385] on div "Start" at bounding box center [1012, 253] width 397 height 433
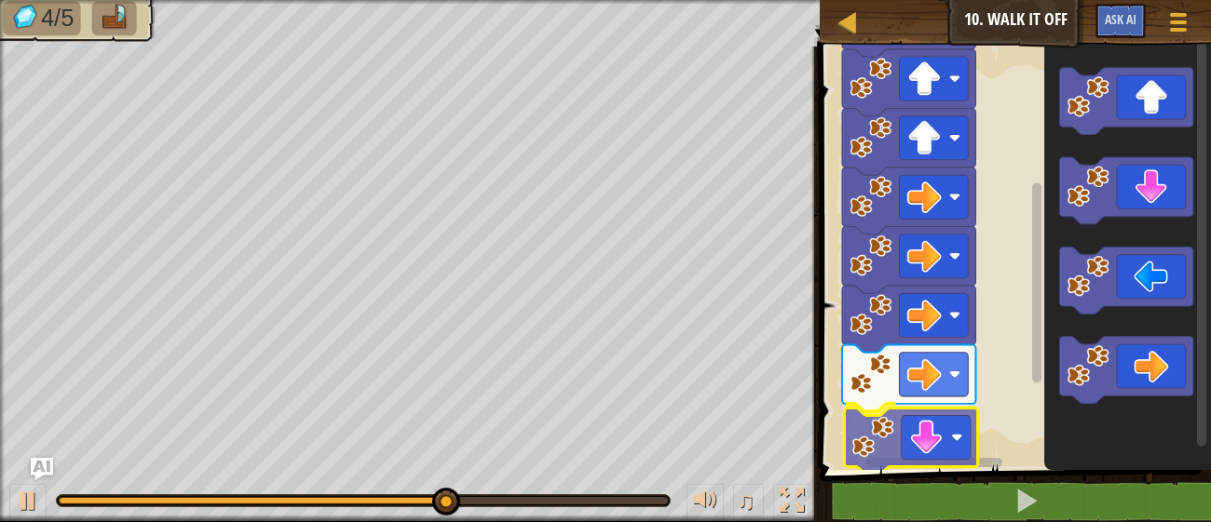
click at [873, 449] on div "Start" at bounding box center [1012, 253] width 397 height 433
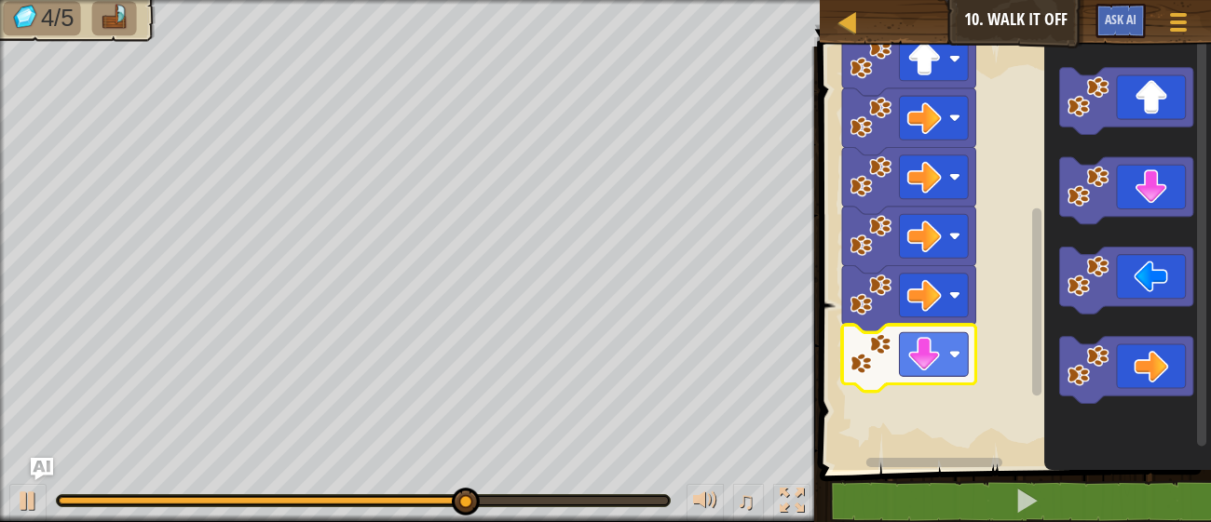
click at [1049, 407] on div "Start" at bounding box center [1012, 253] width 397 height 433
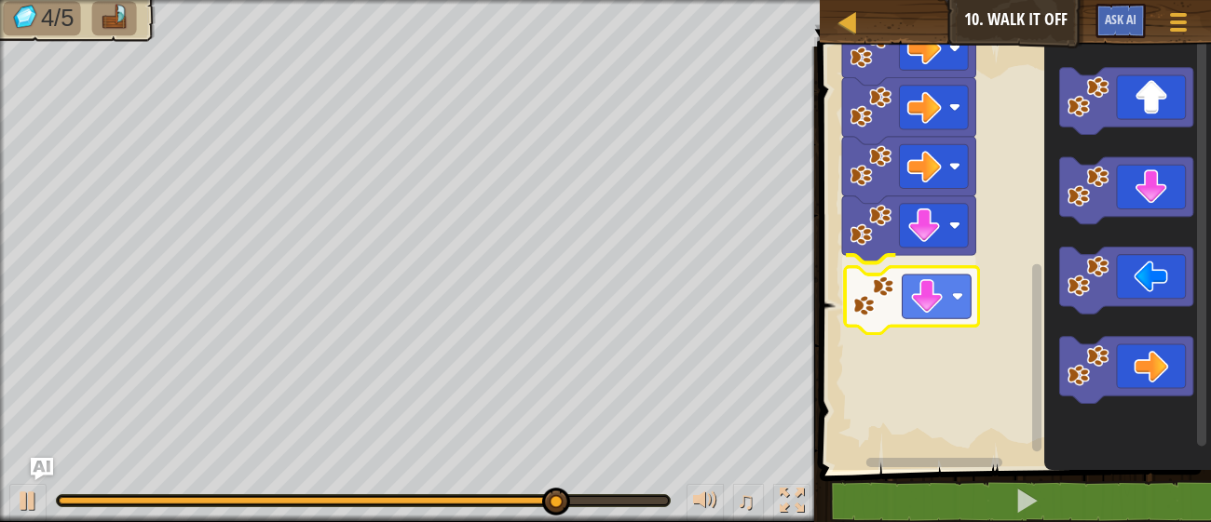
click at [888, 279] on div "Start" at bounding box center [1012, 253] width 397 height 433
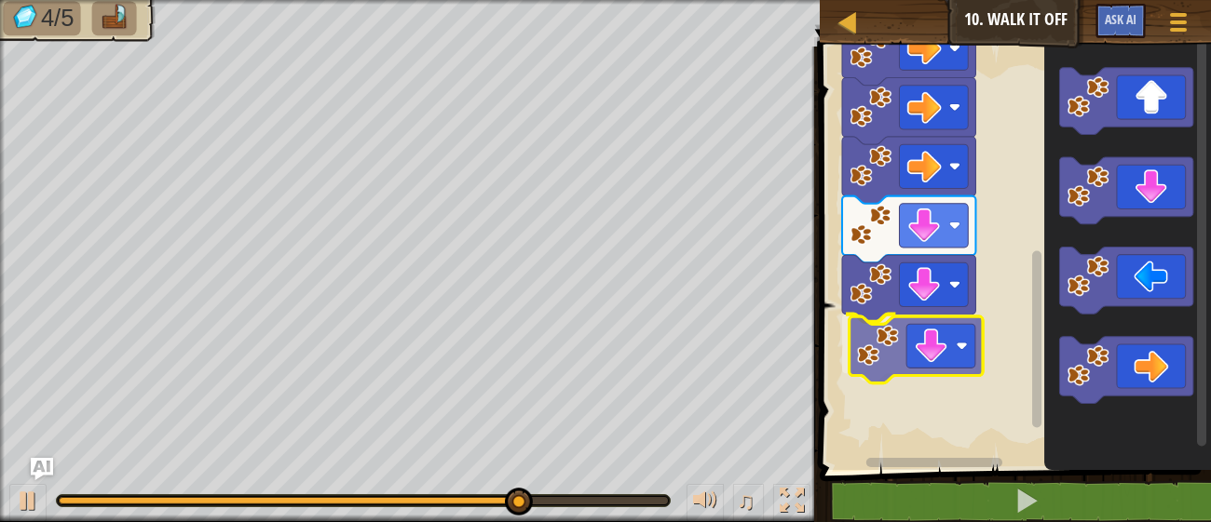
click at [882, 370] on div "Start" at bounding box center [1012, 253] width 397 height 433
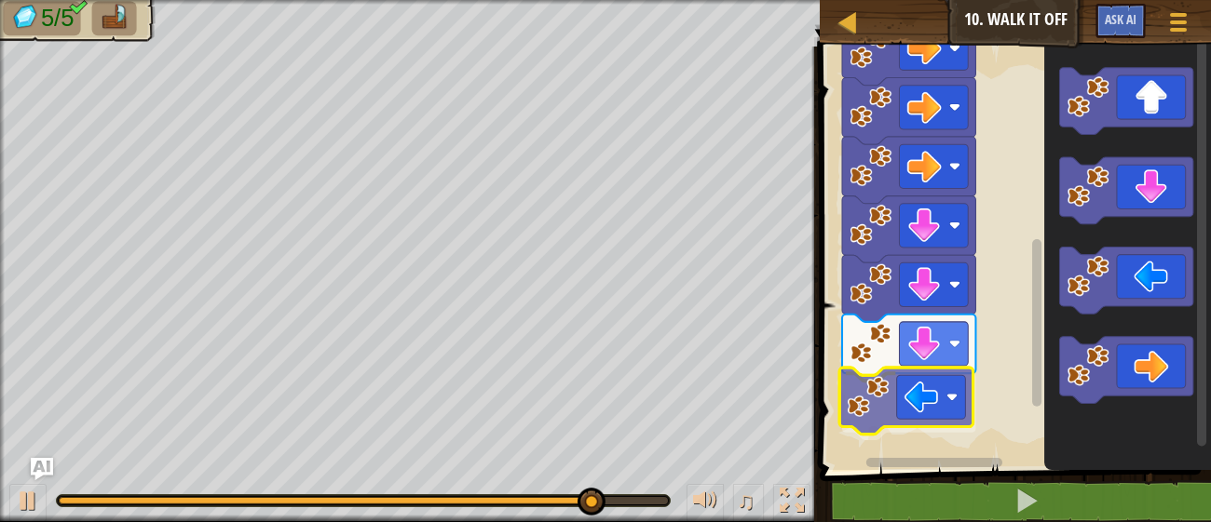
click at [890, 403] on div "Start" at bounding box center [1012, 253] width 397 height 433
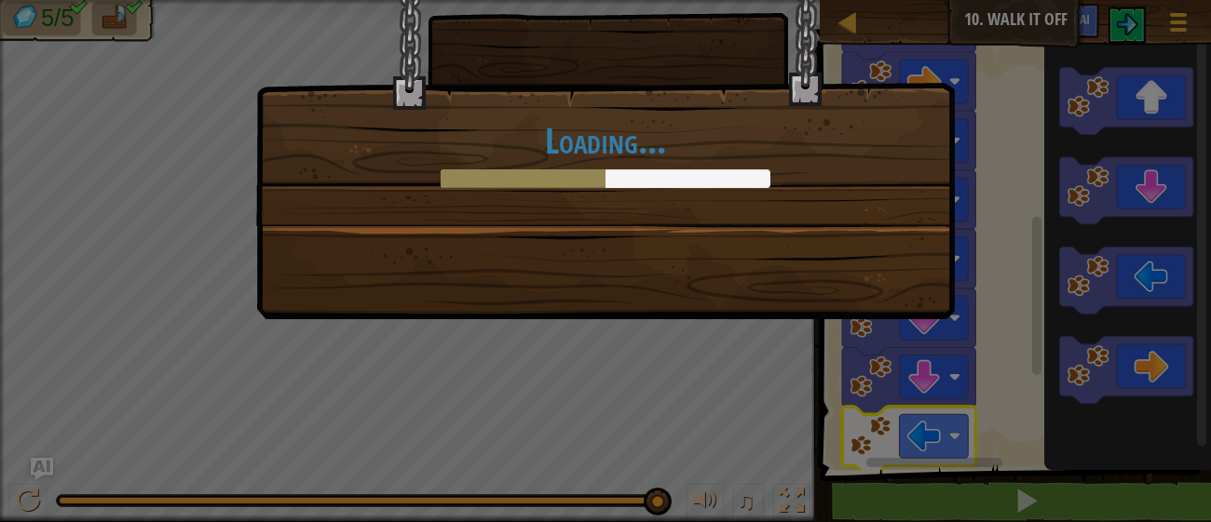
click at [1022, 2] on body "Map Junior 10. Walk It Off Game Menu Ask AI 1 ההההההההההההההההההההההההההההההההה…" at bounding box center [605, 1] width 1211 height 2
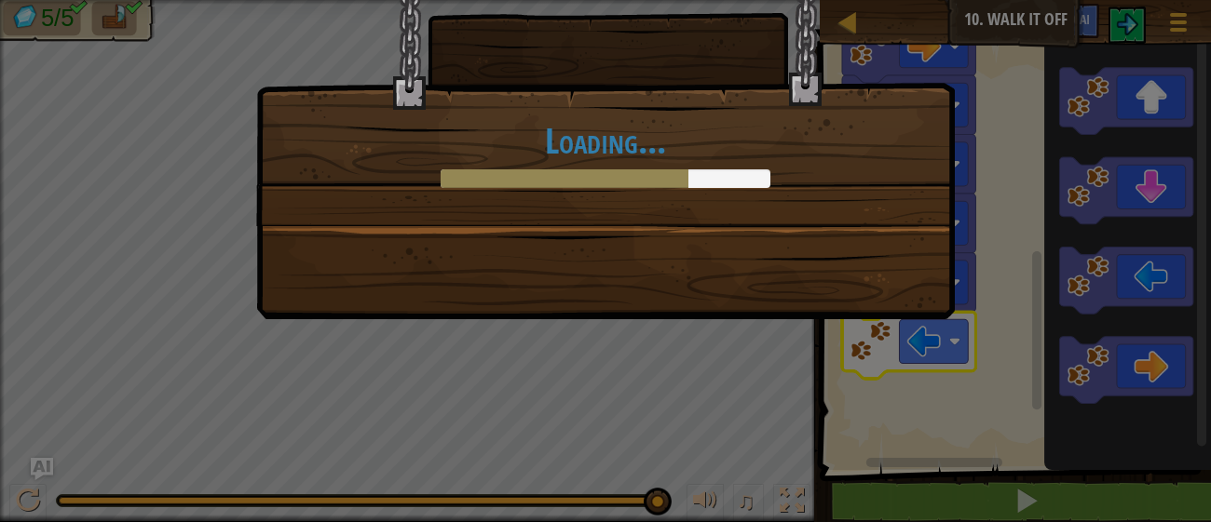
click at [626, 358] on div "Loading..." at bounding box center [605, 261] width 1211 height 522
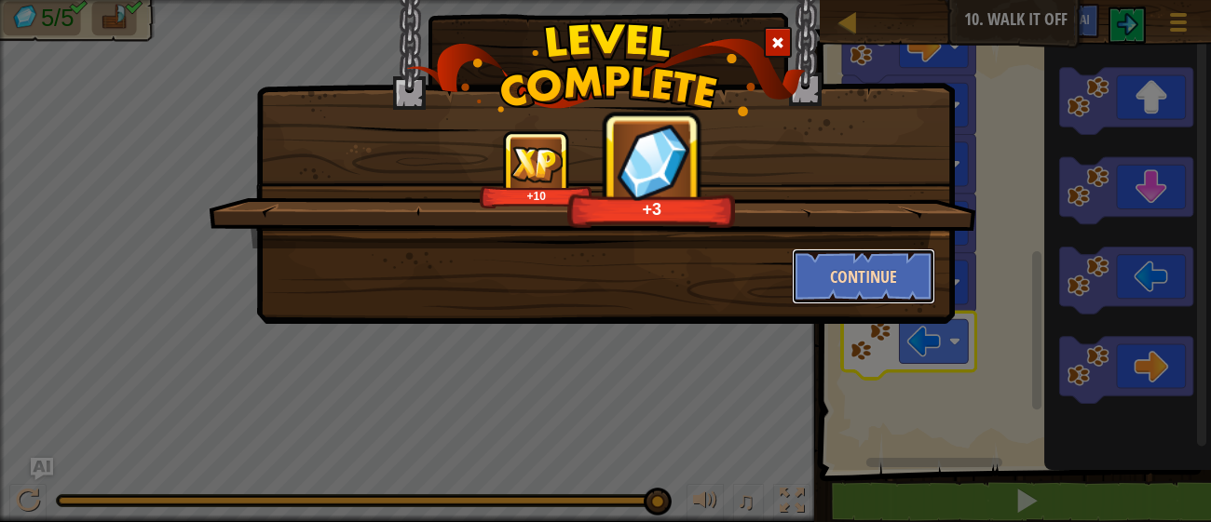
click at [878, 283] on button "Continue" at bounding box center [864, 277] width 144 height 56
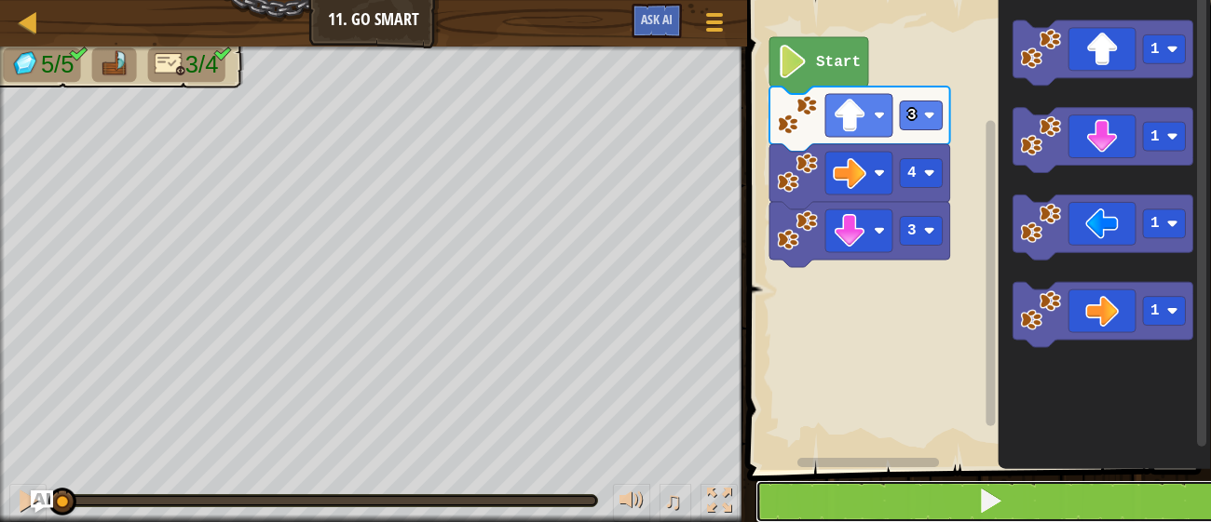
click at [939, 482] on button at bounding box center [989, 502] width 469 height 43
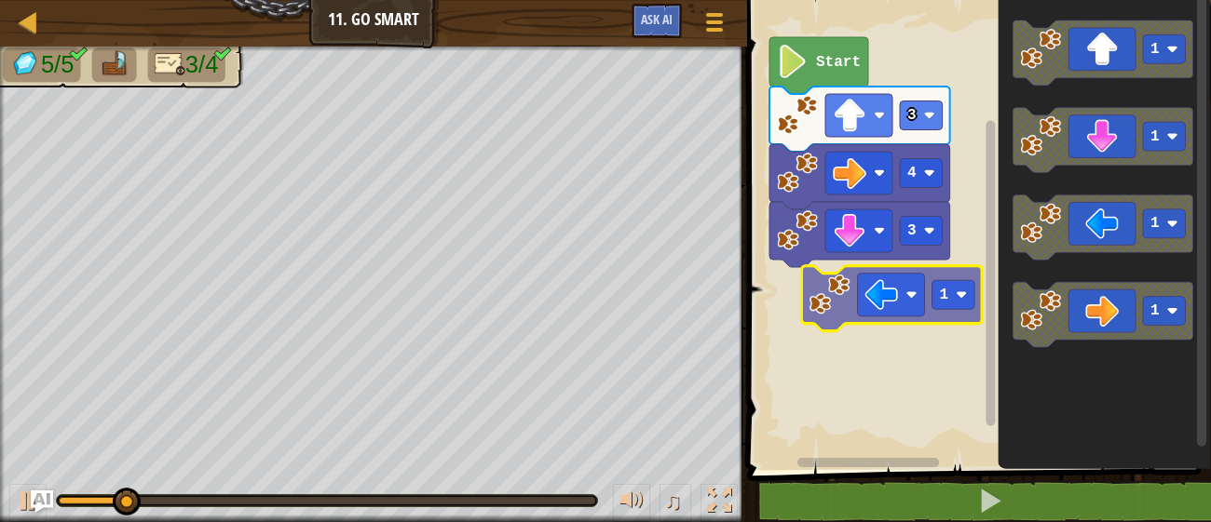
click at [810, 287] on div "3 4 3 Start 1 1 1 1 1" at bounding box center [975, 231] width 469 height 480
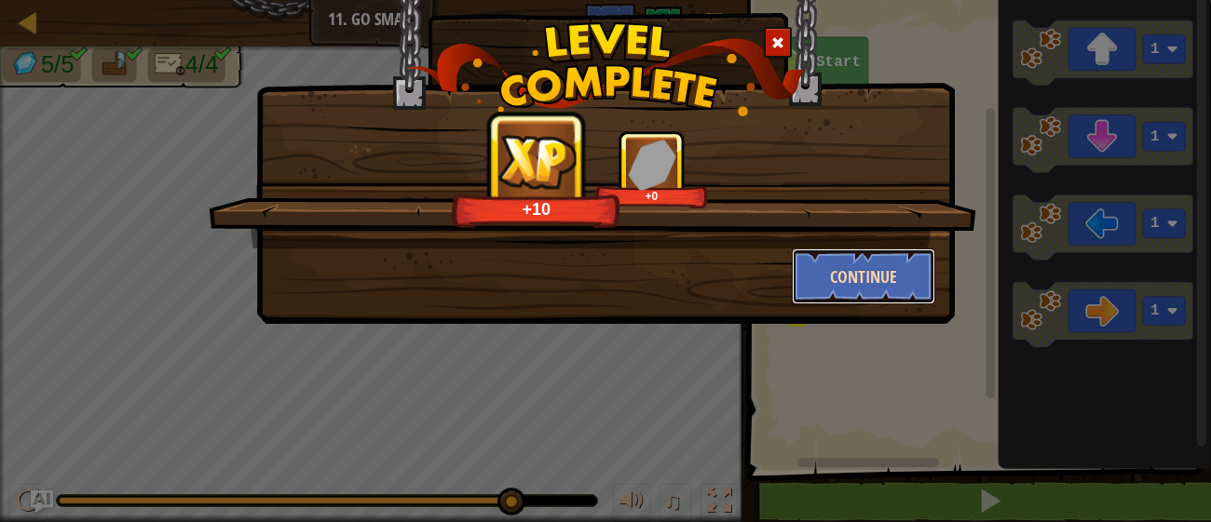
click at [864, 262] on button "Continue" at bounding box center [864, 277] width 144 height 56
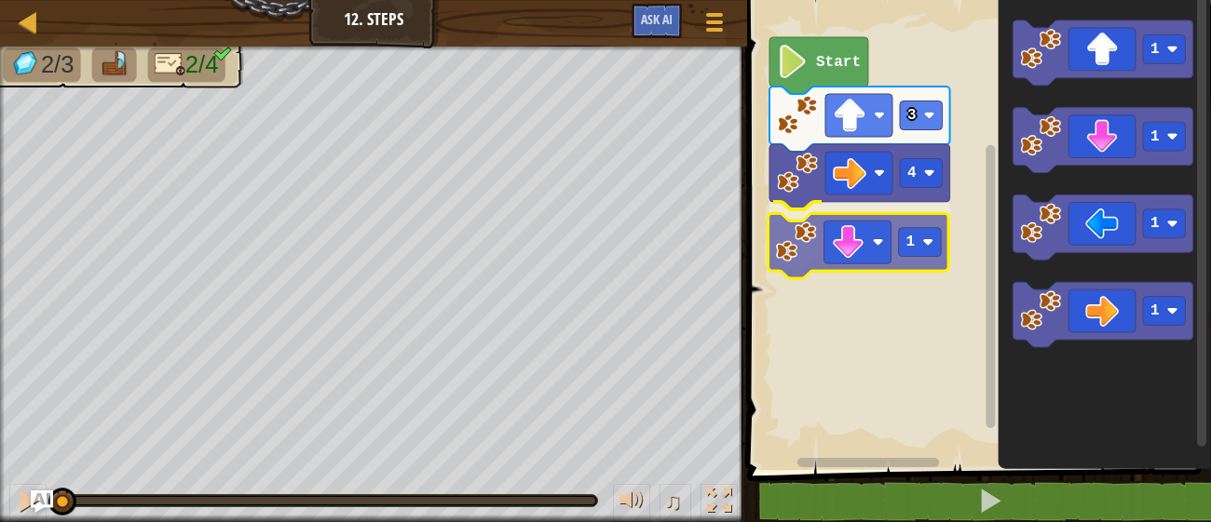
click at [814, 246] on div "4 1 3 Start 1 1 1 1 1" at bounding box center [975, 231] width 469 height 480
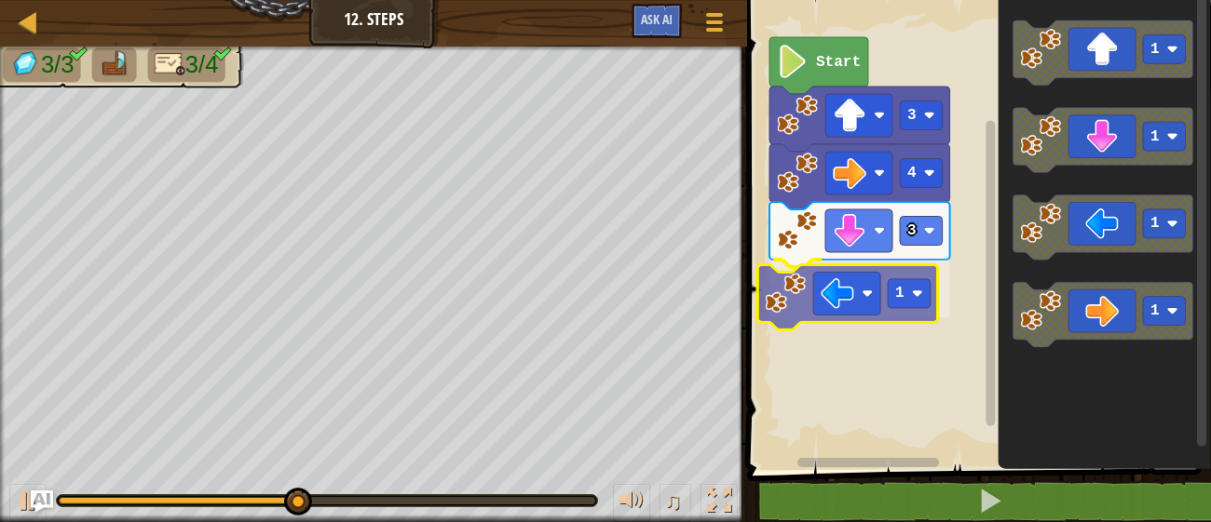
click at [793, 318] on div "Start 3 4 3 1 1 1 1 1 1" at bounding box center [975, 231] width 469 height 480
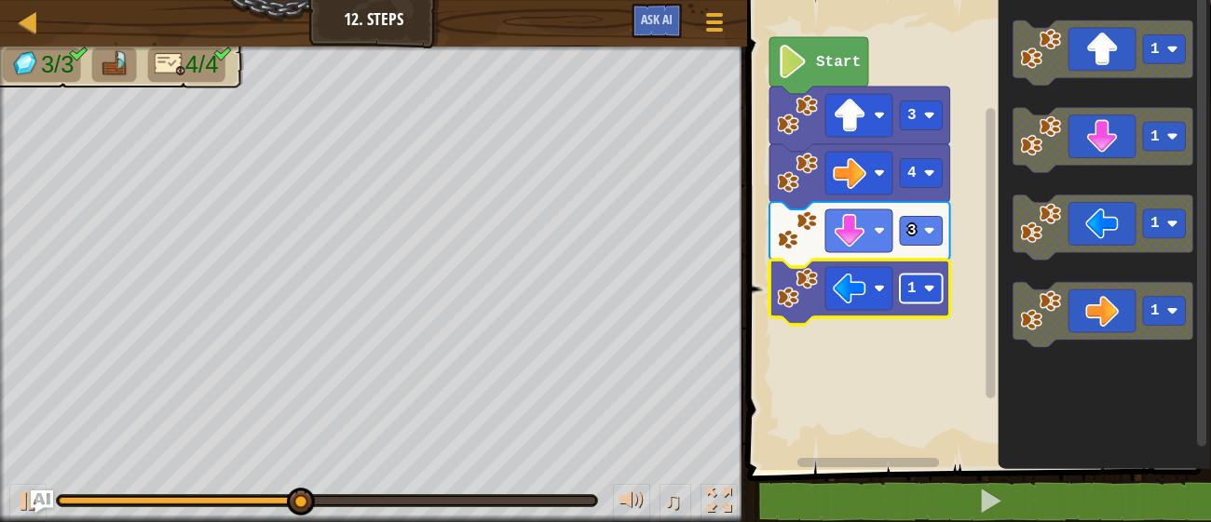
click at [935, 288] on rect "Blockly Workspace" at bounding box center [921, 289] width 43 height 29
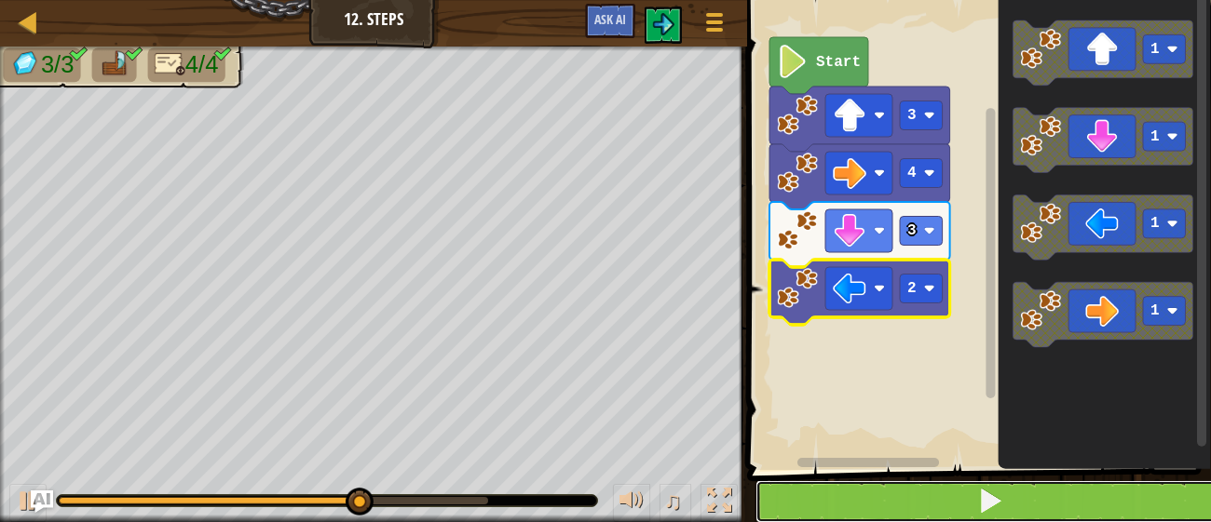
click at [935, 509] on button at bounding box center [989, 502] width 469 height 43
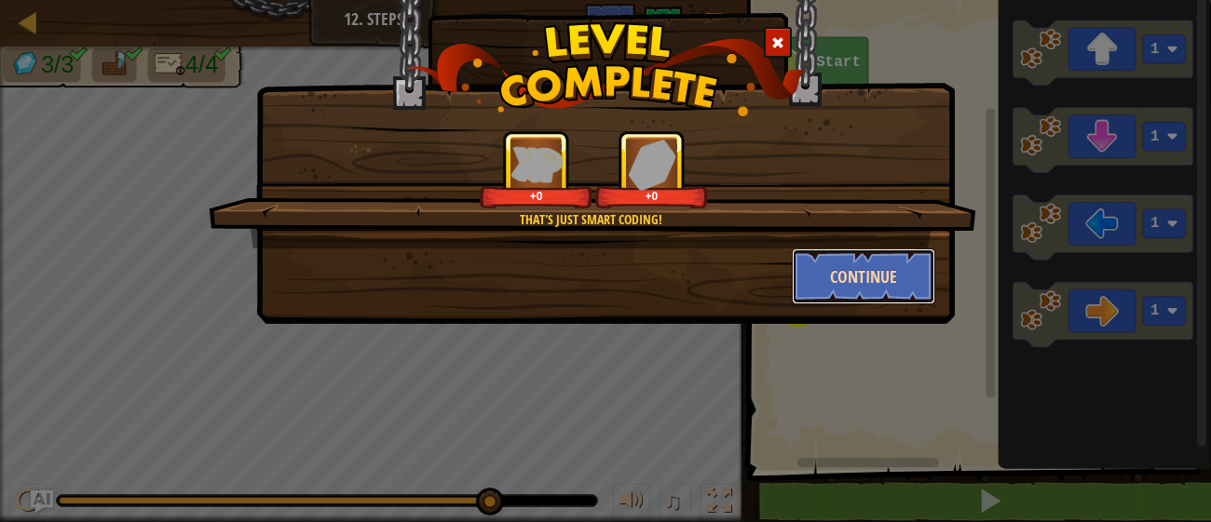
click at [874, 272] on button "Continue" at bounding box center [864, 277] width 144 height 56
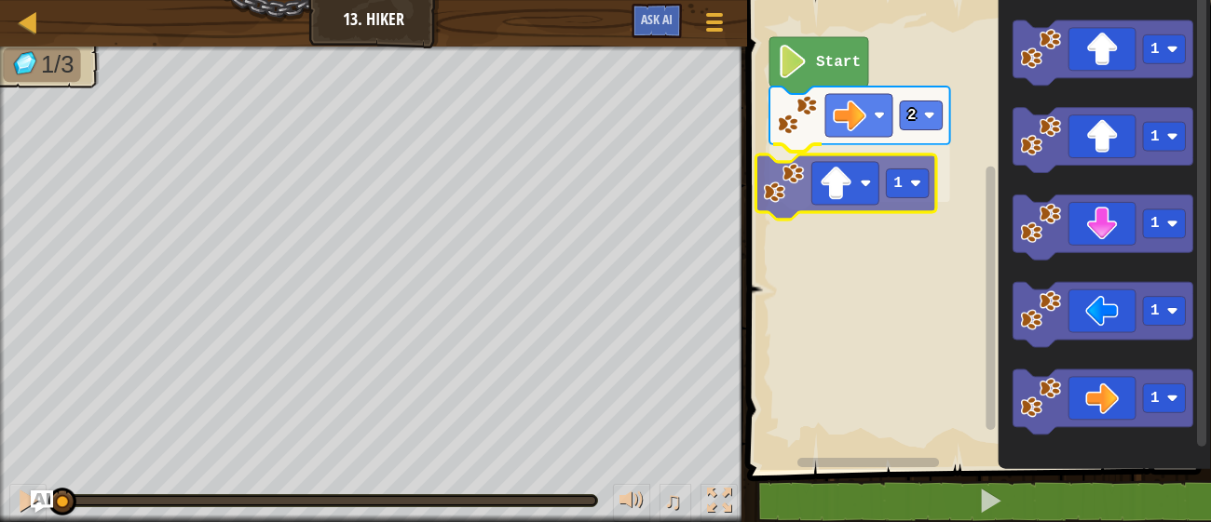
click at [766, 188] on div "2 1 Start 1 1 1 1 1 1" at bounding box center [975, 231] width 469 height 480
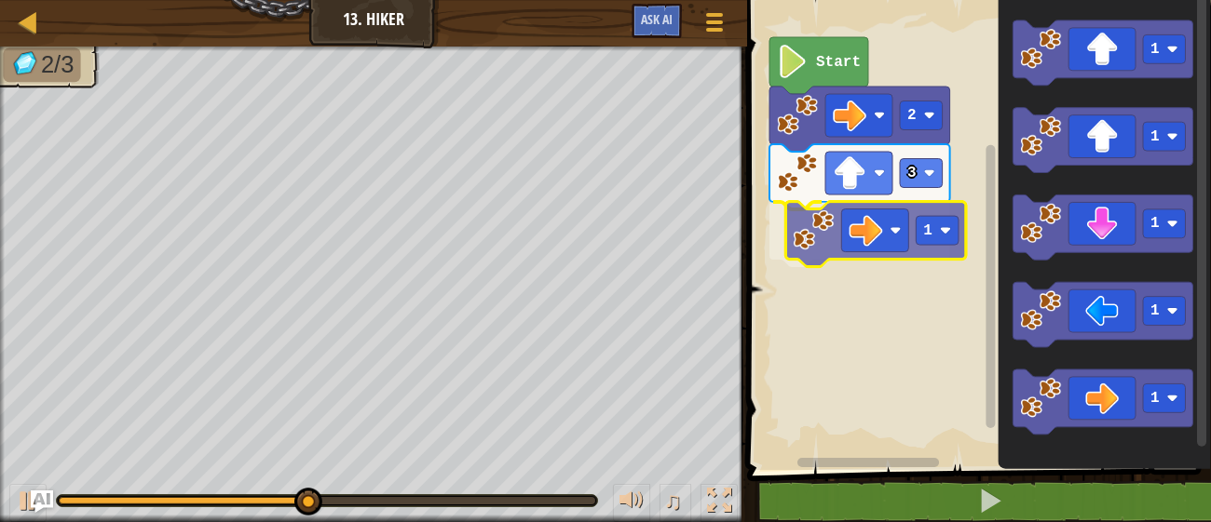
click at [820, 221] on div "Start 2 3 1 1 1 1 1 1 1" at bounding box center [975, 231] width 469 height 480
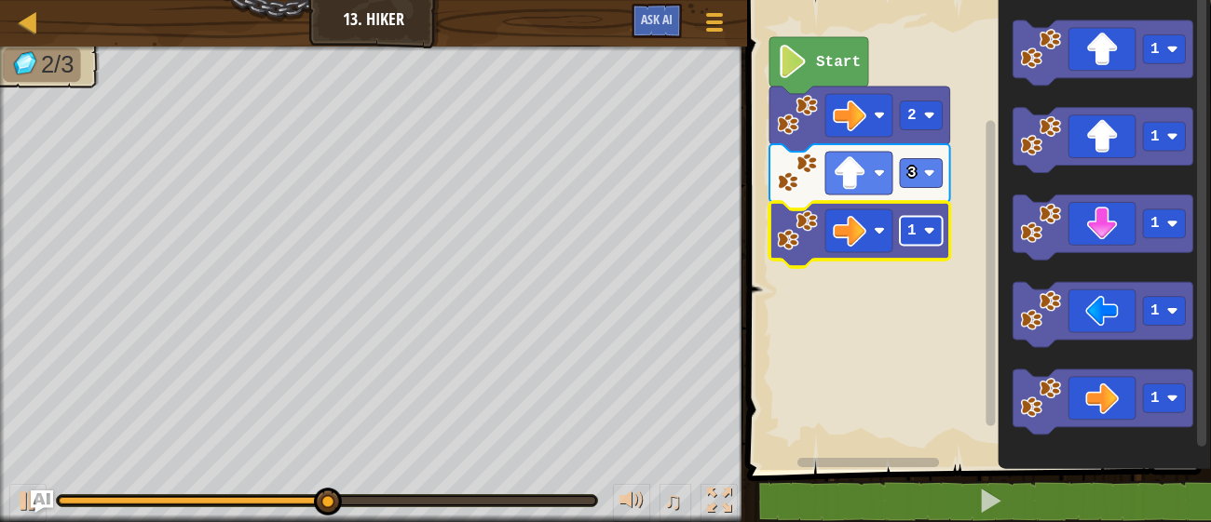
click at [935, 235] on rect "Blockly Workspace" at bounding box center [921, 231] width 43 height 29
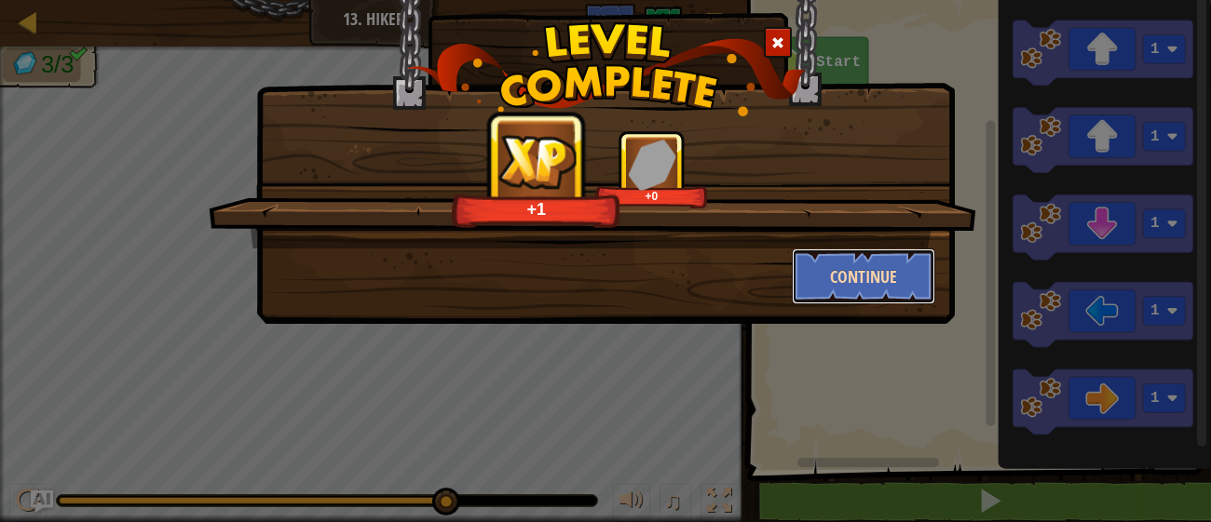
click at [810, 268] on button "Continue" at bounding box center [864, 277] width 144 height 56
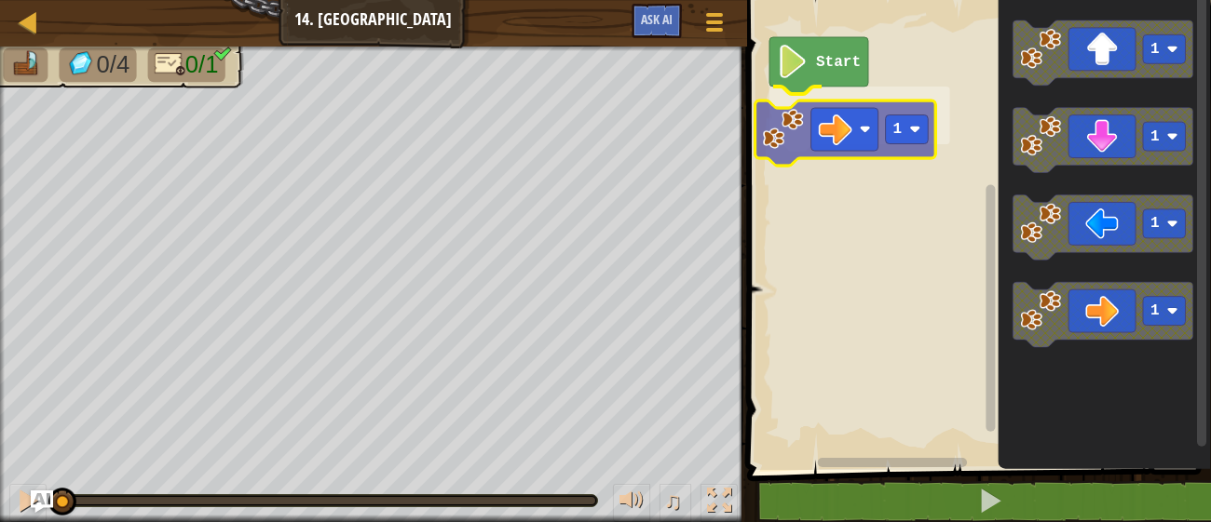
click at [792, 110] on div "Start 1 1 1 1 1 1" at bounding box center [975, 231] width 469 height 480
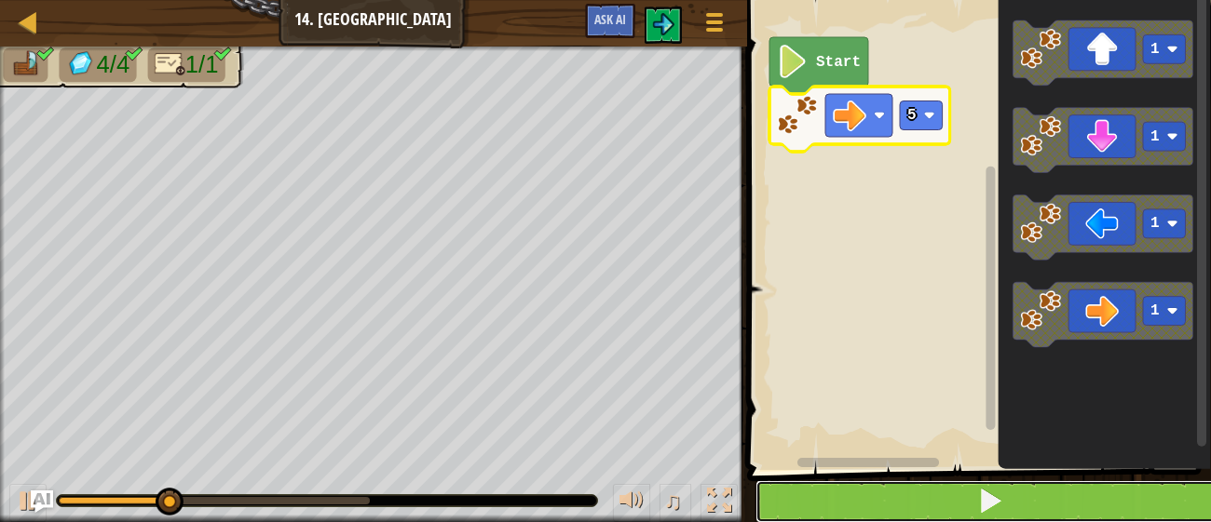
click at [955, 501] on button at bounding box center [989, 502] width 469 height 43
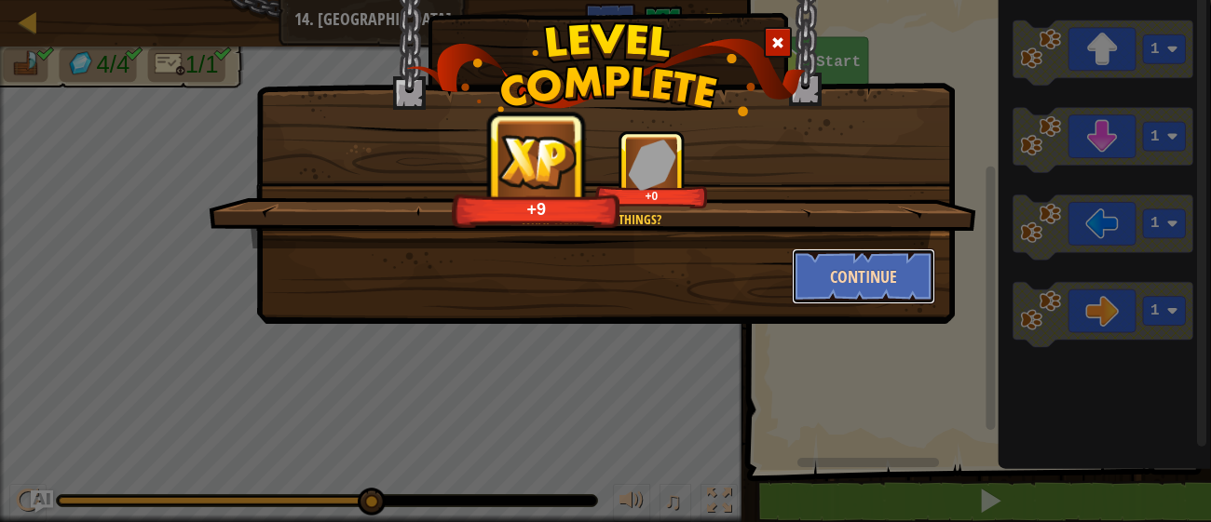
click at [889, 281] on button "Continue" at bounding box center [864, 277] width 144 height 56
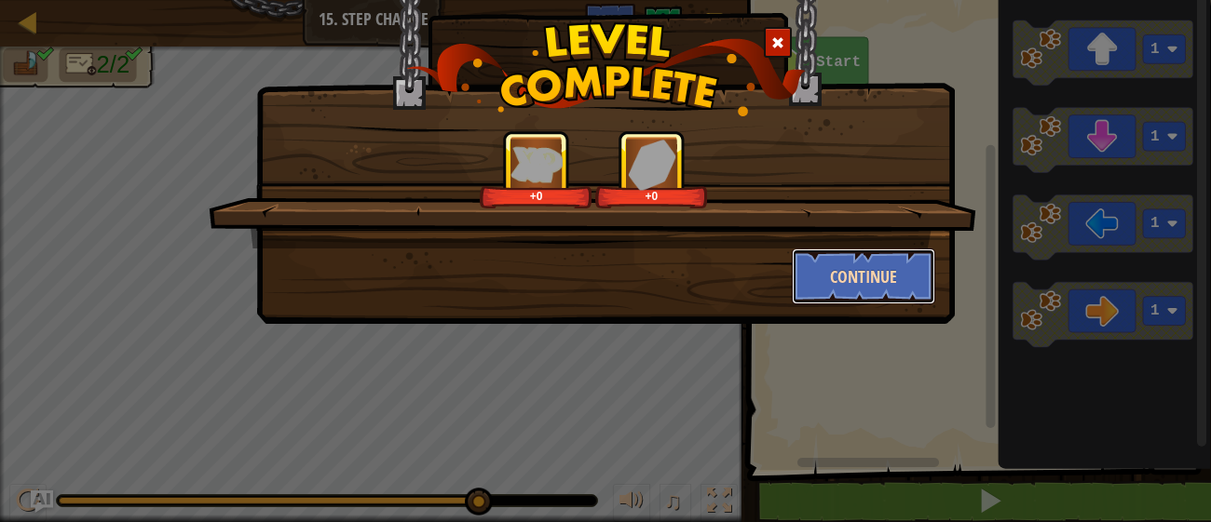
click at [835, 269] on button "Continue" at bounding box center [864, 277] width 144 height 56
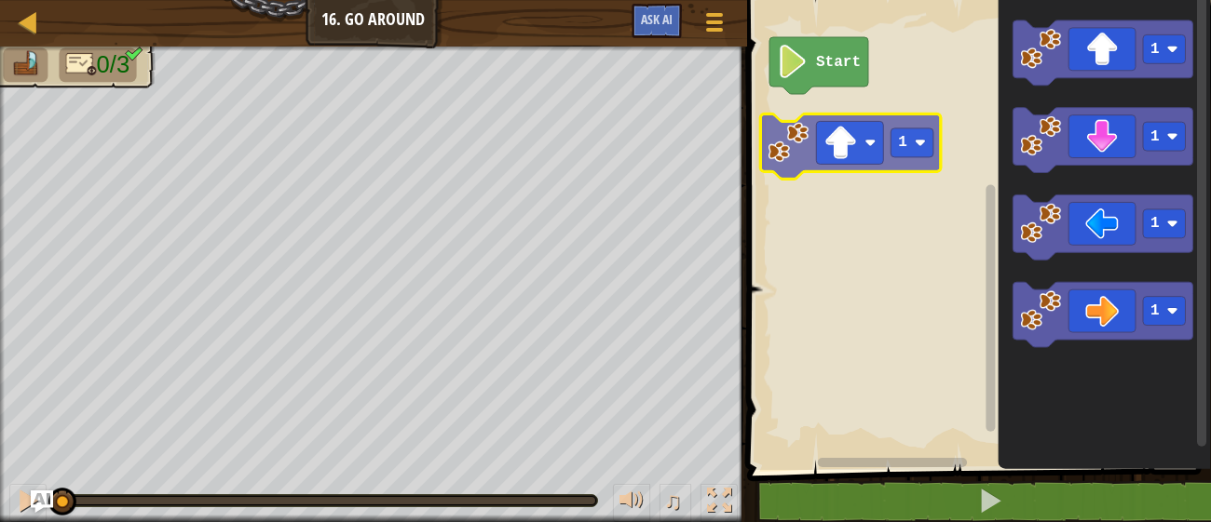
click at [811, 131] on div "Start 1 1 1 1 1 1" at bounding box center [975, 231] width 469 height 480
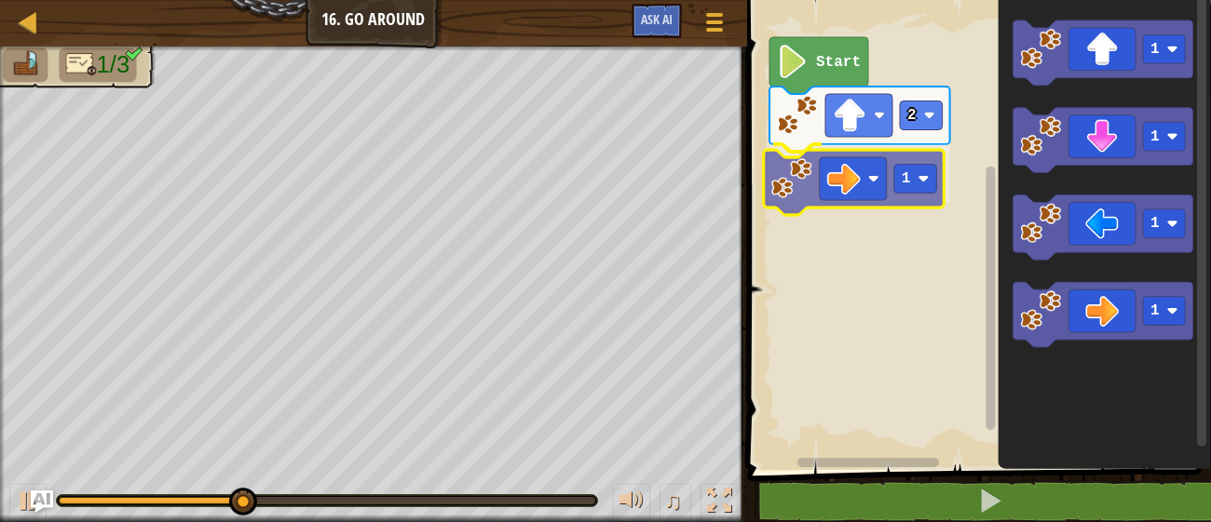
click at [801, 184] on div "Start 2 1 1 1 1 1 1" at bounding box center [975, 231] width 469 height 480
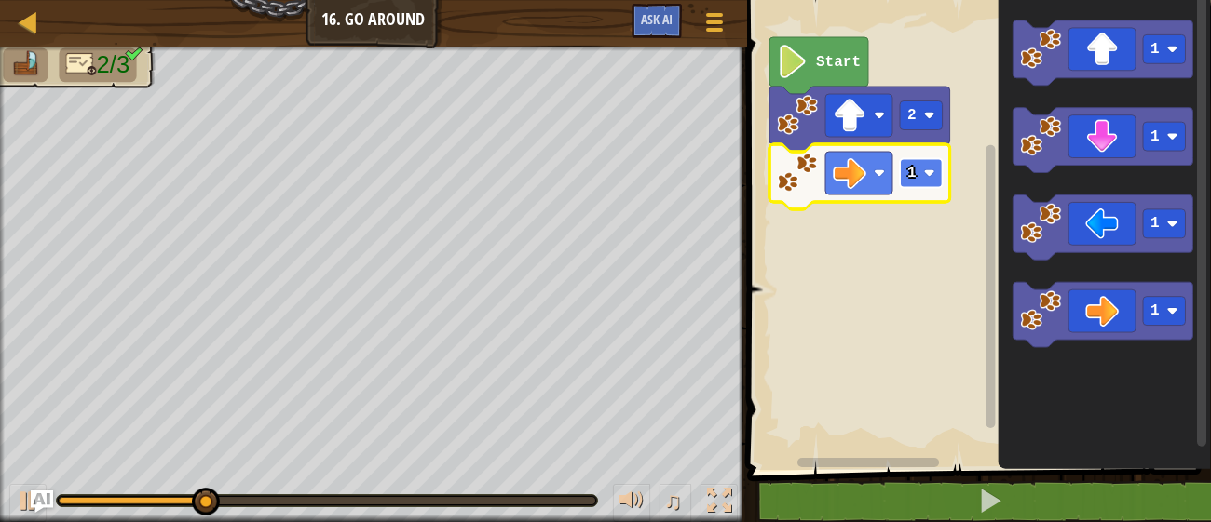
click at [916, 170] on rect "Blockly Workspace" at bounding box center [921, 173] width 43 height 29
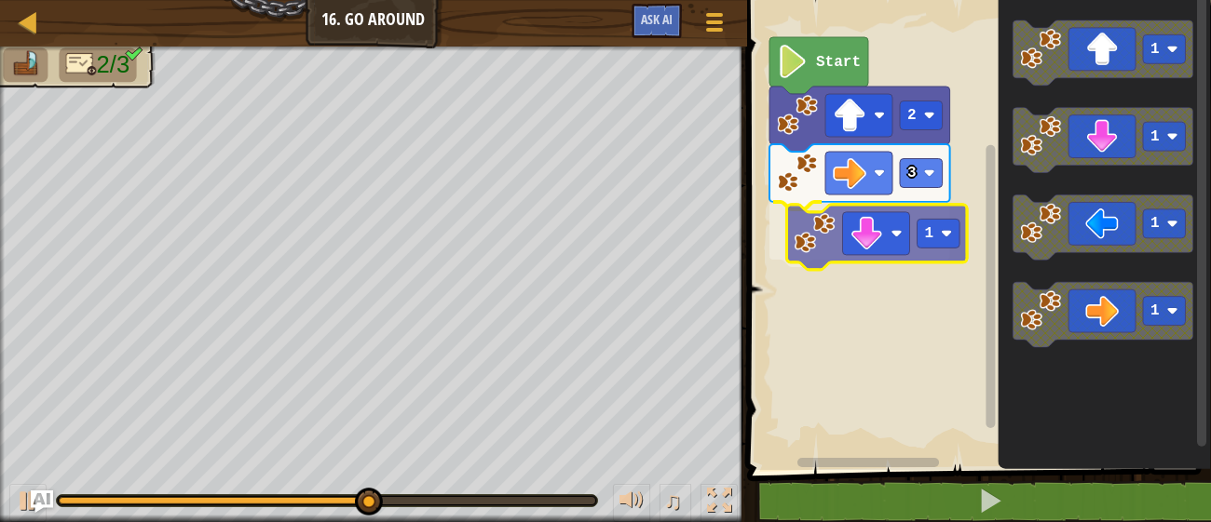
click at [825, 254] on div "Start 2 3 1 1 1 1 1 1" at bounding box center [975, 231] width 469 height 480
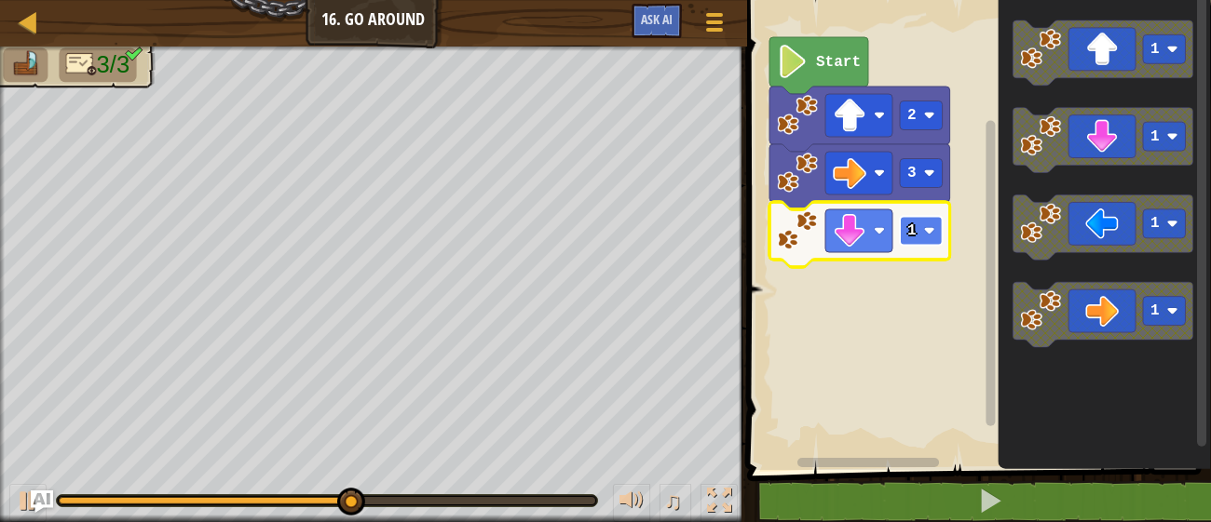
click at [913, 236] on text "1" at bounding box center [911, 231] width 9 height 17
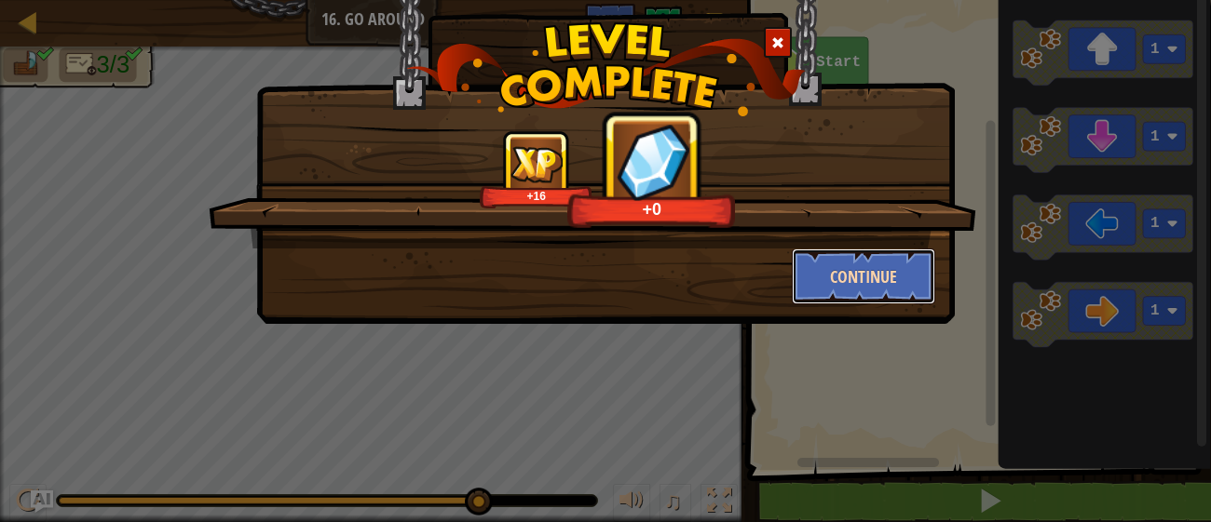
click at [856, 282] on button "Continue" at bounding box center [864, 277] width 144 height 56
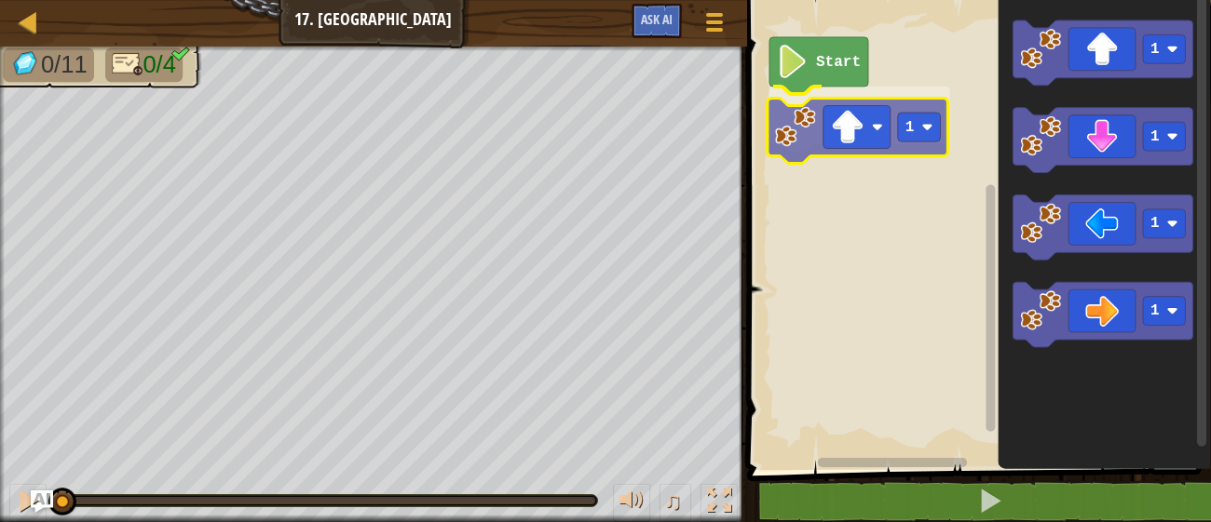
click at [804, 142] on div "Start 1 1 1 1 1 1" at bounding box center [975, 231] width 469 height 480
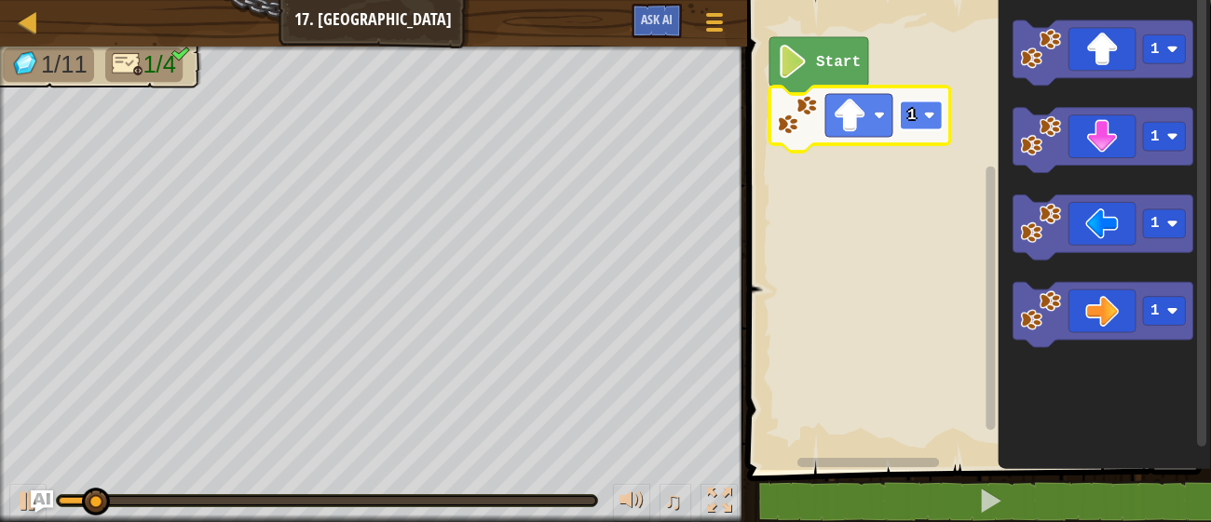
click at [921, 112] on rect "Blockly Workspace" at bounding box center [921, 116] width 43 height 29
click at [931, 123] on rect "Blockly Workspace" at bounding box center [921, 116] width 43 height 29
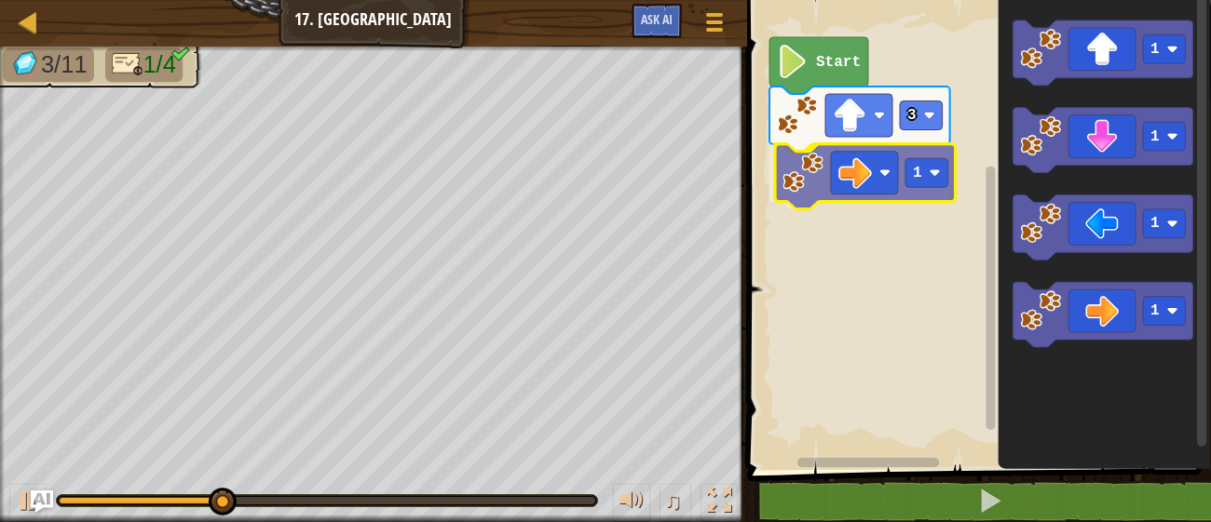
click at [808, 158] on div "Start 3 1 1 1 1 1 1" at bounding box center [975, 231] width 469 height 480
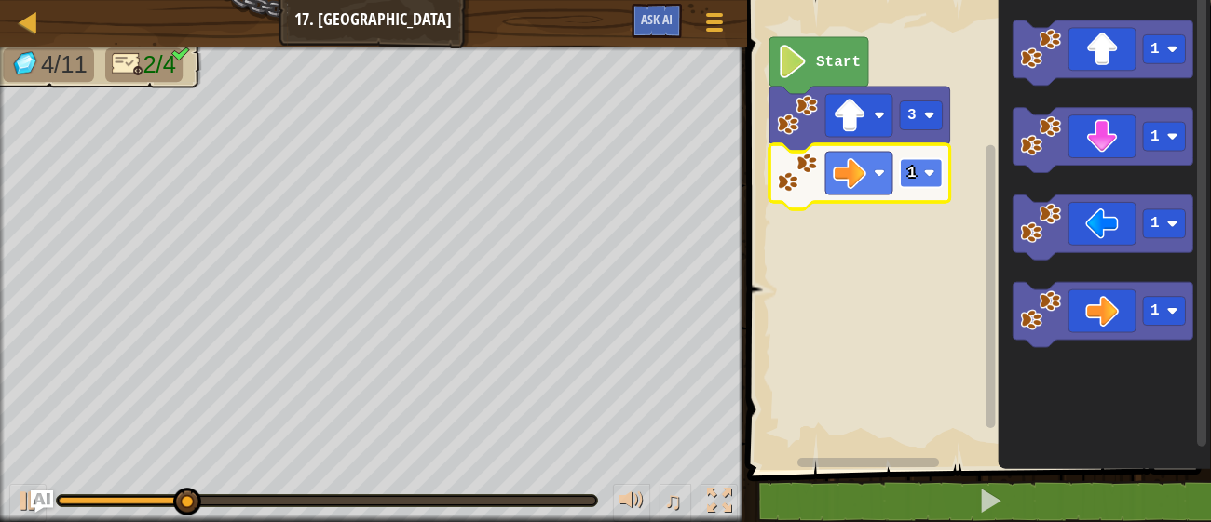
click at [922, 179] on rect "Blockly Workspace" at bounding box center [921, 173] width 43 height 29
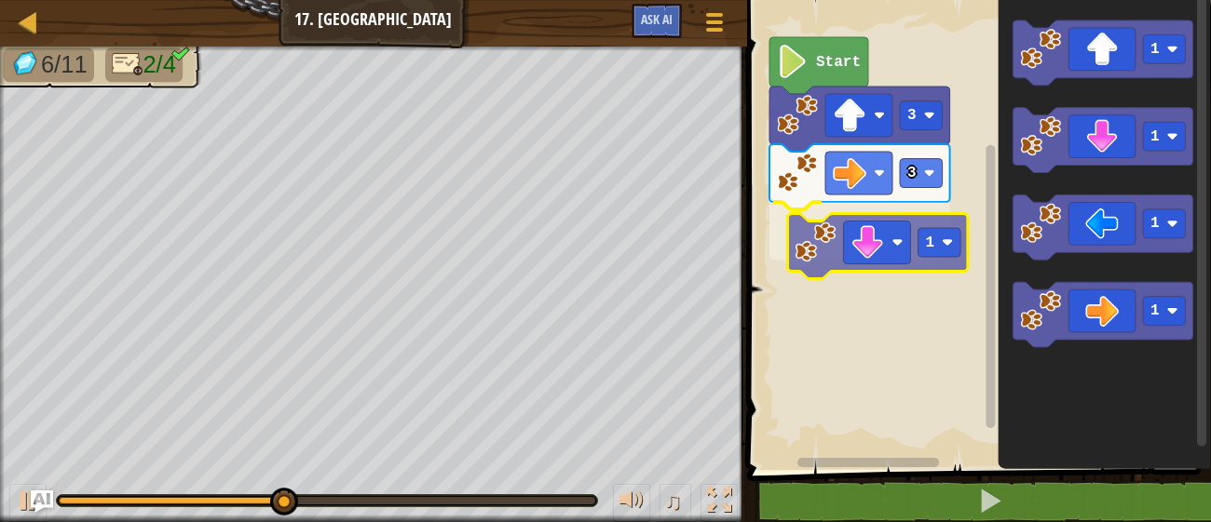
click at [832, 253] on div "Start 3 3 1 1 1 1 1 1" at bounding box center [975, 231] width 469 height 480
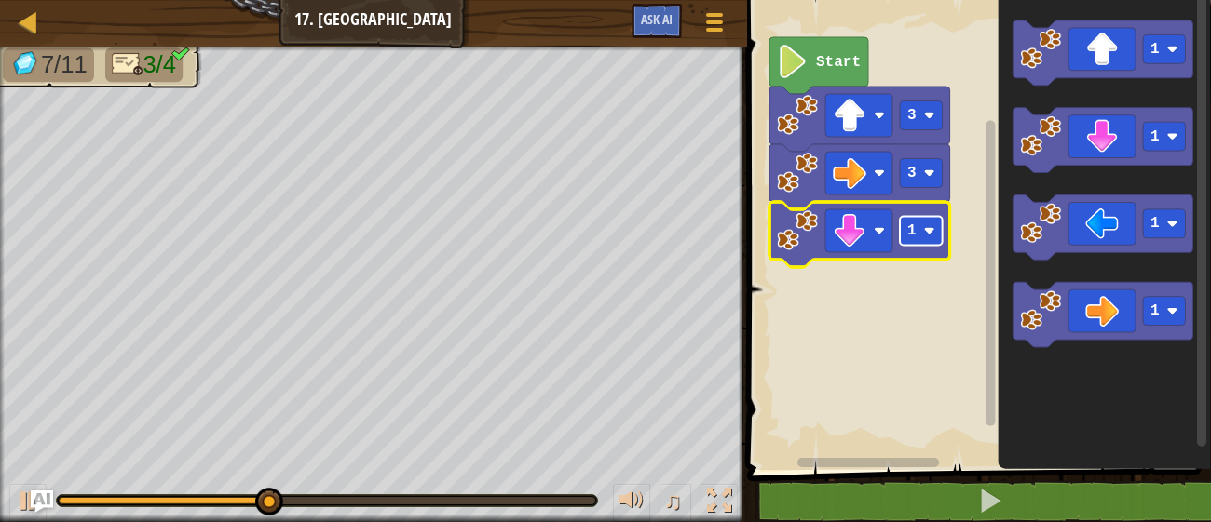
click at [917, 230] on rect "Blockly Workspace" at bounding box center [921, 231] width 43 height 29
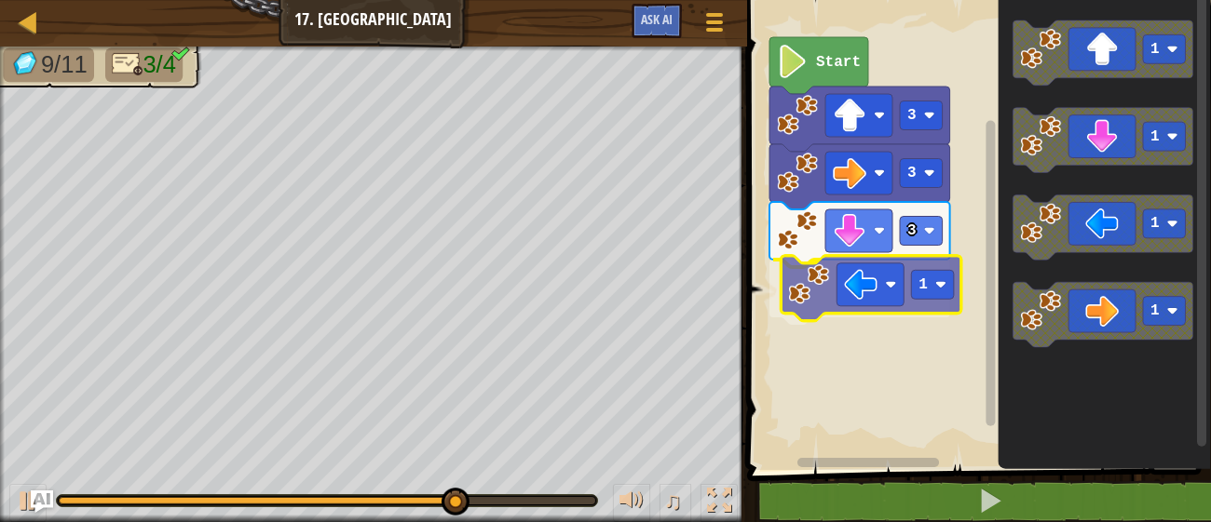
click at [807, 307] on div "Start 3 3 3 1 1 1 1 1 1" at bounding box center [975, 231] width 469 height 480
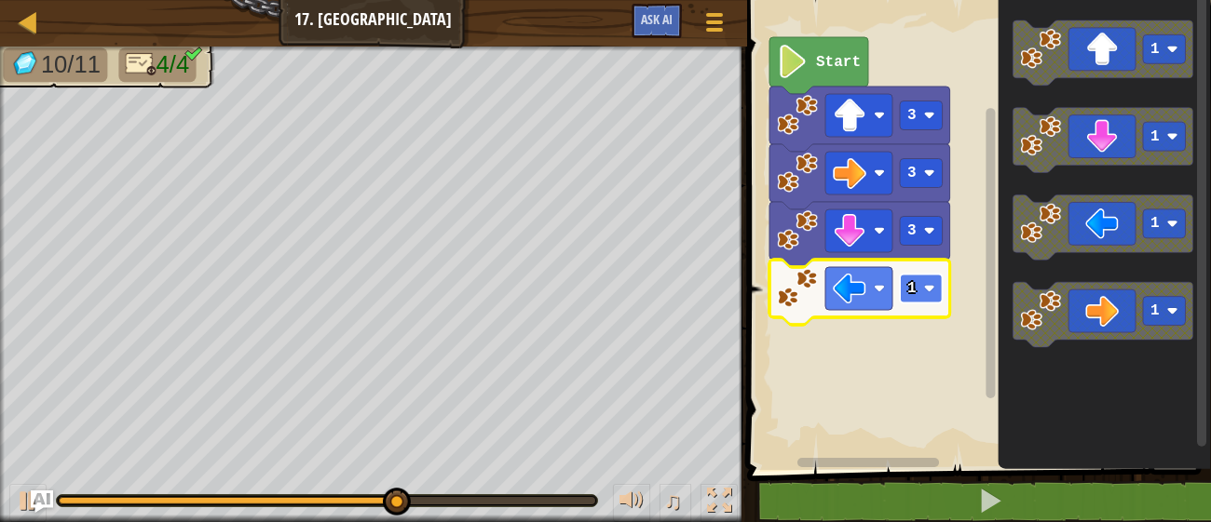
click at [920, 286] on rect "Blockly Workspace" at bounding box center [921, 289] width 43 height 29
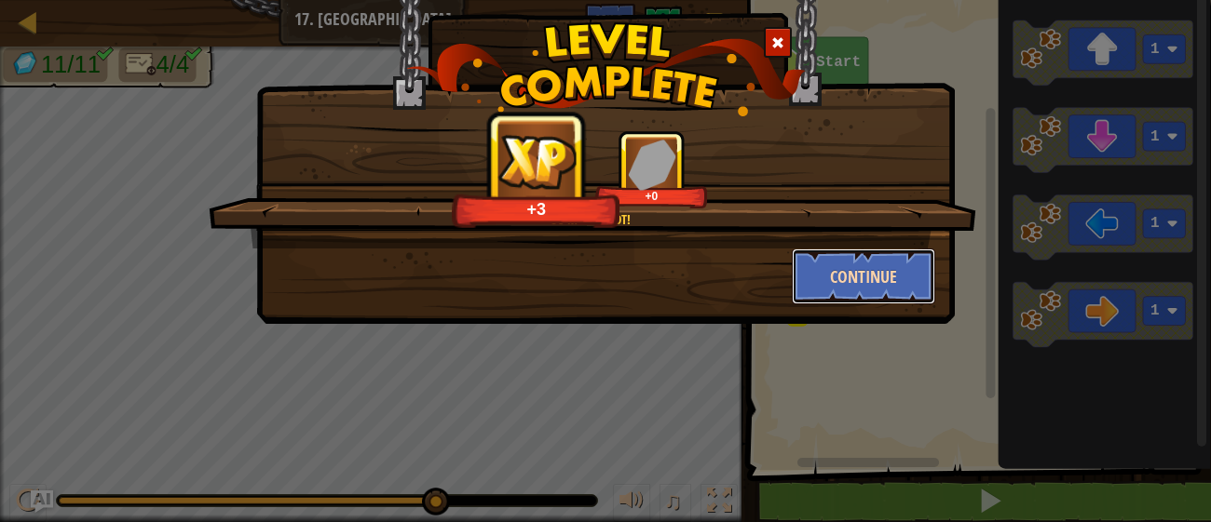
click at [870, 279] on button "Continue" at bounding box center [864, 277] width 144 height 56
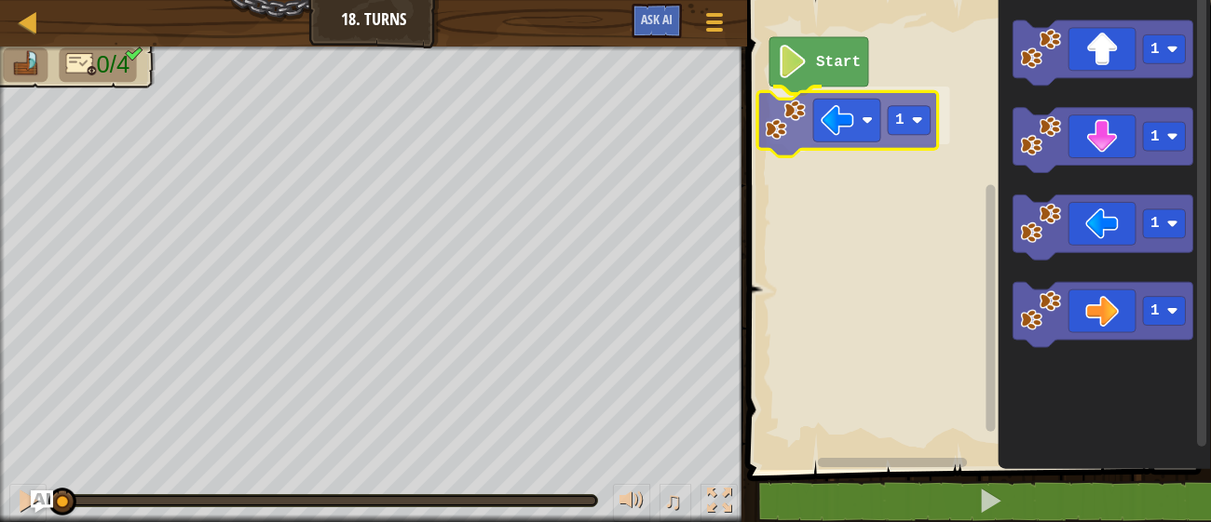
click at [798, 118] on div "Start 1 1 1 1 1 1" at bounding box center [975, 231] width 469 height 480
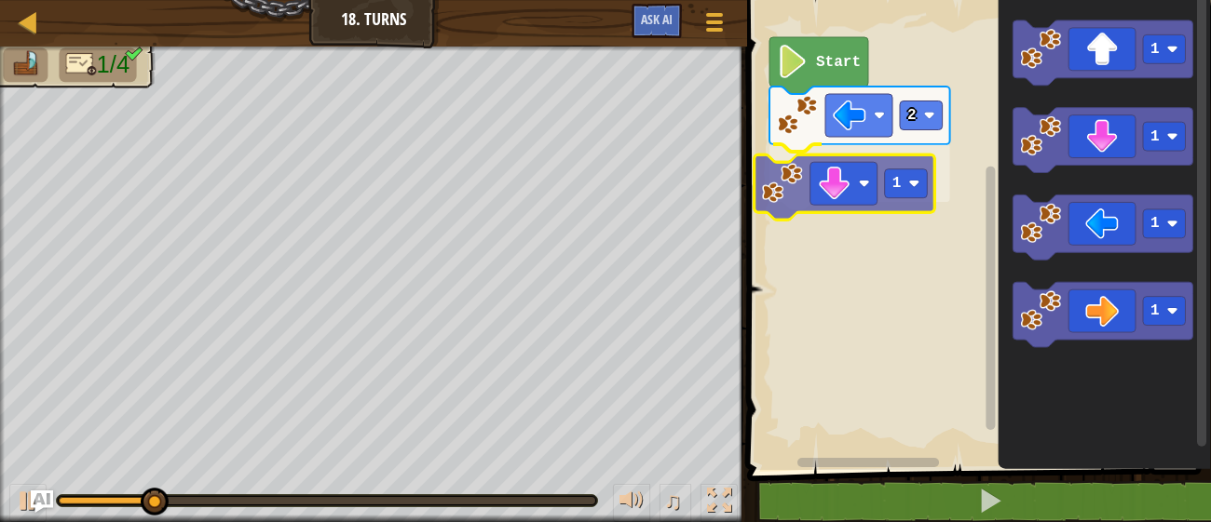
click at [787, 207] on div "Start 2 1 1 1 1 1 1" at bounding box center [975, 231] width 469 height 480
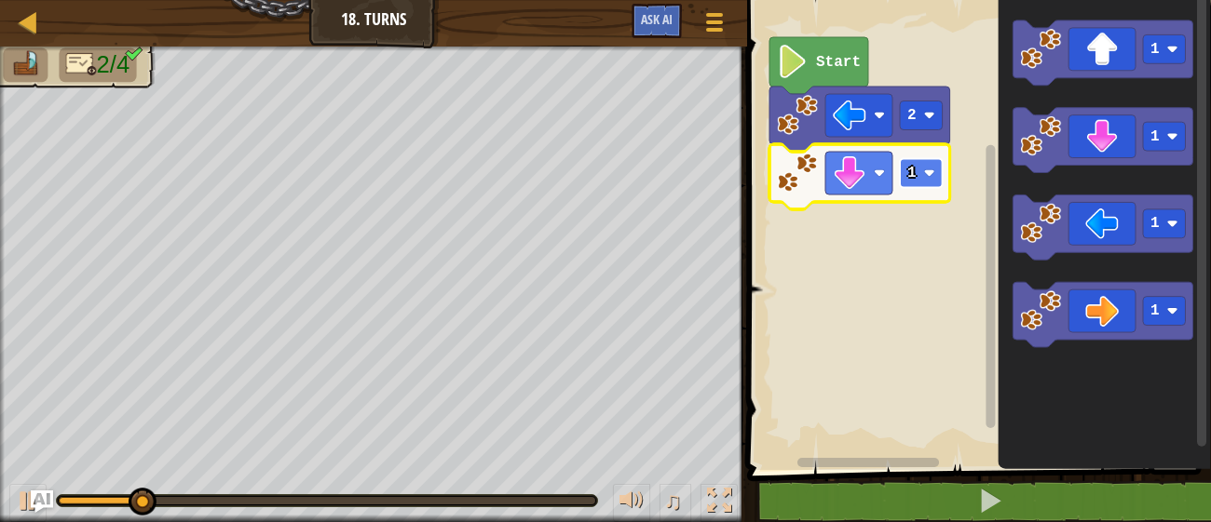
click at [929, 179] on rect "Blockly Workspace" at bounding box center [921, 173] width 43 height 29
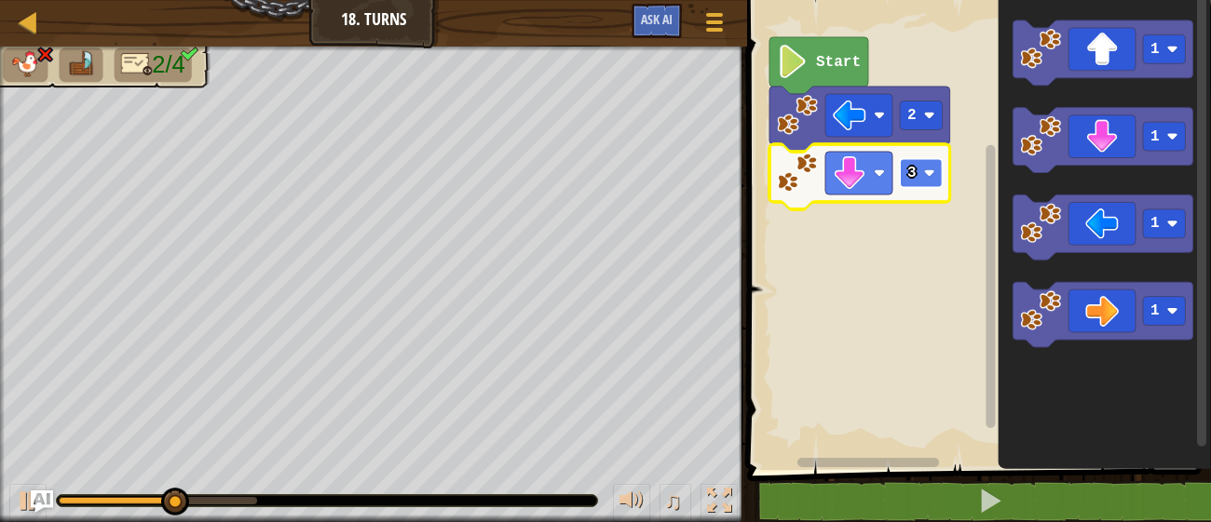
click at [913, 175] on text "3" at bounding box center [911, 173] width 9 height 17
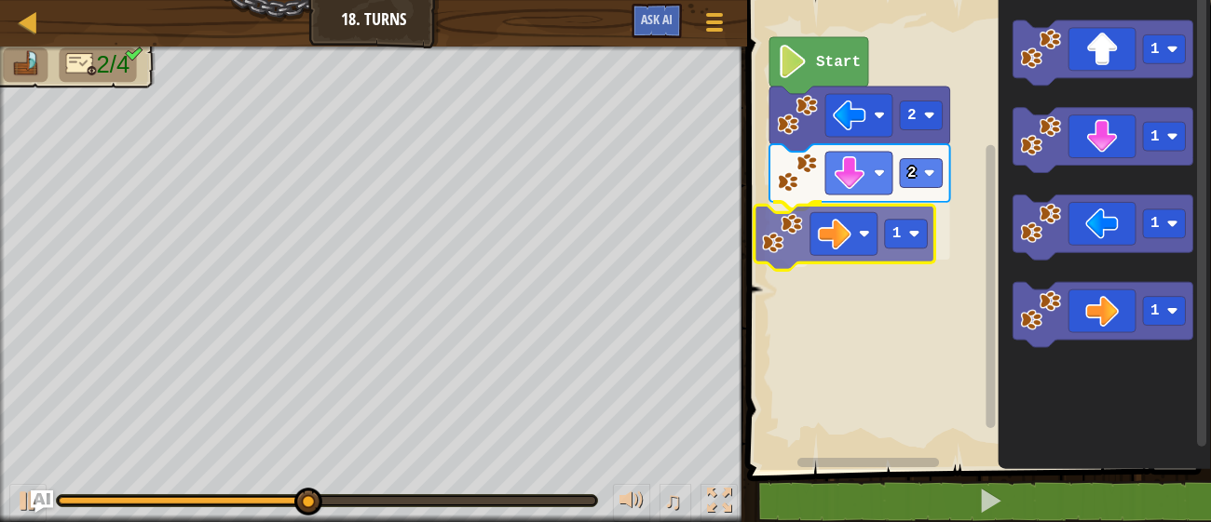
click at [788, 223] on div "Start 2 2 1 1 1 1 1 1" at bounding box center [975, 231] width 469 height 480
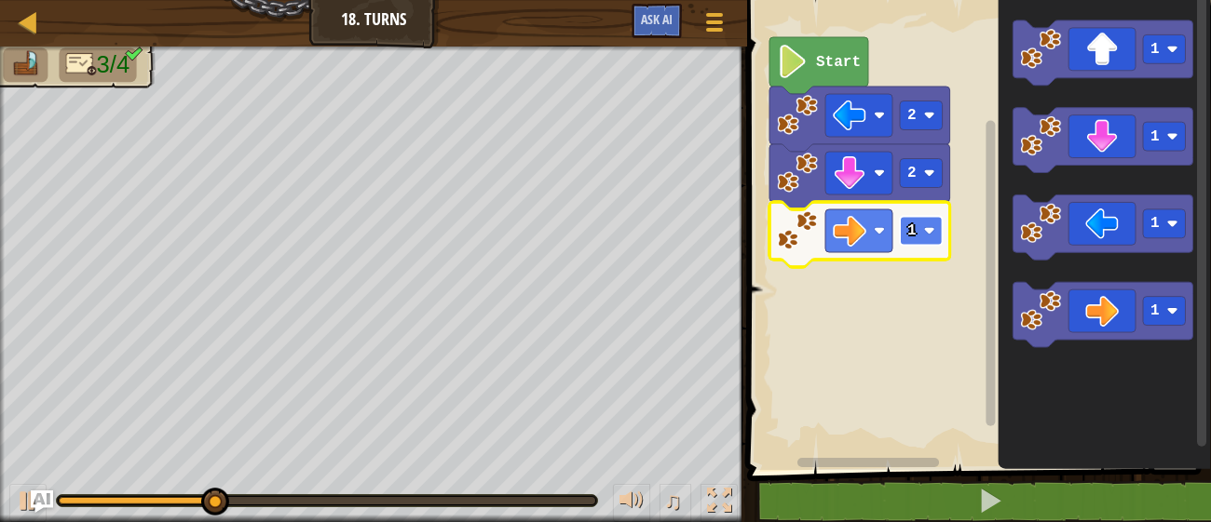
click at [911, 226] on text "1" at bounding box center [911, 231] width 9 height 17
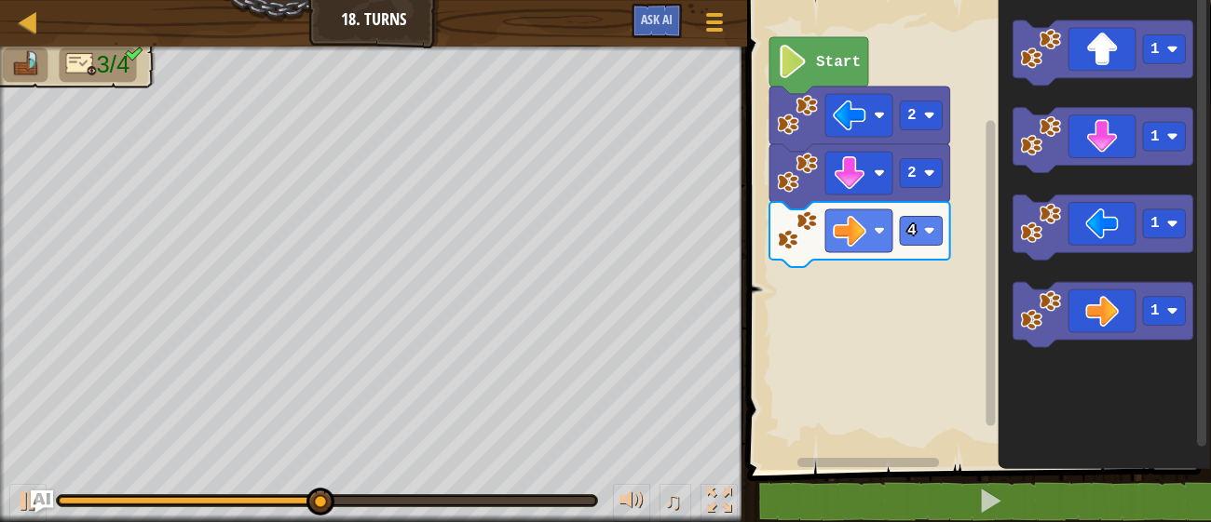
click at [977, 151] on div "Start 2 2 4 1 1 1 1" at bounding box center [975, 231] width 469 height 480
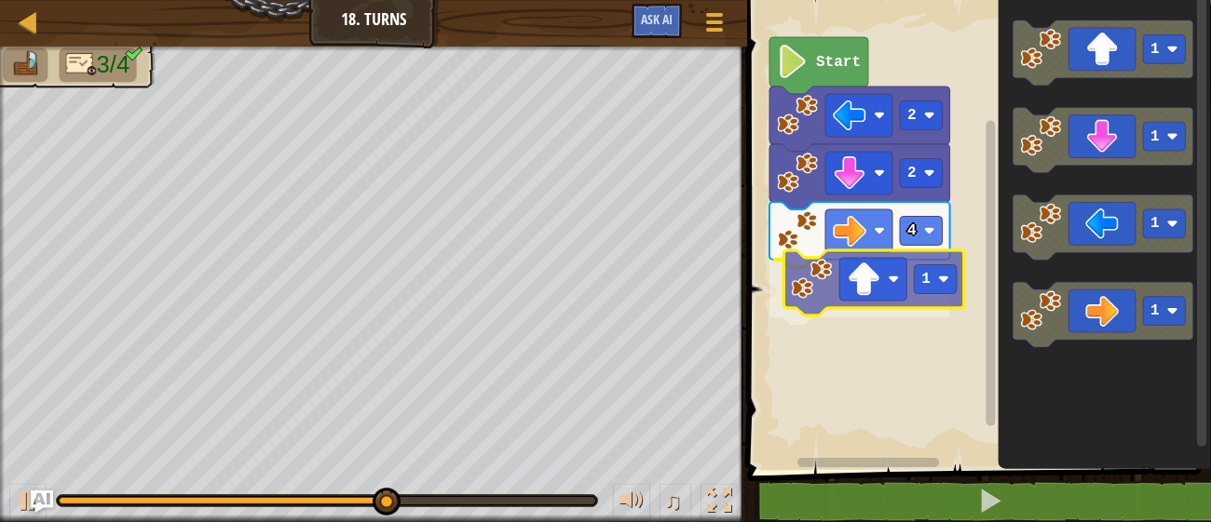
click at [830, 286] on div "Start 2 2 4 1 1 1 1 1 1" at bounding box center [975, 231] width 469 height 480
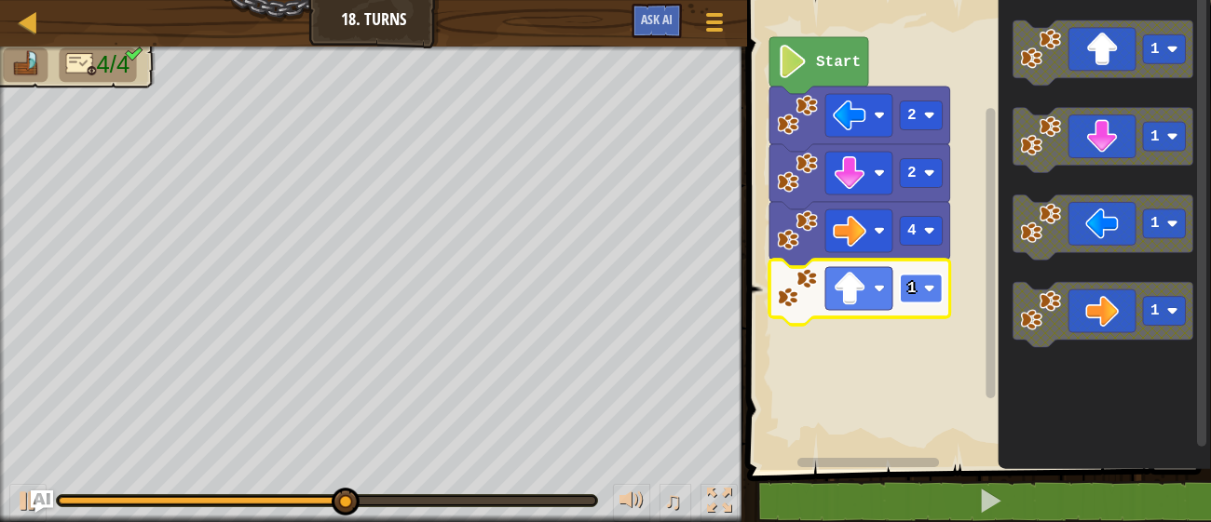
click at [924, 282] on rect "Blockly Workspace" at bounding box center [921, 289] width 43 height 29
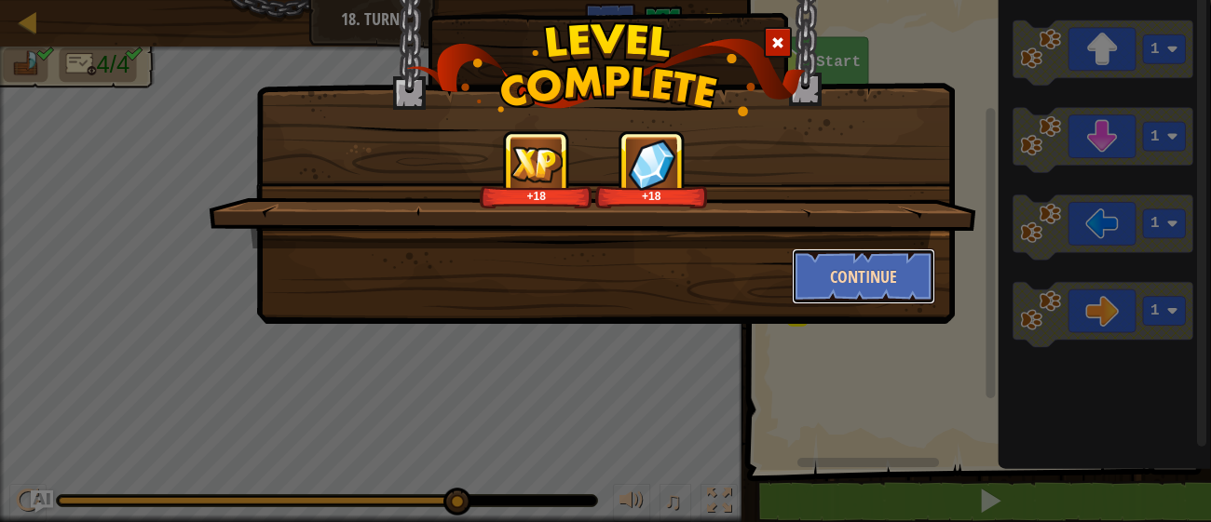
click at [889, 276] on button "Continue" at bounding box center [864, 277] width 144 height 56
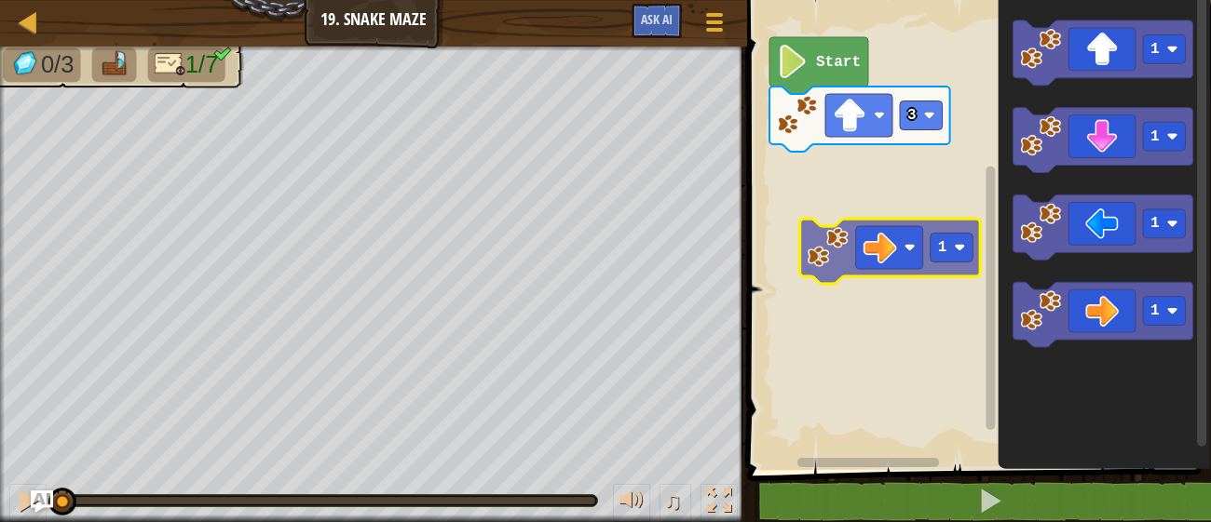
click at [812, 241] on div "3 Start 1 1 1 1 1 1" at bounding box center [975, 231] width 469 height 480
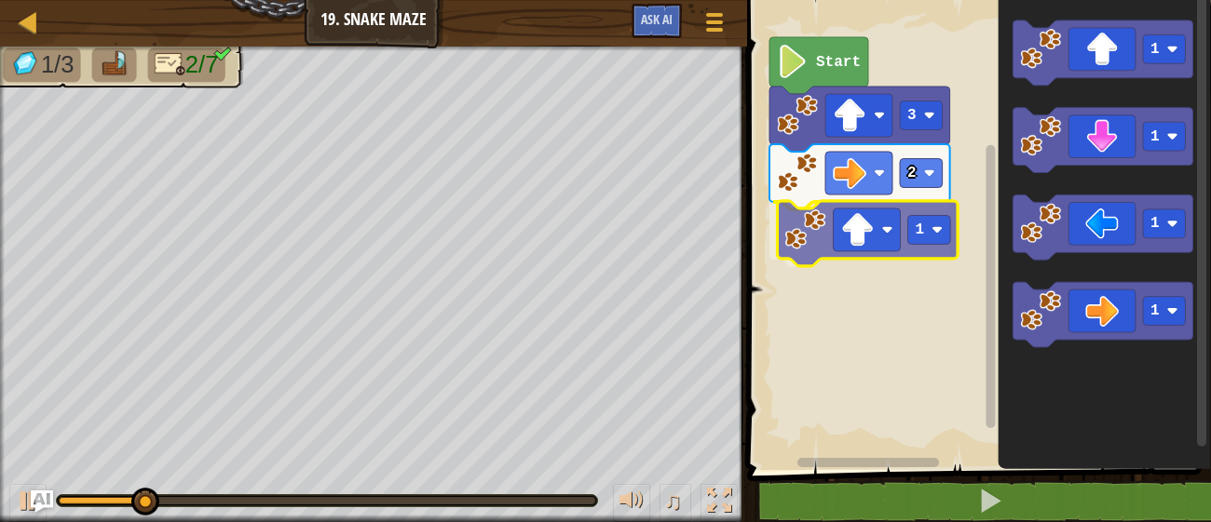
click at [818, 262] on div "Start 3 2 1 1 1 1 1 1" at bounding box center [975, 231] width 469 height 480
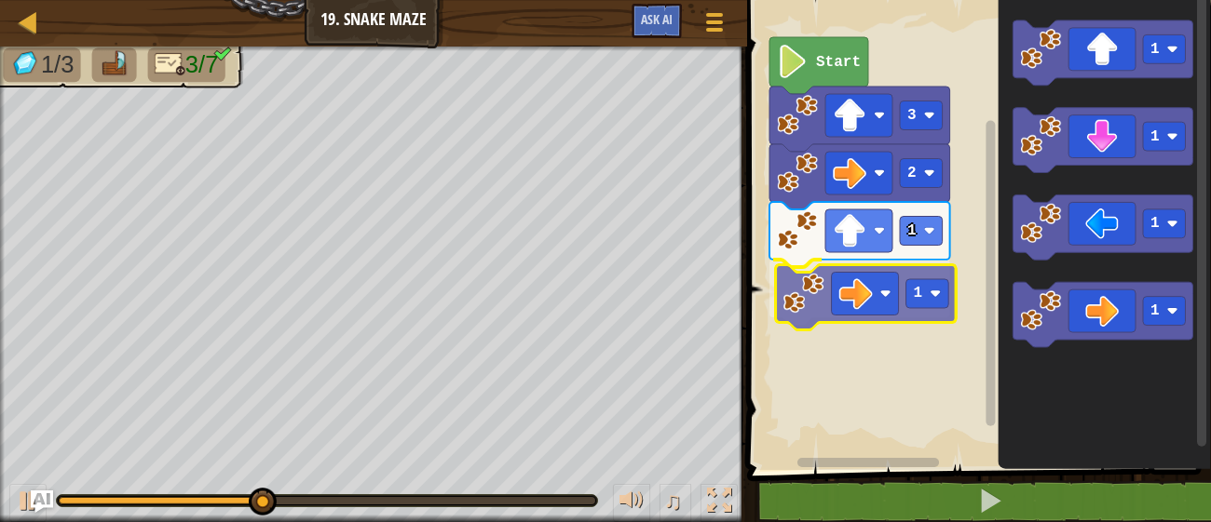
click at [816, 318] on div "Start 3 2 1 1 1 1 1 1 1" at bounding box center [975, 231] width 469 height 480
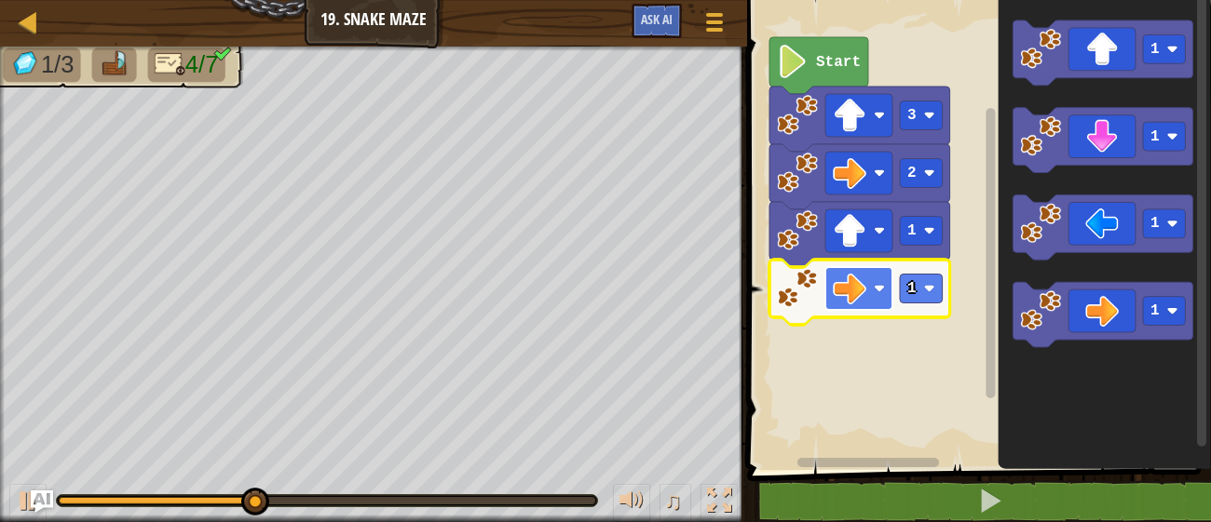
click at [891, 293] on rect "Blockly Workspace" at bounding box center [858, 288] width 67 height 43
click at [905, 292] on rect "Blockly Workspace" at bounding box center [921, 289] width 43 height 29
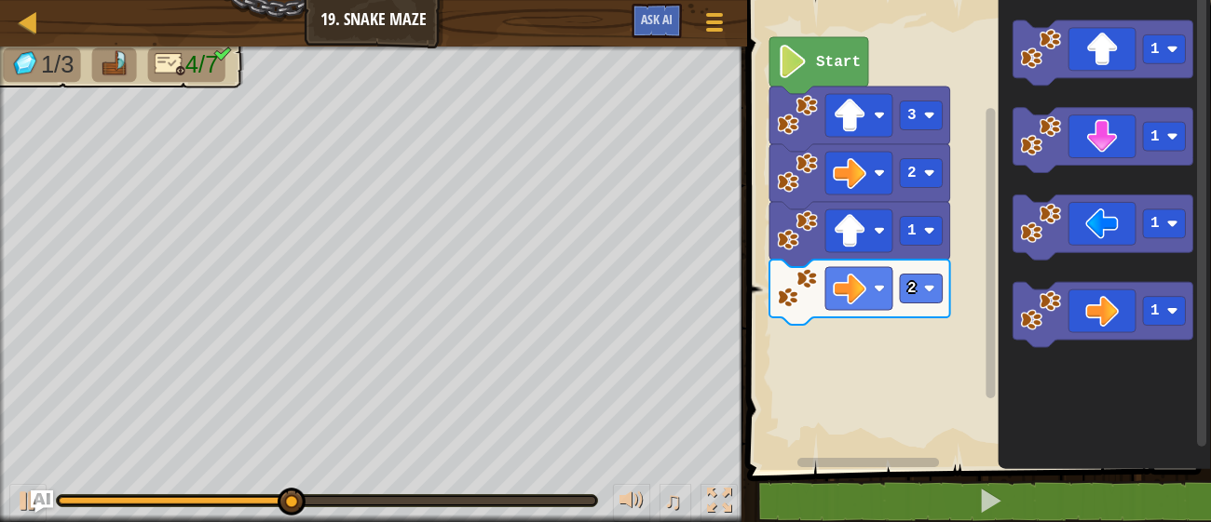
click at [828, 365] on div "Start 3 2 1 2 1 1 1 1" at bounding box center [975, 231] width 469 height 480
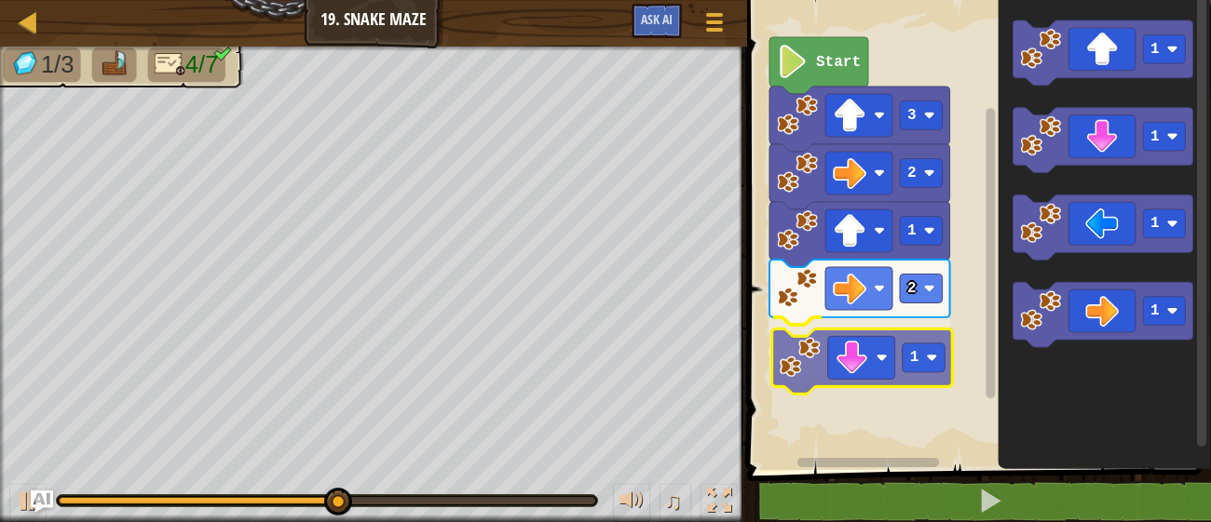
click at [791, 373] on div "Start 3 2 1 2 1 1 1 1 1 1" at bounding box center [975, 231] width 469 height 480
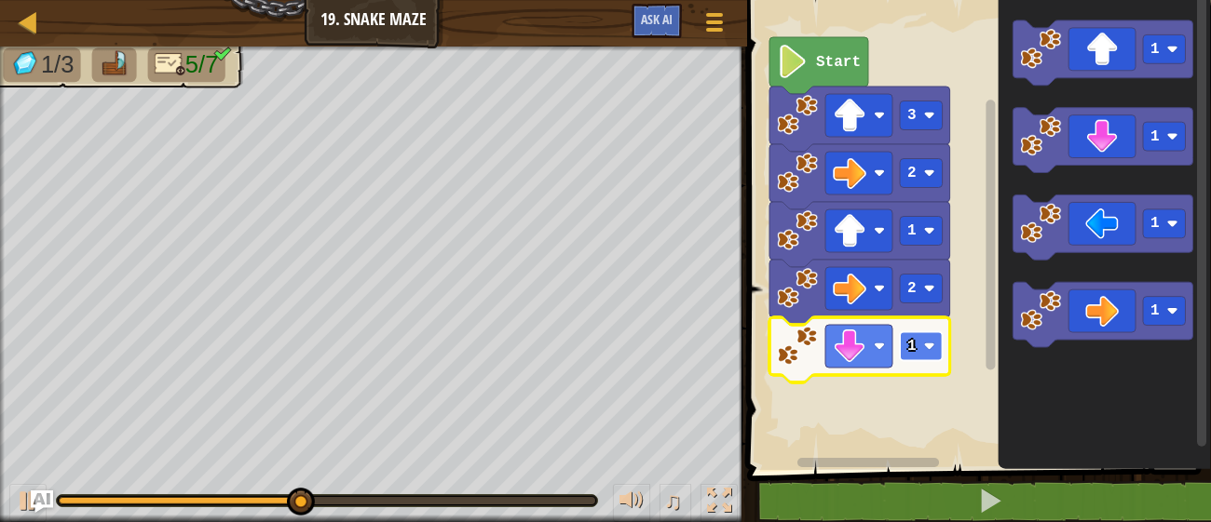
click at [913, 347] on text "1" at bounding box center [911, 346] width 9 height 17
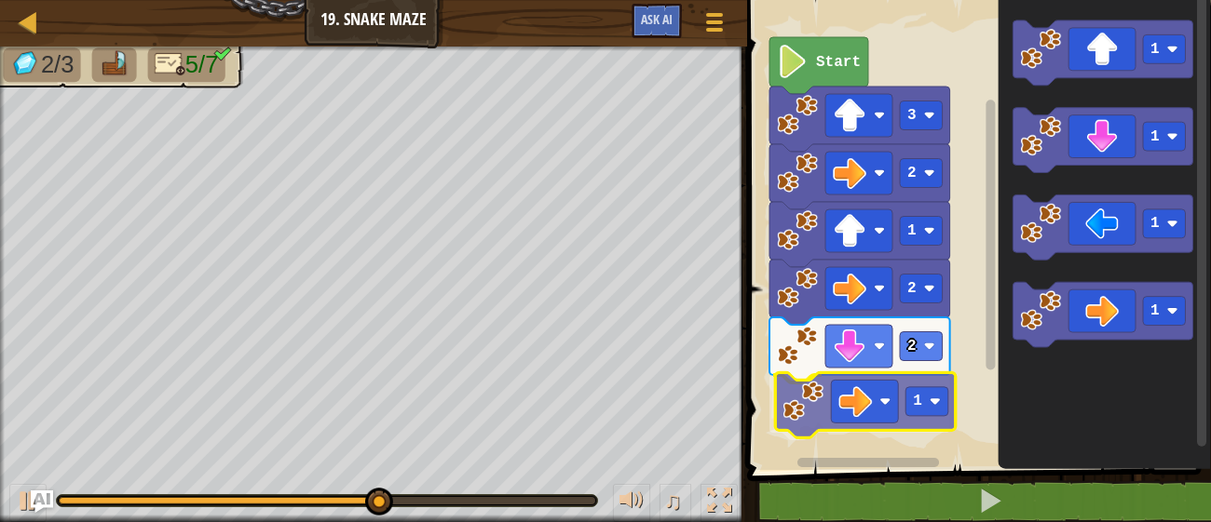
click at [807, 395] on div "Start 3 2 1 2 2 1 1 1 1 1 1" at bounding box center [975, 231] width 469 height 480
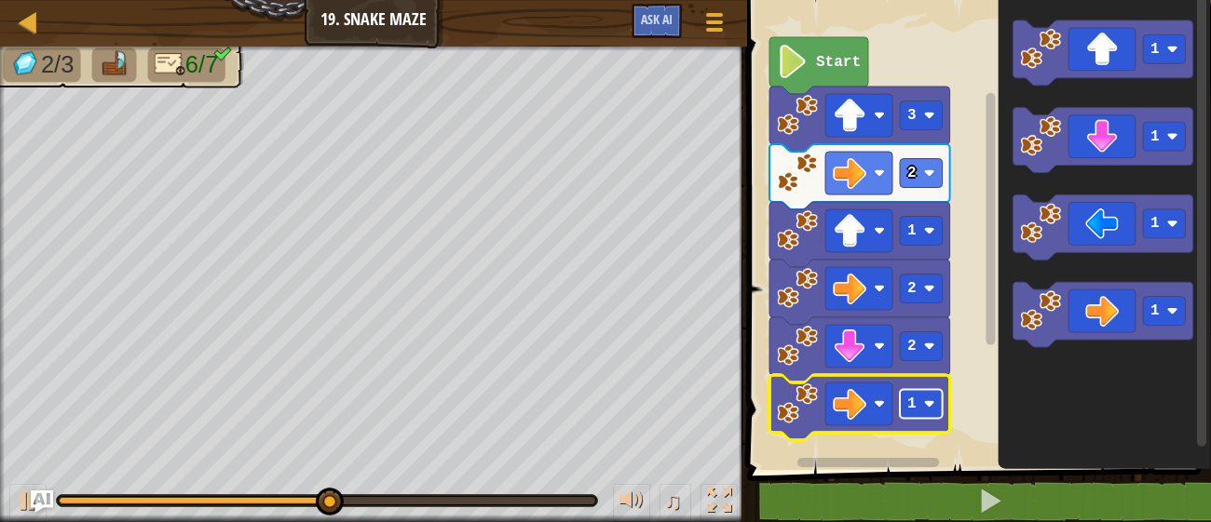
click at [913, 407] on text "1" at bounding box center [911, 404] width 9 height 17
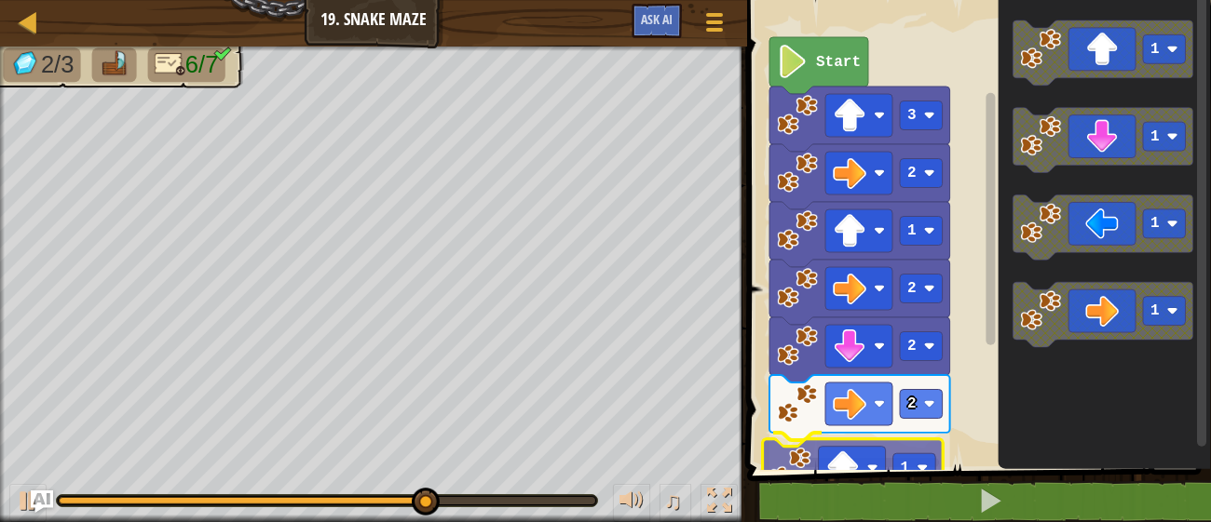
click at [806, 475] on div "1 2 go ( 'up' , 3 ) ההההההההההההההההההההההההההההההההההההההההההההההההההההההההההה…" at bounding box center [975, 272] width 469 height 526
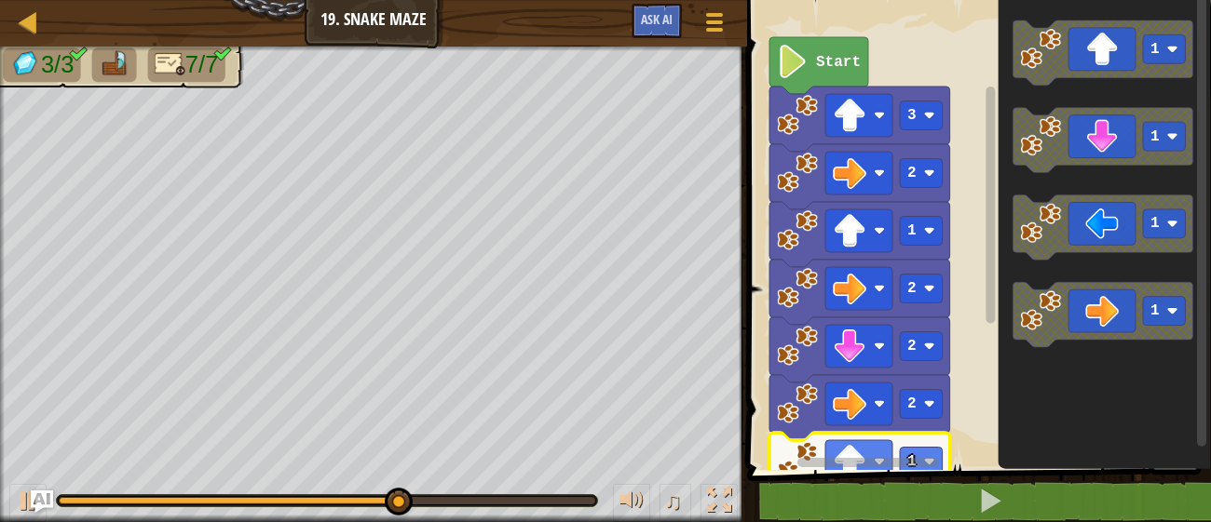
click at [924, 446] on icon "Blockly Workspace" at bounding box center [859, 465] width 181 height 65
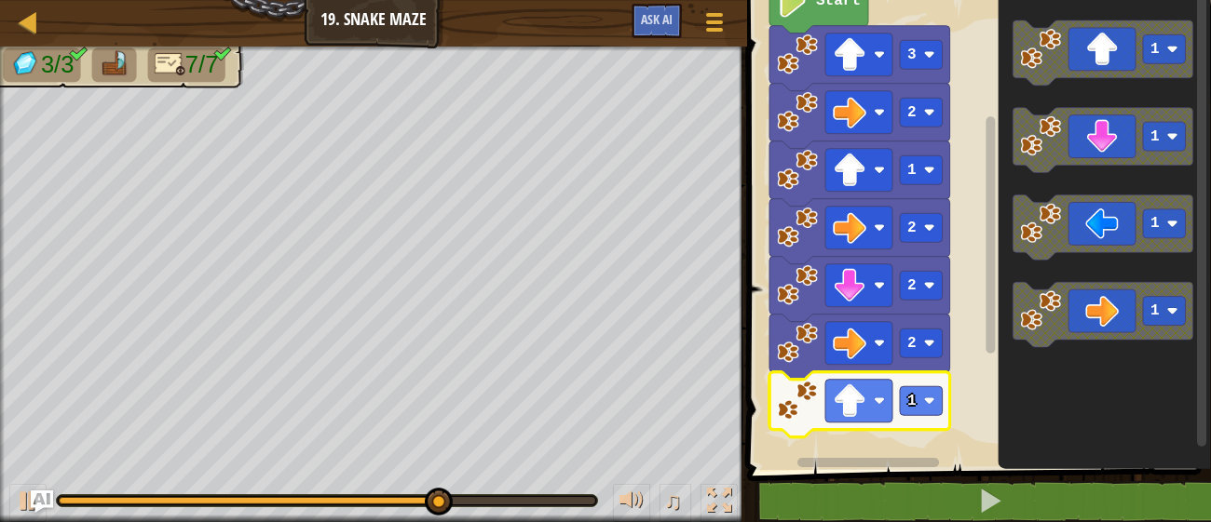
click at [996, 348] on g "Blockly Workspace" at bounding box center [990, 224] width 14 height 465
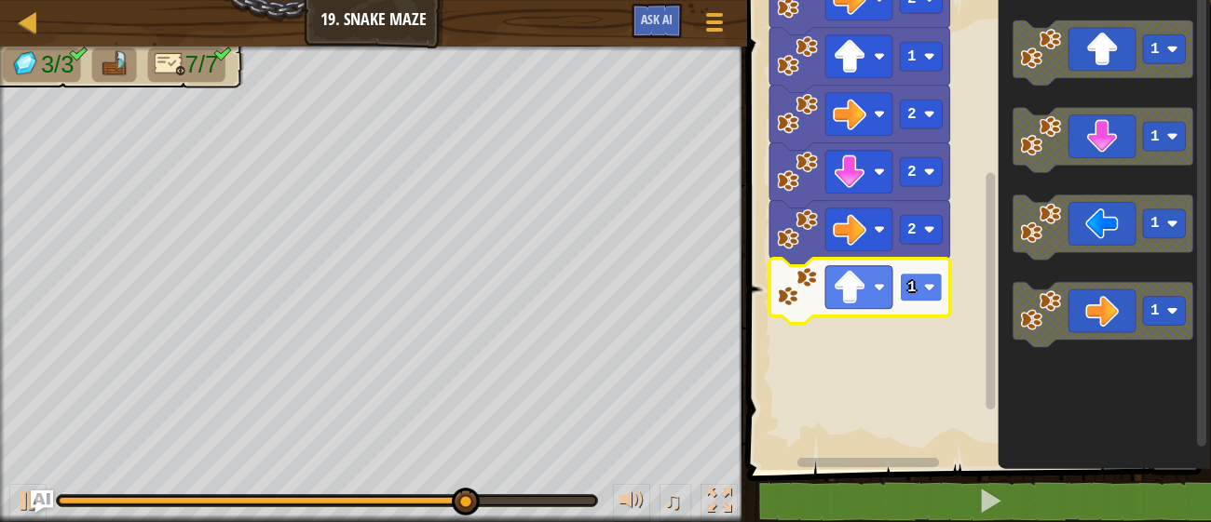
click at [929, 291] on image "Blockly Workspace" at bounding box center [928, 287] width 11 height 11
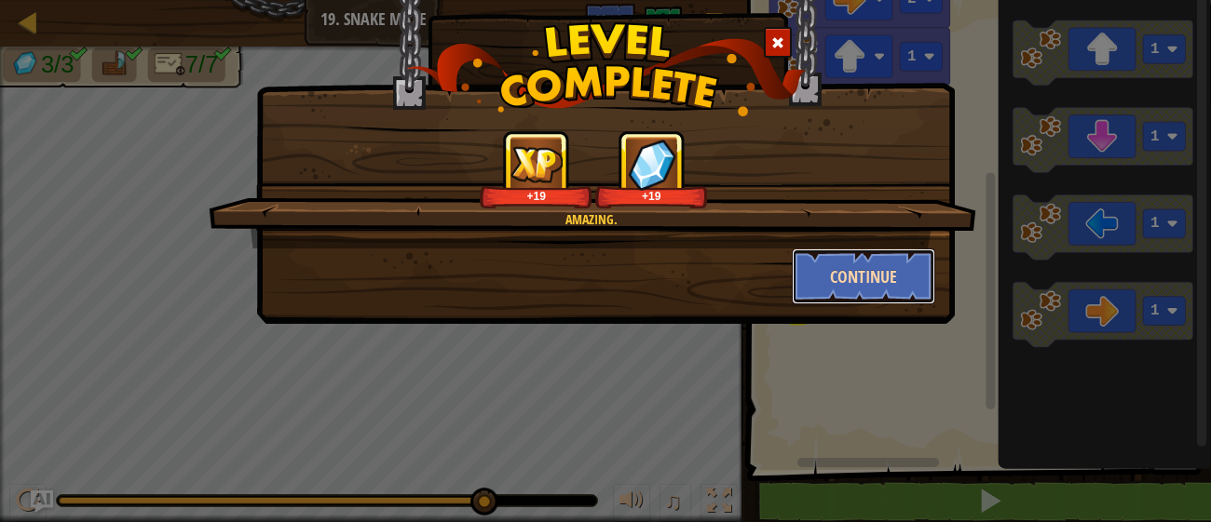
click at [897, 263] on button "Continue" at bounding box center [864, 277] width 144 height 56
